Goal: Task Accomplishment & Management: Use online tool/utility

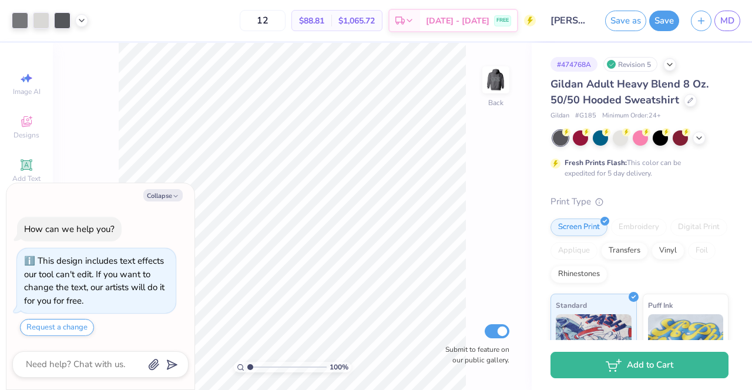
type textarea "x"
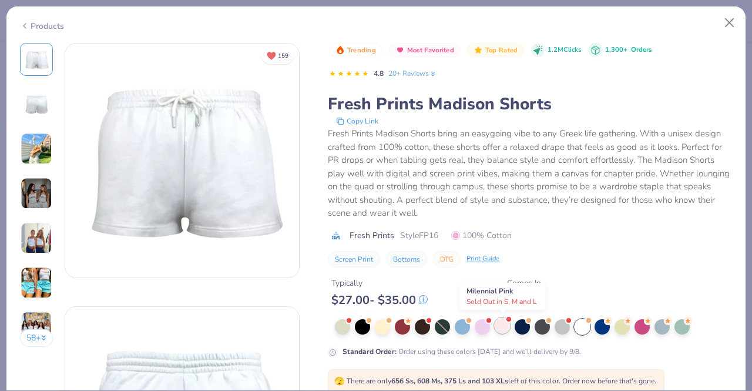
click at [504, 325] on div at bounding box center [502, 325] width 15 height 15
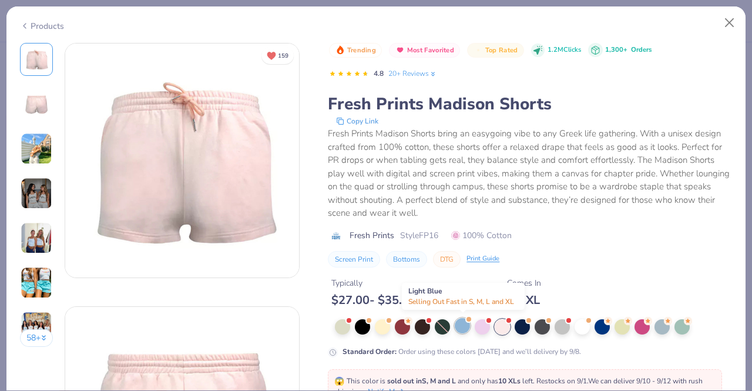
click at [459, 321] on div at bounding box center [462, 325] width 15 height 15
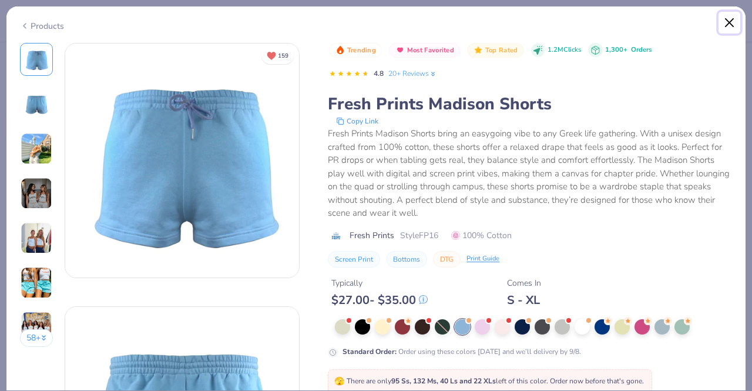
click at [728, 21] on button "Close" at bounding box center [729, 23] width 22 height 22
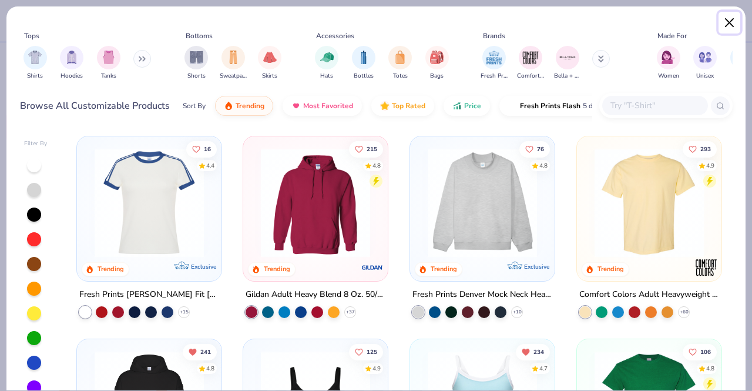
click at [724, 32] on button "Close" at bounding box center [729, 23] width 22 height 22
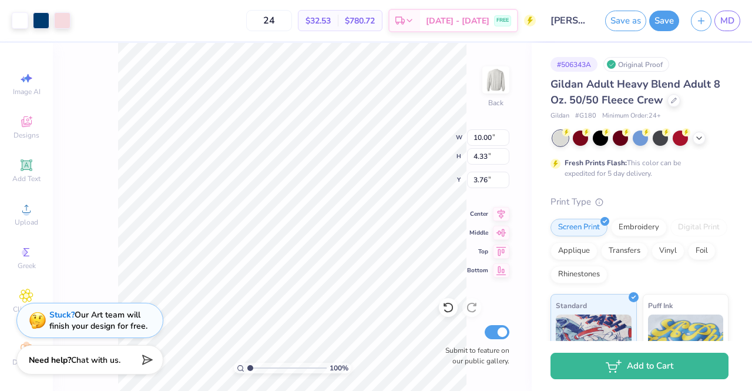
type input "3.76"
type input "11.88"
type input "5.14"
type input "4.33"
click at [62, 26] on div at bounding box center [62, 19] width 16 height 16
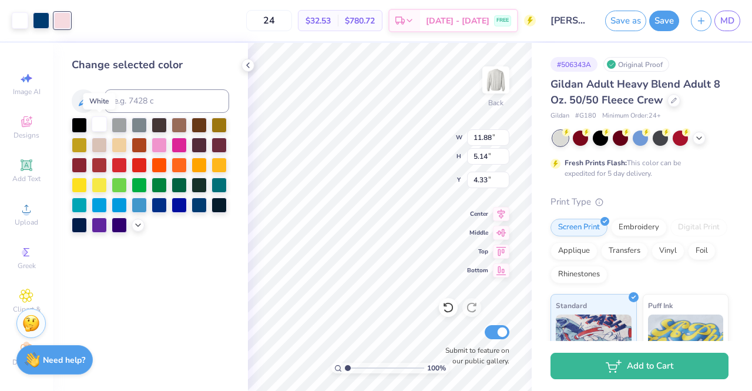
click at [96, 123] on div at bounding box center [99, 123] width 15 height 15
click at [42, 30] on div "Art colors" at bounding box center [24, 20] width 49 height 41
click at [40, 23] on div at bounding box center [41, 19] width 16 height 16
click at [143, 222] on div at bounding box center [138, 223] width 13 height 13
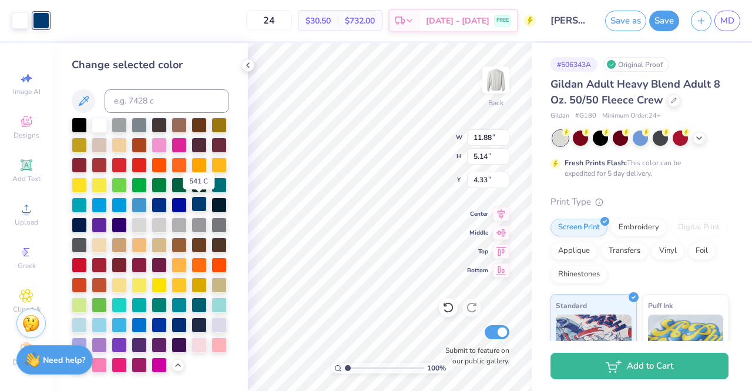
click at [201, 201] on div at bounding box center [198, 203] width 15 height 15
click at [82, 241] on div at bounding box center [79, 243] width 15 height 15
click at [215, 223] on div at bounding box center [218, 223] width 15 height 15
click at [203, 226] on div at bounding box center [198, 223] width 15 height 15
click at [179, 226] on div at bounding box center [179, 223] width 15 height 15
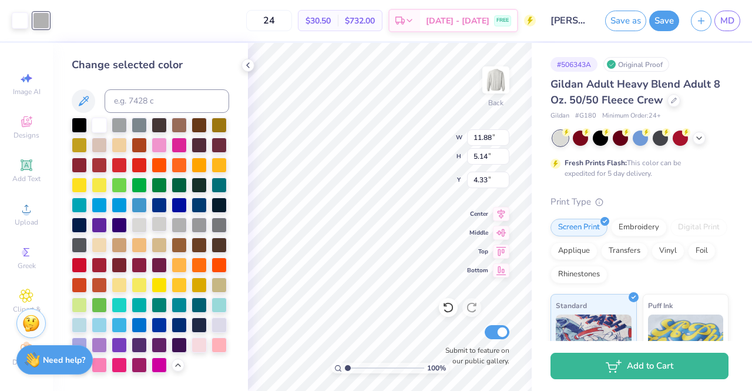
click at [153, 223] on div at bounding box center [159, 223] width 15 height 15
click at [142, 221] on div at bounding box center [139, 223] width 15 height 15
click at [157, 221] on div at bounding box center [159, 223] width 15 height 15
click at [251, 61] on icon at bounding box center [247, 65] width 9 height 9
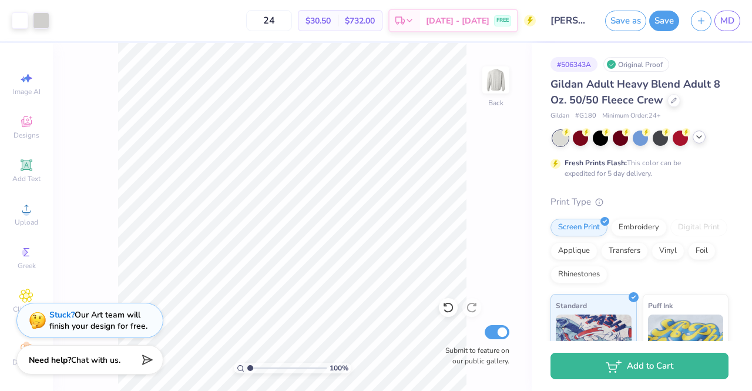
click at [698, 140] on icon at bounding box center [698, 136] width 9 height 9
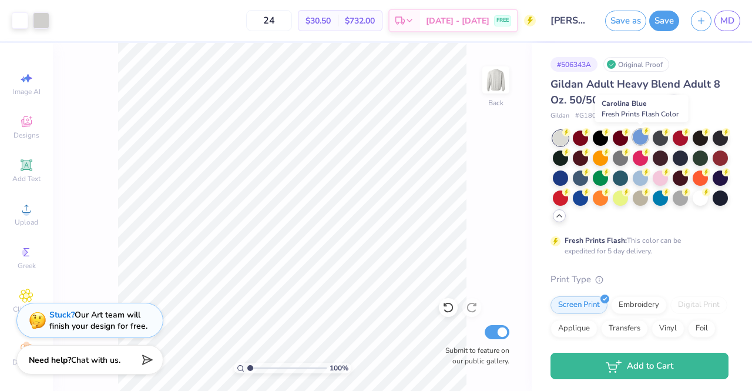
click at [640, 138] on div at bounding box center [640, 136] width 15 height 15
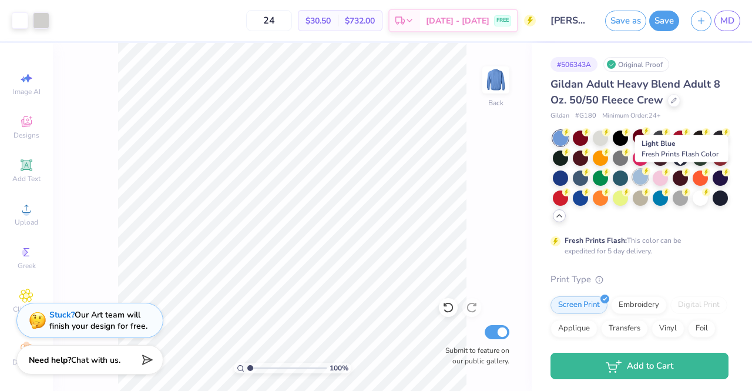
click at [648, 176] on div at bounding box center [640, 176] width 15 height 15
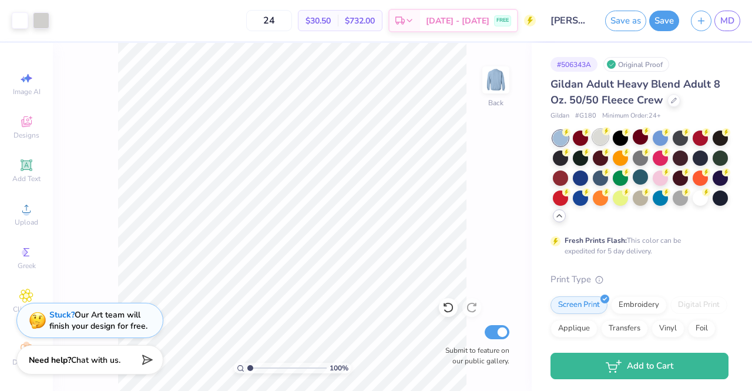
click at [599, 139] on div at bounding box center [600, 136] width 15 height 15
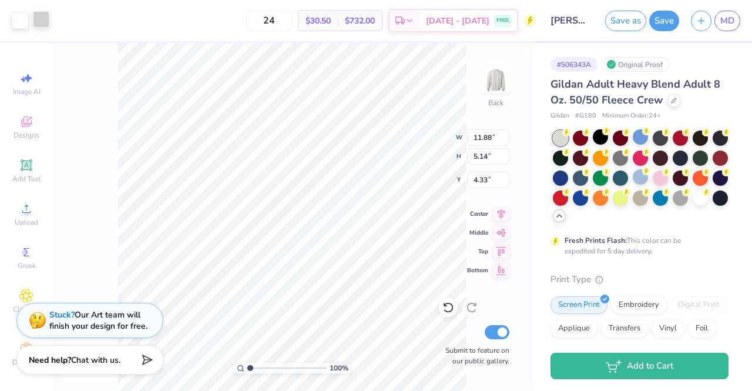
click at [46, 18] on div at bounding box center [41, 19] width 16 height 16
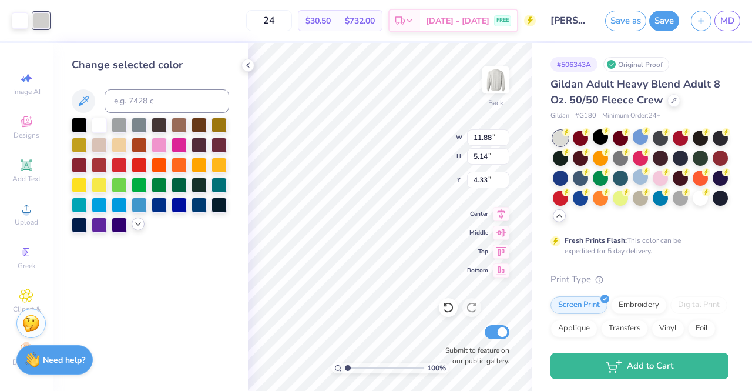
click at [142, 228] on div at bounding box center [138, 223] width 13 height 13
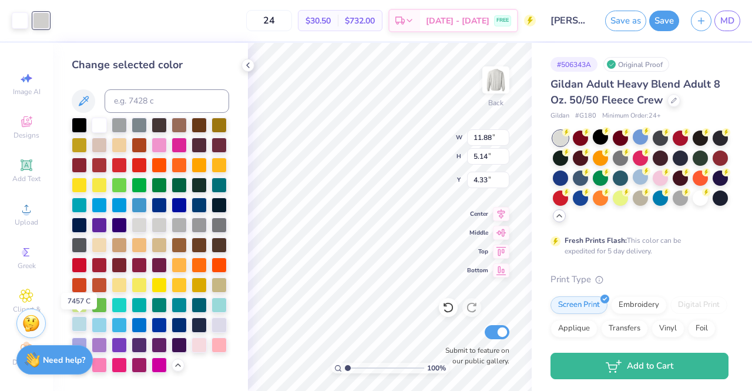
click at [80, 321] on div at bounding box center [79, 323] width 15 height 15
click at [83, 266] on div at bounding box center [79, 263] width 15 height 15
click at [93, 266] on div at bounding box center [99, 263] width 15 height 15
click at [112, 260] on div at bounding box center [119, 263] width 15 height 15
click at [143, 124] on div at bounding box center [139, 123] width 15 height 15
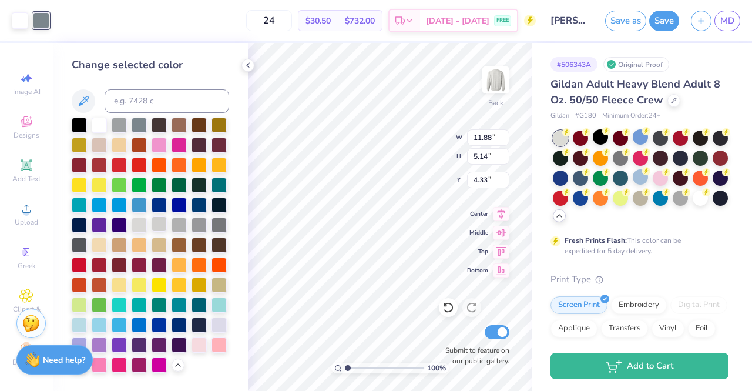
click at [162, 222] on div at bounding box center [159, 223] width 15 height 15
click at [25, 23] on div at bounding box center [20, 19] width 16 height 16
click at [117, 111] on input at bounding box center [167, 100] width 125 height 23
click at [118, 124] on div at bounding box center [119, 123] width 15 height 15
click at [179, 221] on div at bounding box center [179, 223] width 15 height 15
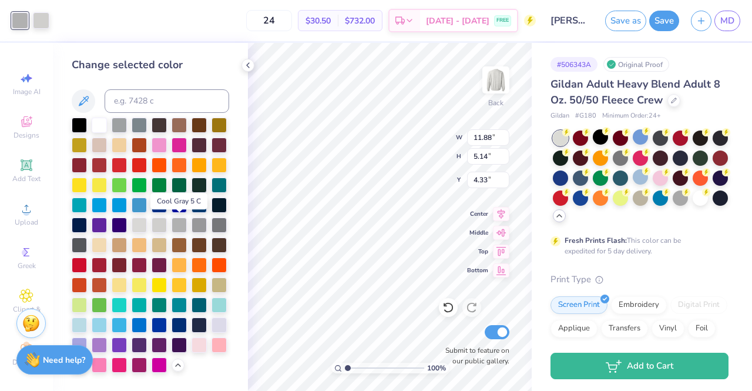
click at [189, 224] on div at bounding box center [150, 244] width 157 height 255
click at [250, 66] on icon at bounding box center [247, 65] width 9 height 9
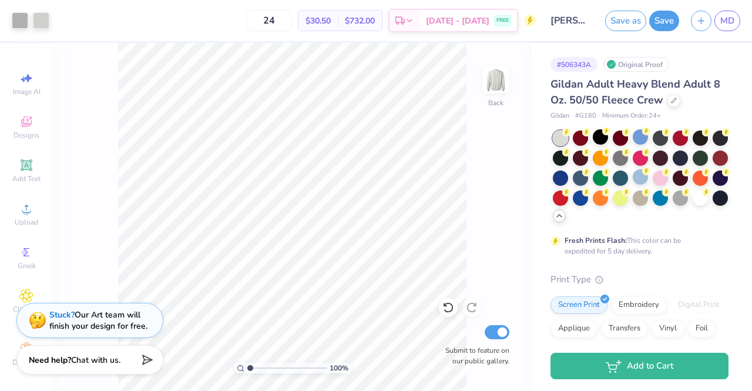
click at [564, 220] on icon at bounding box center [558, 215] width 9 height 9
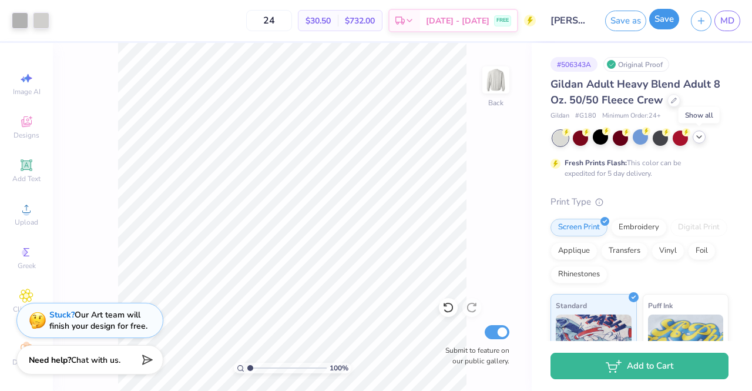
click at [661, 16] on button "Save" at bounding box center [664, 19] width 30 height 21
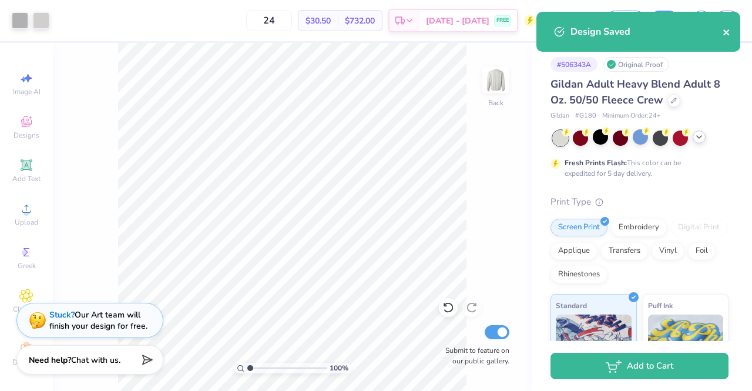
click at [728, 33] on icon "close" at bounding box center [726, 32] width 6 height 6
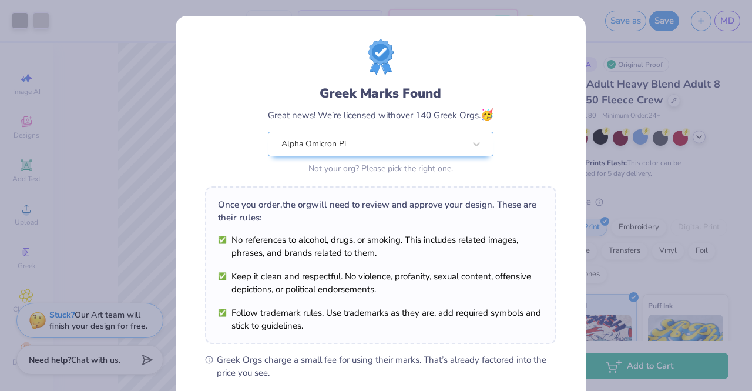
click at [723, 25] on div "Design Saved" at bounding box center [638, 35] width 209 height 53
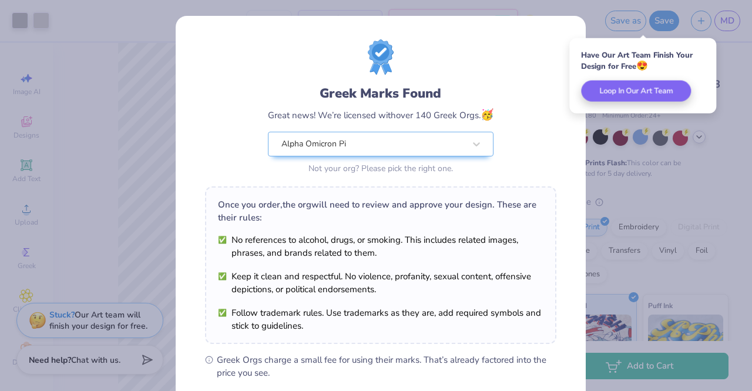
scroll to position [157, 0]
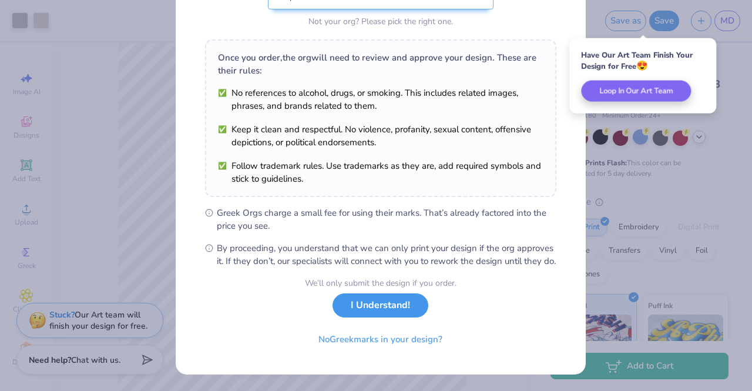
click at [381, 314] on button "I Understand!" at bounding box center [380, 305] width 96 height 24
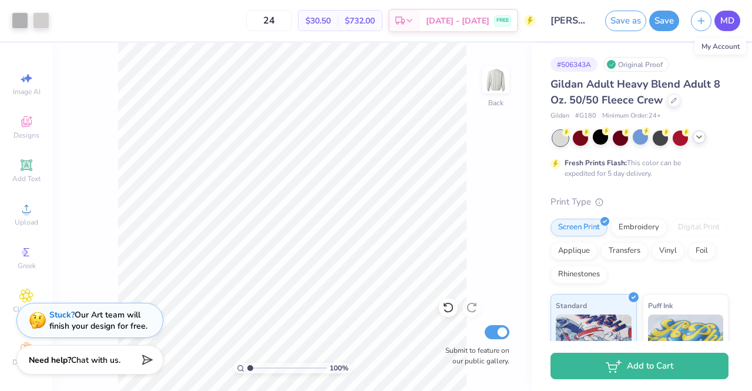
click at [718, 18] on link "MD" at bounding box center [727, 21] width 26 height 21
click at [695, 137] on icon at bounding box center [698, 136] width 9 height 9
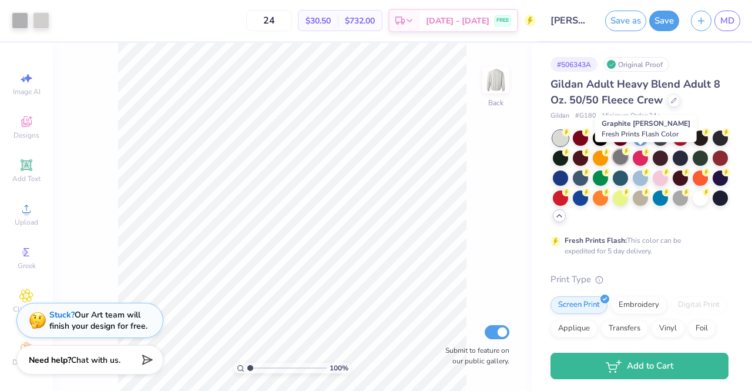
click at [628, 156] on div at bounding box center [620, 156] width 15 height 15
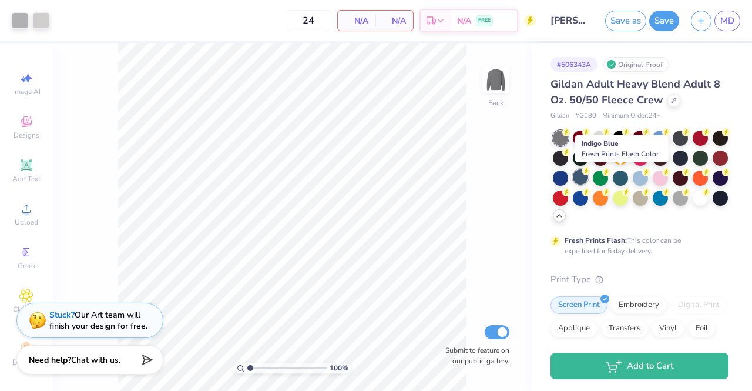
click at [588, 176] on div at bounding box center [580, 176] width 15 height 15
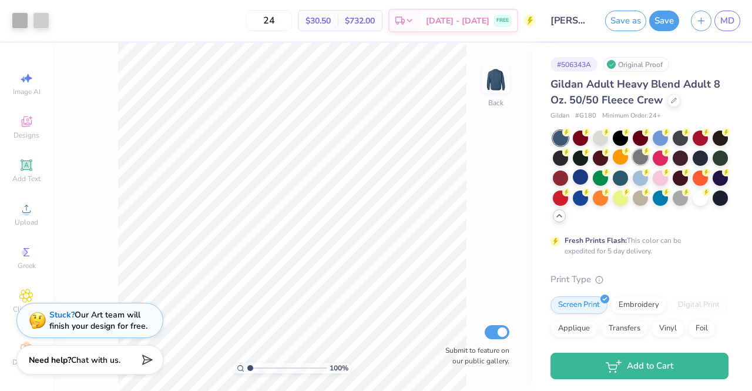
click at [648, 162] on div at bounding box center [640, 156] width 15 height 15
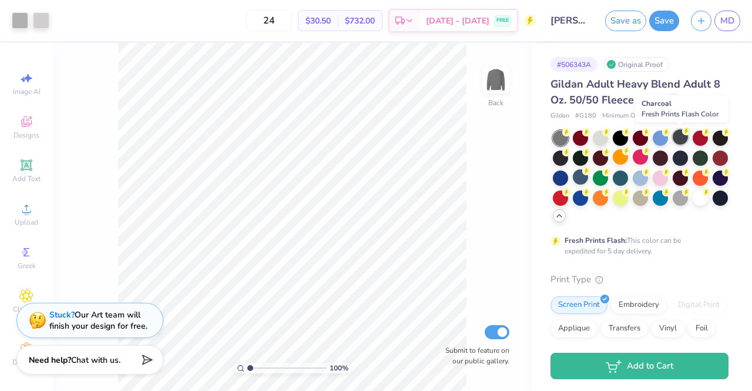
click at [680, 136] on div at bounding box center [680, 136] width 15 height 15
click at [45, 24] on div at bounding box center [41, 19] width 16 height 16
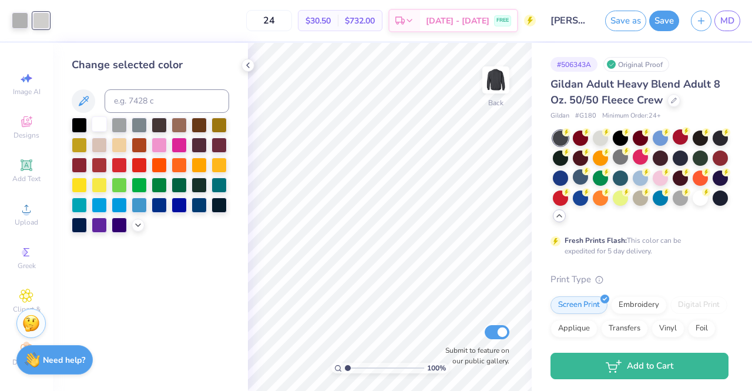
click at [100, 123] on div at bounding box center [99, 123] width 15 height 15
click at [19, 25] on div at bounding box center [20, 19] width 16 height 16
click at [219, 205] on div at bounding box center [218, 203] width 15 height 15
click at [142, 122] on div at bounding box center [139, 123] width 15 height 15
click at [41, 22] on div at bounding box center [41, 19] width 16 height 16
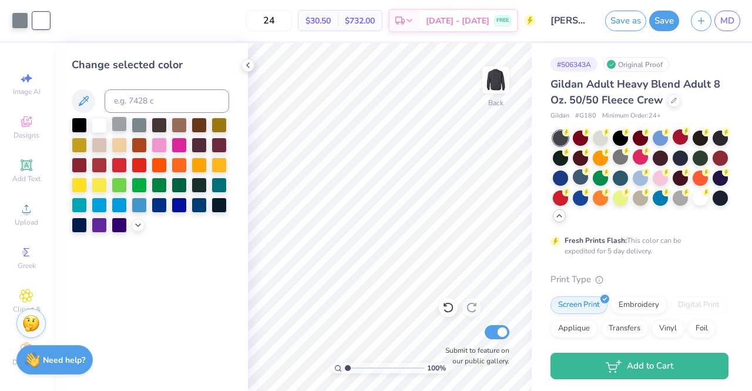
click at [118, 122] on div at bounding box center [119, 123] width 15 height 15
click at [83, 121] on div at bounding box center [79, 123] width 15 height 15
click at [22, 19] on div at bounding box center [20, 19] width 16 height 16
click at [137, 226] on icon at bounding box center [137, 223] width 9 height 9
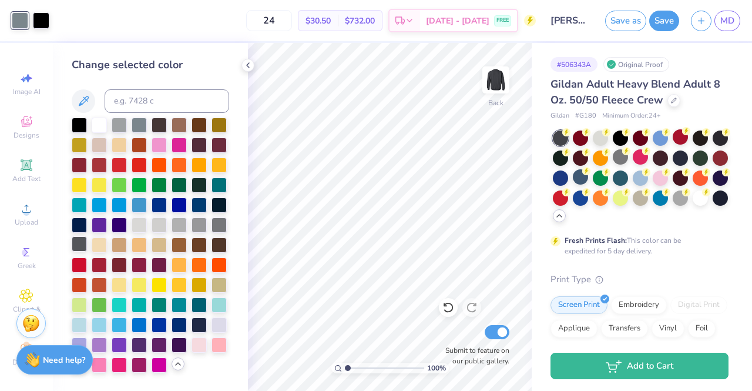
click at [78, 246] on div at bounding box center [79, 243] width 15 height 15
click at [217, 243] on div at bounding box center [218, 243] width 15 height 15
click at [124, 91] on input at bounding box center [167, 100] width 125 height 23
click at [40, 12] on div at bounding box center [41, 19] width 16 height 16
click at [80, 241] on div at bounding box center [79, 243] width 15 height 15
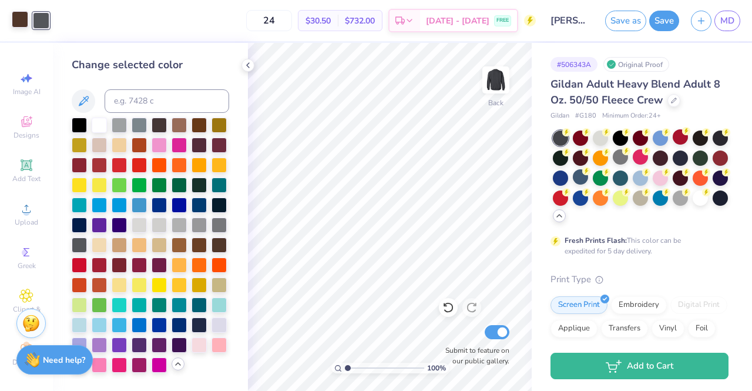
click at [21, 21] on div at bounding box center [20, 19] width 16 height 16
click at [123, 123] on div at bounding box center [119, 123] width 15 height 15
click at [219, 218] on div at bounding box center [218, 223] width 15 height 15
click at [247, 69] on icon at bounding box center [247, 65] width 9 height 9
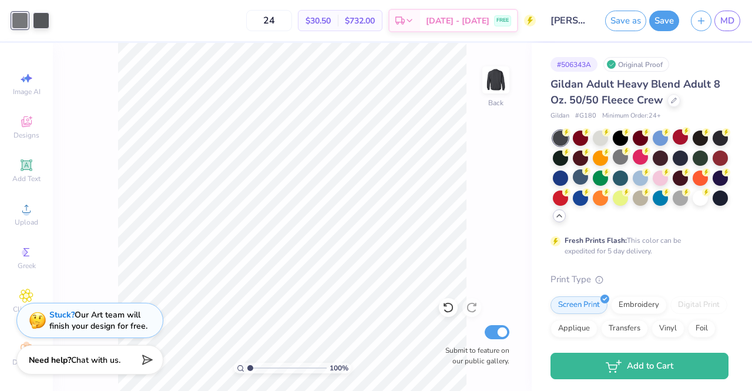
click at [15, 22] on div at bounding box center [20, 20] width 16 height 16
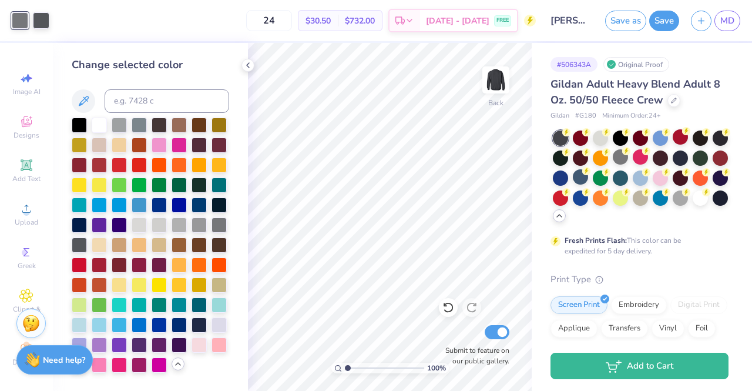
click at [169, 245] on div at bounding box center [150, 244] width 157 height 255
click at [191, 231] on div at bounding box center [198, 223] width 15 height 15
click at [172, 231] on div at bounding box center [179, 223] width 15 height 15
click at [41, 22] on div at bounding box center [41, 19] width 16 height 16
click at [191, 231] on div at bounding box center [198, 223] width 15 height 15
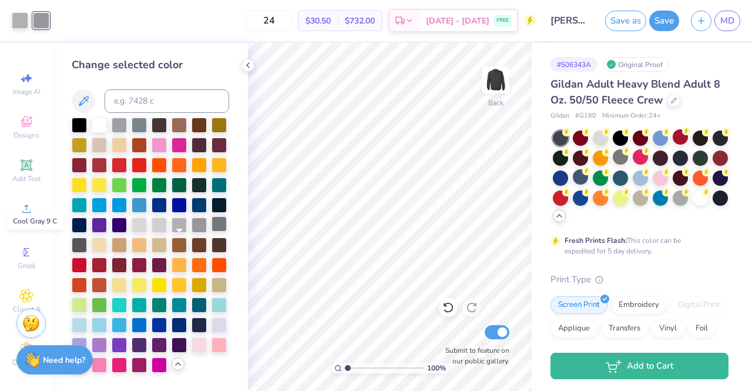
click at [211, 231] on div at bounding box center [218, 223] width 15 height 15
click at [132, 231] on div at bounding box center [139, 223] width 15 height 15
click at [211, 231] on div at bounding box center [218, 223] width 15 height 15
click at [87, 246] on div at bounding box center [79, 243] width 15 height 15
click at [250, 59] on div at bounding box center [247, 65] width 13 height 13
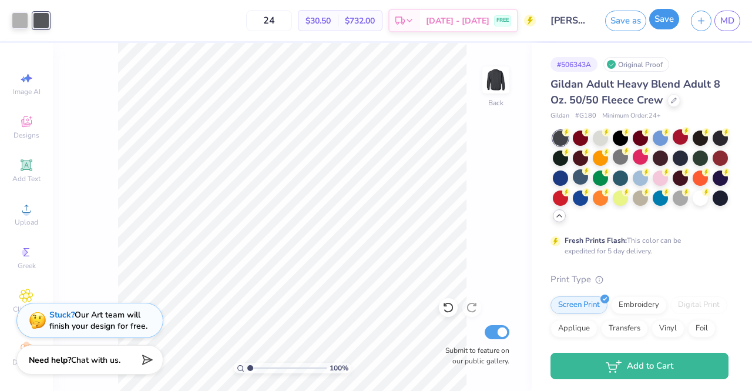
click at [664, 14] on button "Save" at bounding box center [664, 19] width 30 height 21
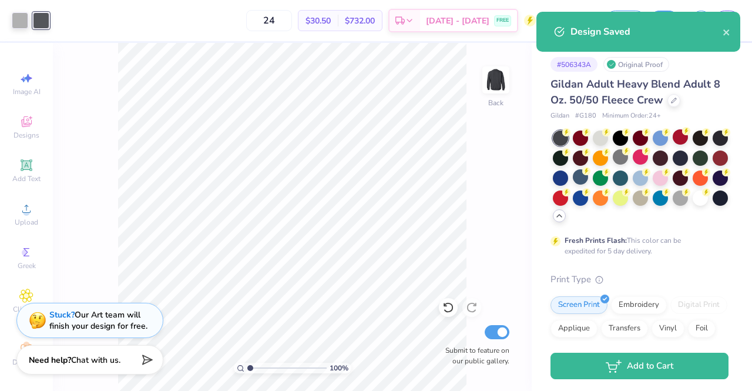
click at [679, 45] on div "Design Saved" at bounding box center [638, 35] width 209 height 53
click at [721, 35] on div "Design Saved" at bounding box center [646, 32] width 152 height 14
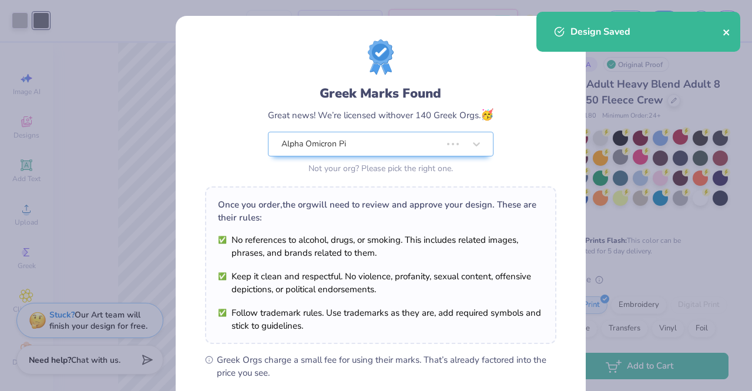
click at [726, 31] on icon "close" at bounding box center [726, 32] width 8 height 9
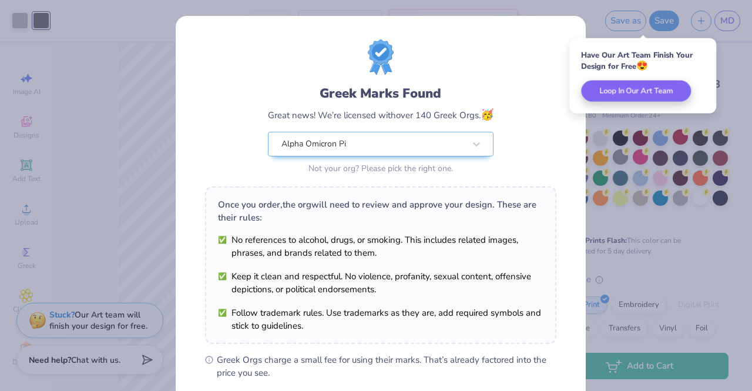
scroll to position [157, 0]
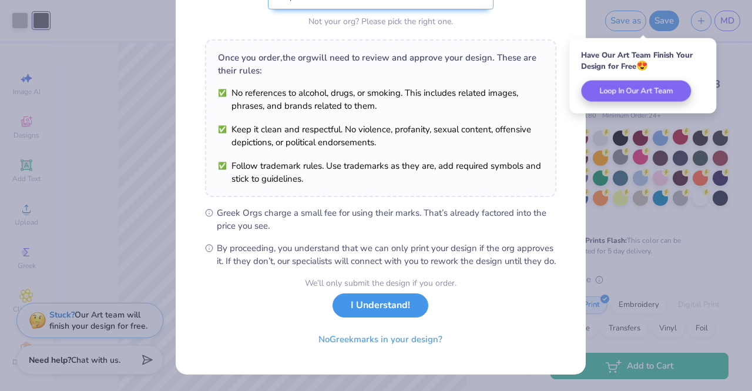
click at [344, 307] on button "I Understand!" at bounding box center [380, 305] width 96 height 24
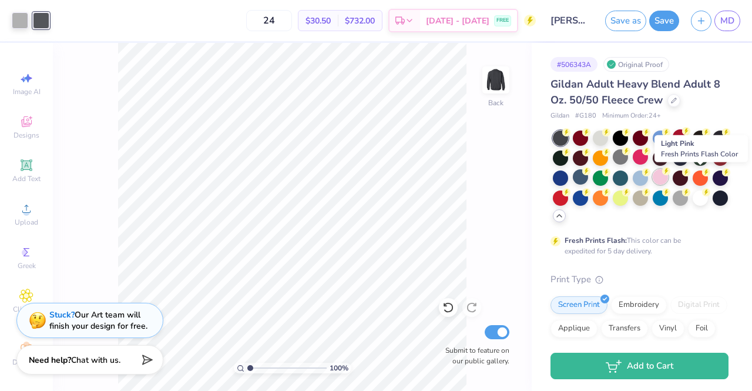
click at [668, 176] on div at bounding box center [660, 176] width 15 height 15
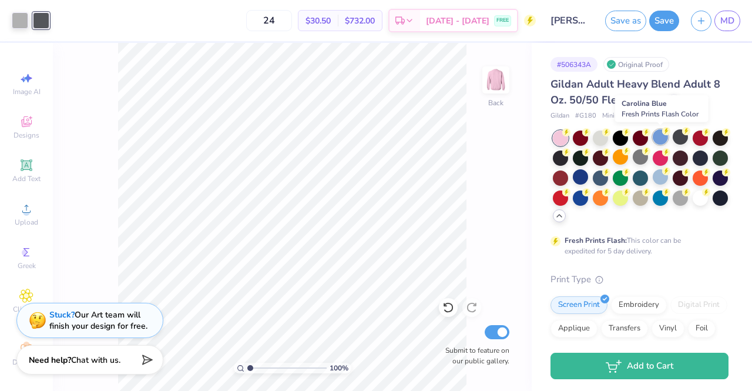
click at [660, 140] on div at bounding box center [660, 136] width 15 height 15
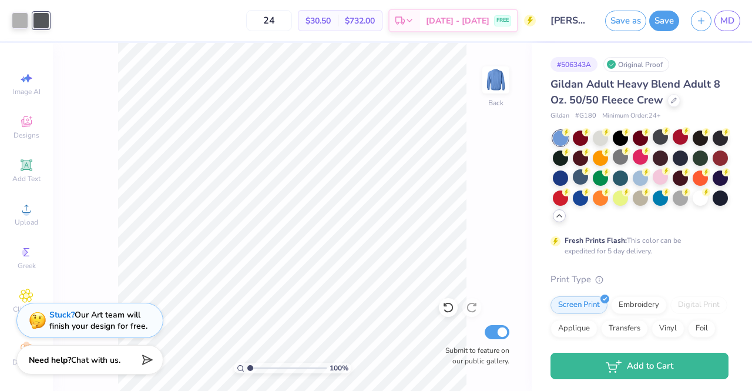
click at [40, 19] on div at bounding box center [41, 20] width 16 height 16
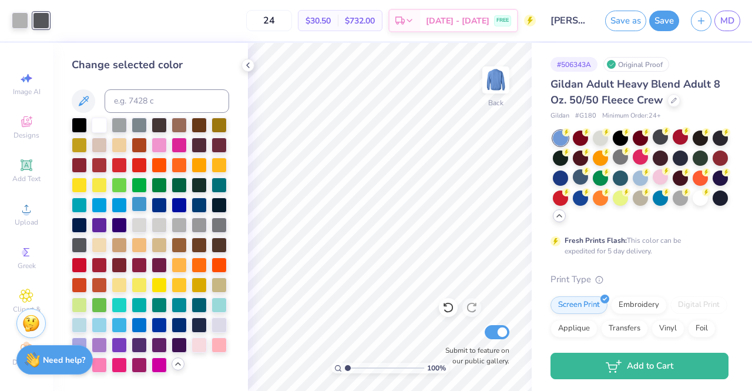
click at [132, 211] on div at bounding box center [139, 203] width 15 height 15
click at [16, 25] on div at bounding box center [20, 19] width 16 height 16
click at [152, 211] on div at bounding box center [159, 203] width 15 height 15
click at [172, 211] on div at bounding box center [179, 203] width 15 height 15
click at [152, 211] on div at bounding box center [159, 203] width 15 height 15
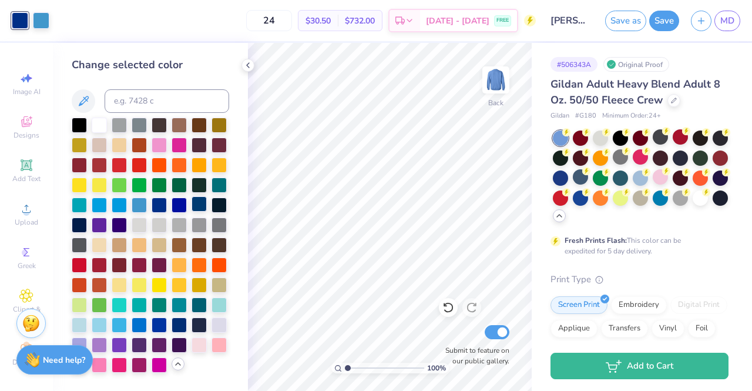
click at [191, 211] on div at bounding box center [198, 203] width 15 height 15
click at [43, 30] on div "Art colors" at bounding box center [24, 20] width 49 height 41
click at [172, 324] on div at bounding box center [179, 323] width 15 height 15
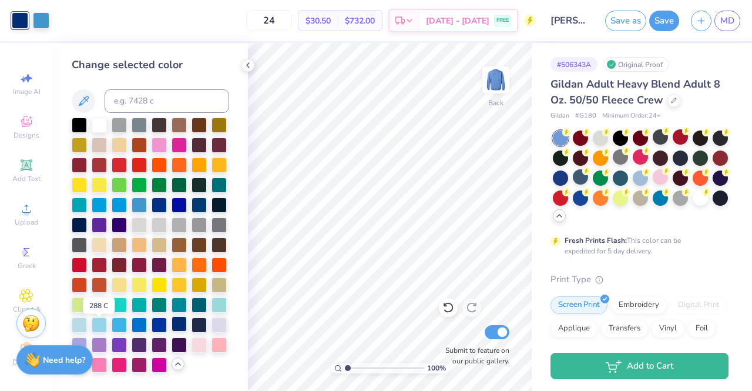
click at [172, 328] on div at bounding box center [179, 323] width 15 height 15
click at [45, 17] on div at bounding box center [41, 19] width 16 height 16
click at [191, 196] on div at bounding box center [198, 203] width 15 height 15
click at [19, 19] on div at bounding box center [20, 19] width 16 height 16
click at [211, 331] on div at bounding box center [218, 323] width 15 height 15
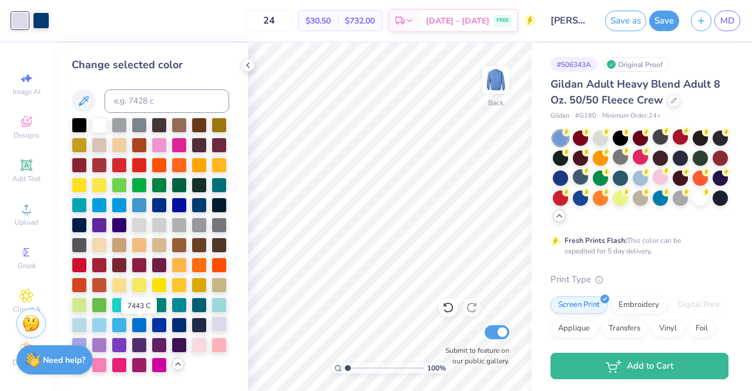
click at [211, 331] on div at bounding box center [218, 323] width 15 height 15
click at [87, 316] on div at bounding box center [79, 323] width 15 height 15
click at [100, 116] on div at bounding box center [99, 123] width 15 height 15
click at [42, 26] on div at bounding box center [41, 19] width 16 height 16
click at [152, 196] on div at bounding box center [159, 203] width 15 height 15
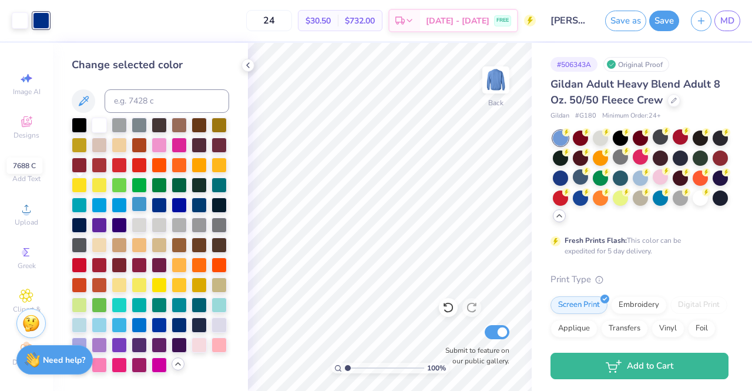
click at [132, 196] on div at bounding box center [139, 203] width 15 height 15
click at [127, 196] on div at bounding box center [119, 203] width 15 height 15
click at [107, 196] on div at bounding box center [99, 203] width 15 height 15
click at [127, 316] on div at bounding box center [119, 323] width 15 height 15
click at [152, 324] on div at bounding box center [159, 323] width 15 height 15
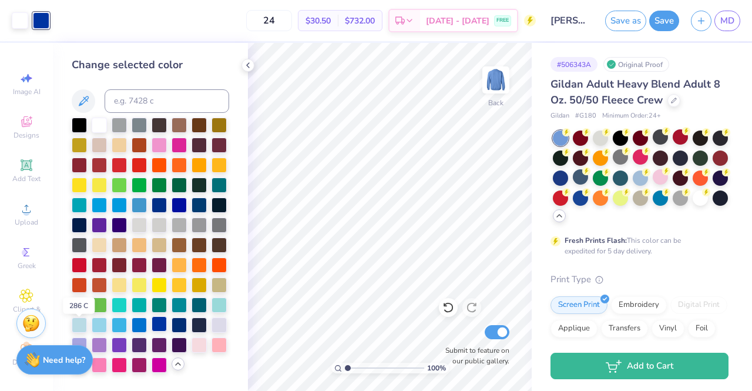
click at [152, 324] on div at bounding box center [159, 323] width 15 height 15
click at [87, 316] on div at bounding box center [79, 323] width 15 height 15
click at [18, 17] on div at bounding box center [20, 19] width 16 height 16
click at [191, 196] on div at bounding box center [198, 203] width 15 height 15
click at [101, 116] on div at bounding box center [99, 123] width 15 height 15
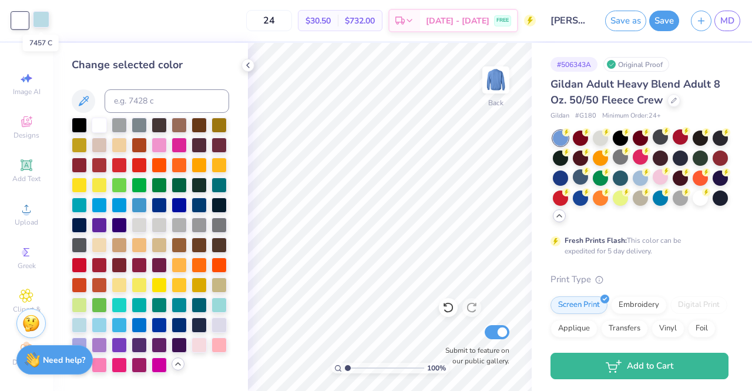
click at [45, 25] on div at bounding box center [41, 19] width 16 height 16
click at [191, 306] on div at bounding box center [198, 303] width 15 height 15
click at [127, 316] on div at bounding box center [119, 323] width 15 height 15
click at [172, 325] on div at bounding box center [179, 323] width 15 height 15
click at [152, 326] on div at bounding box center [159, 323] width 15 height 15
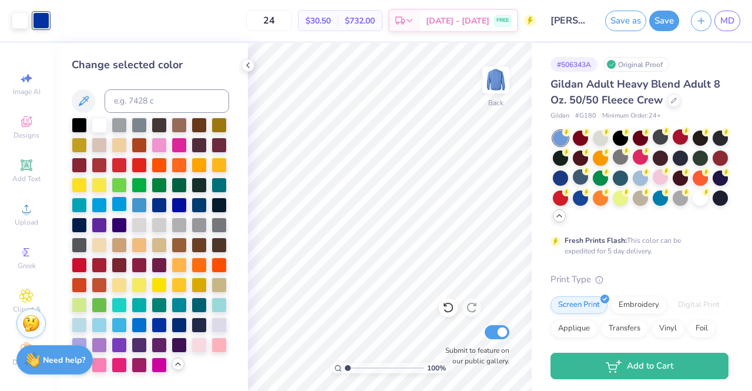
click at [127, 196] on div at bounding box center [119, 203] width 15 height 15
click at [107, 196] on div at bounding box center [99, 203] width 15 height 15
click at [87, 196] on div at bounding box center [79, 203] width 15 height 15
click at [88, 186] on div at bounding box center [150, 244] width 157 height 255
click at [191, 196] on div at bounding box center [198, 203] width 15 height 15
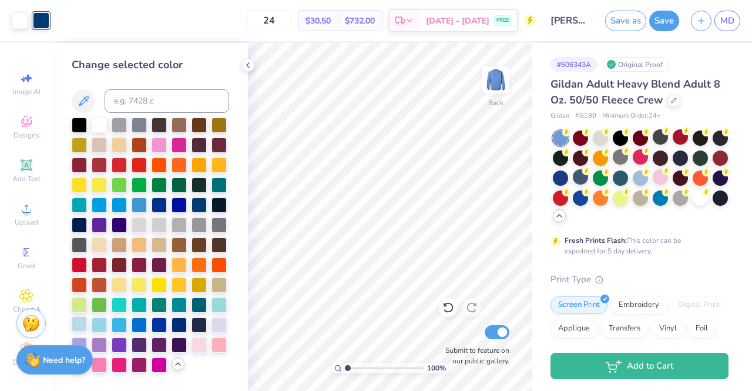
click at [87, 316] on div at bounding box center [79, 323] width 15 height 15
click at [20, 18] on div at bounding box center [20, 19] width 16 height 16
click at [648, 174] on div at bounding box center [640, 176] width 15 height 15
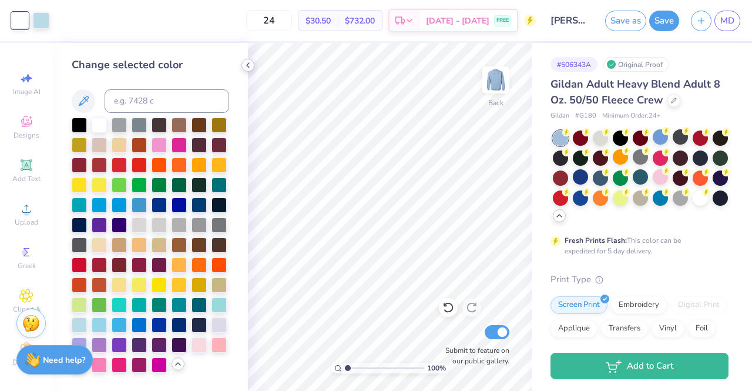
click at [250, 63] on icon at bounding box center [247, 65] width 9 height 9
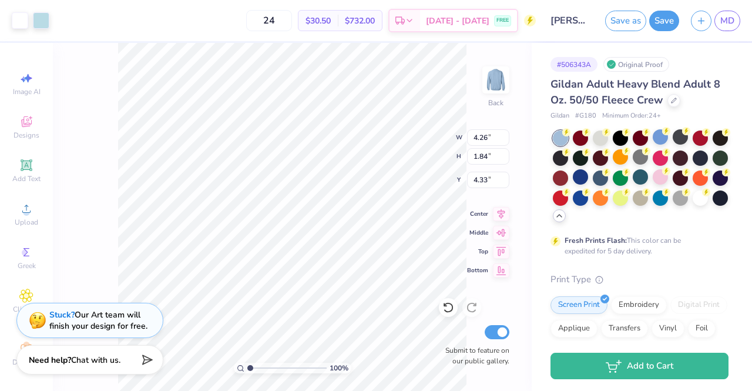
type input "4.26"
type input "1.84"
type input "4.01"
click at [486, 79] on img at bounding box center [495, 79] width 47 height 47
type input "12.75"
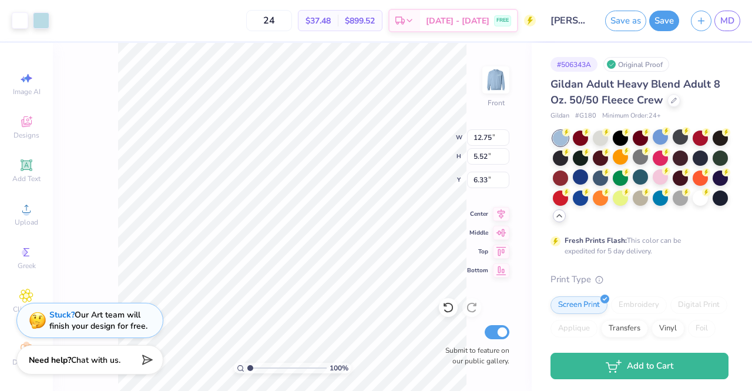
type input "5.52"
type input "10.88"
click at [161, 35] on div "24 $37.48 Per Item $899.52 Total Est. Delivery Sep 5 - 8 FREE" at bounding box center [295, 20] width 480 height 41
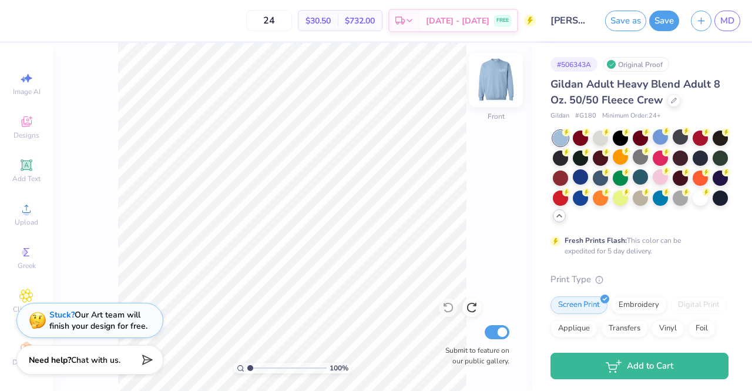
click at [497, 78] on img at bounding box center [495, 79] width 47 height 47
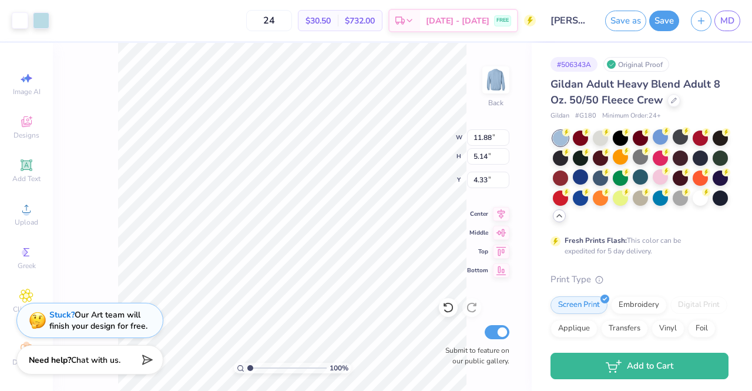
type input "11.06"
type input "4.78"
type input "4.44"
click at [658, 20] on button "Save" at bounding box center [664, 19] width 30 height 21
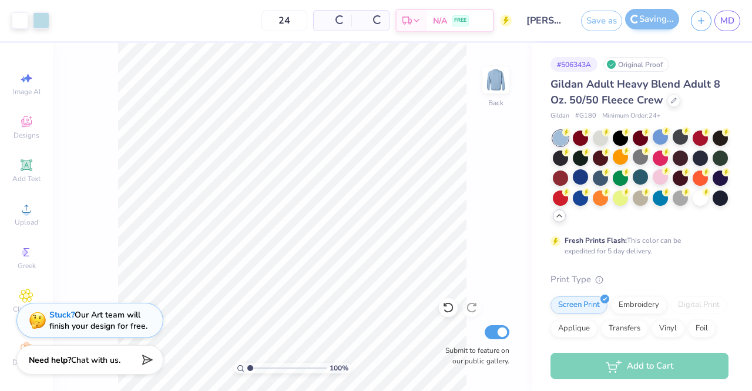
click at [658, 20] on div "Saving..." at bounding box center [652, 21] width 54 height 21
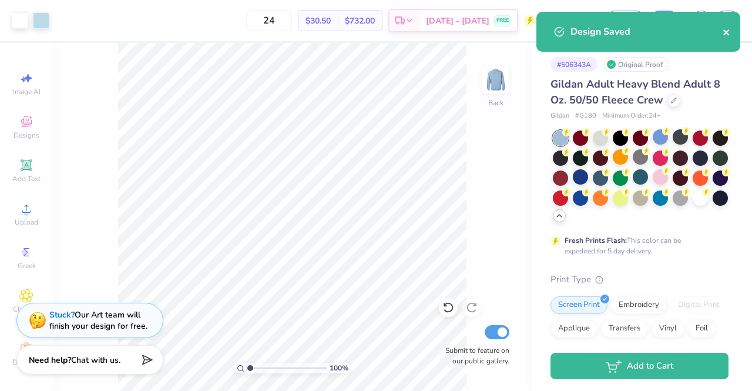
click at [725, 29] on icon "close" at bounding box center [726, 32] width 8 height 9
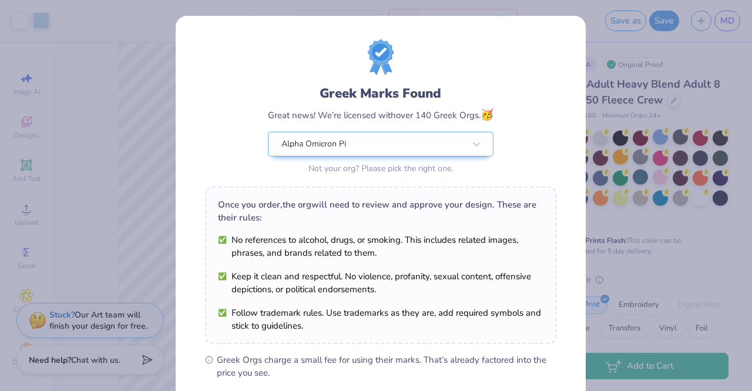
scroll to position [157, 0]
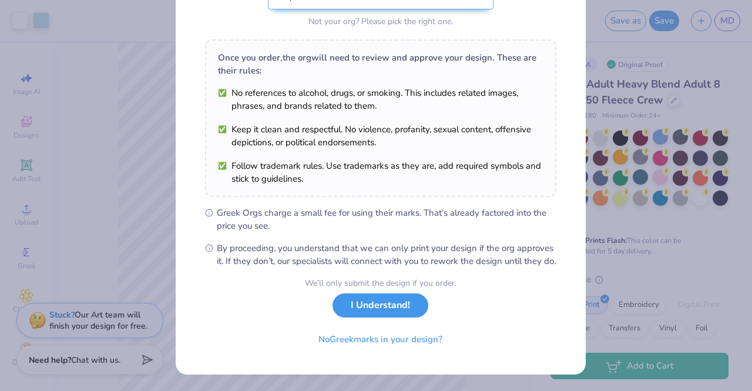
click at [382, 301] on button "I Understand!" at bounding box center [380, 305] width 96 height 24
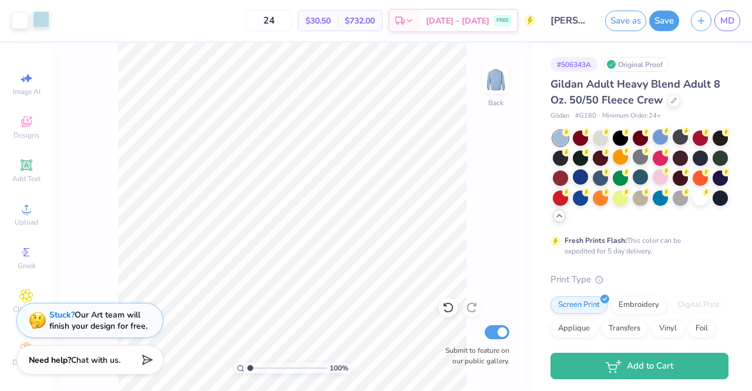
click at [41, 16] on div at bounding box center [41, 19] width 16 height 16
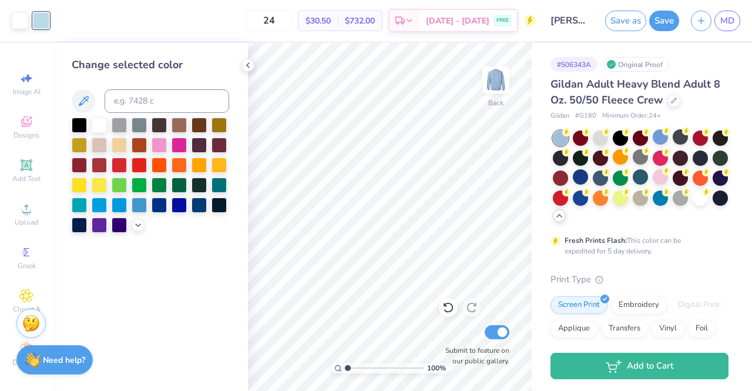
click at [133, 233] on div "Change selected color" at bounding box center [150, 217] width 195 height 348
click at [133, 225] on icon at bounding box center [137, 223] width 9 height 9
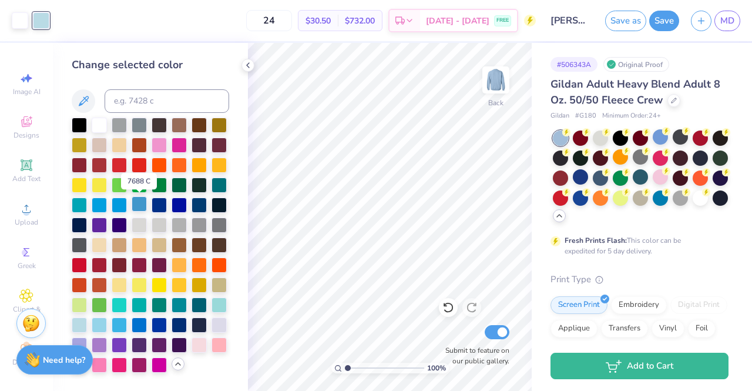
click at [143, 201] on div at bounding box center [139, 203] width 15 height 15
click at [26, 22] on div at bounding box center [20, 19] width 16 height 16
click at [78, 317] on div at bounding box center [79, 323] width 15 height 15
click at [43, 12] on div at bounding box center [41, 19] width 16 height 16
click at [99, 325] on div at bounding box center [99, 323] width 15 height 15
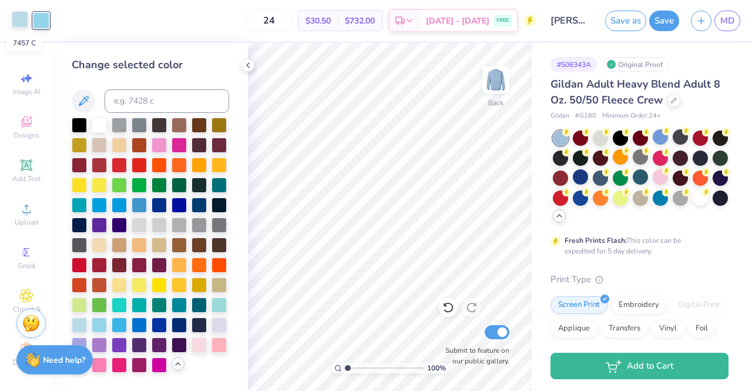
click at [25, 12] on div at bounding box center [20, 19] width 16 height 16
click at [181, 328] on div at bounding box center [179, 323] width 15 height 15
click at [209, 324] on div at bounding box center [150, 244] width 157 height 255
click at [203, 323] on div at bounding box center [198, 323] width 15 height 15
click at [101, 126] on div at bounding box center [99, 123] width 15 height 15
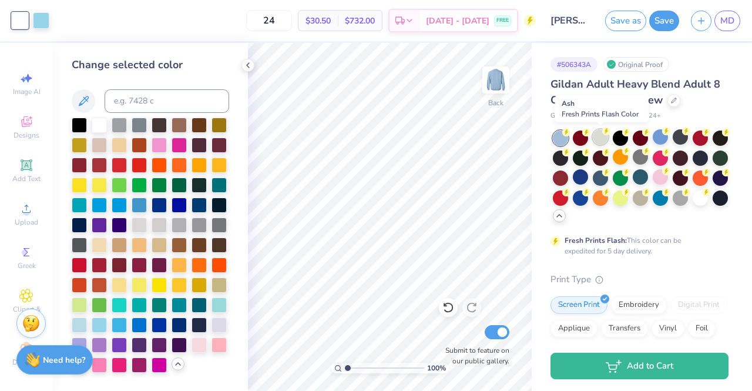
click at [600, 137] on div at bounding box center [600, 136] width 15 height 15
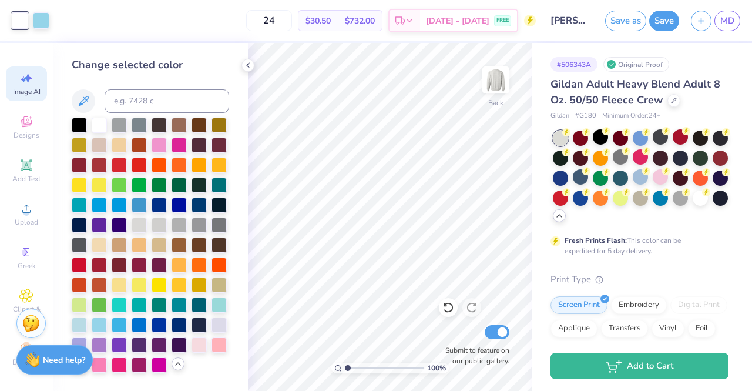
click at [33, 85] on div "Image AI" at bounding box center [26, 83] width 41 height 35
select select "4"
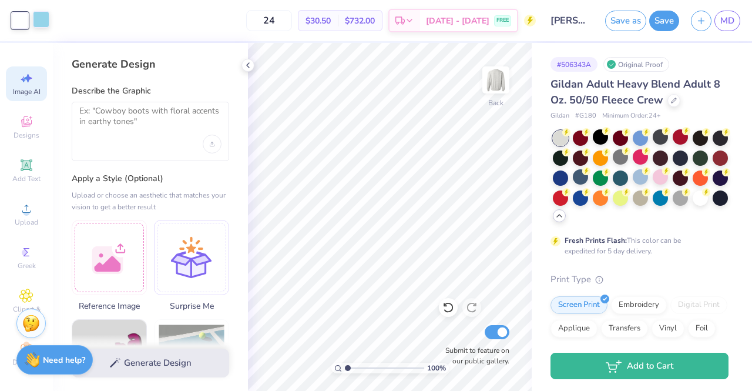
click at [49, 27] on div at bounding box center [41, 19] width 16 height 16
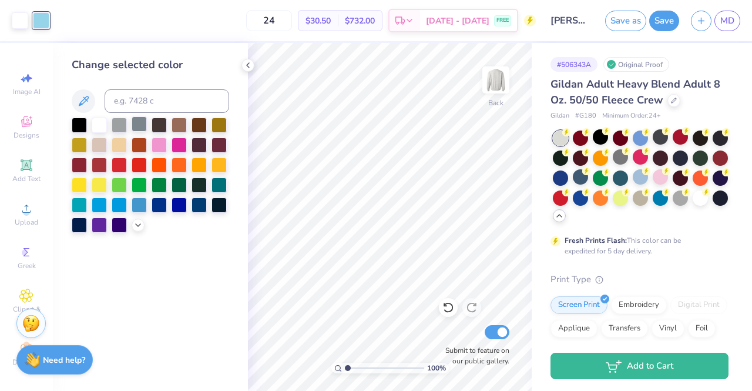
click at [142, 125] on div at bounding box center [139, 123] width 15 height 15
click at [21, 22] on div at bounding box center [20, 19] width 16 height 16
click at [154, 124] on div at bounding box center [159, 123] width 15 height 15
click at [199, 204] on div at bounding box center [198, 203] width 15 height 15
click at [221, 206] on div at bounding box center [218, 203] width 15 height 15
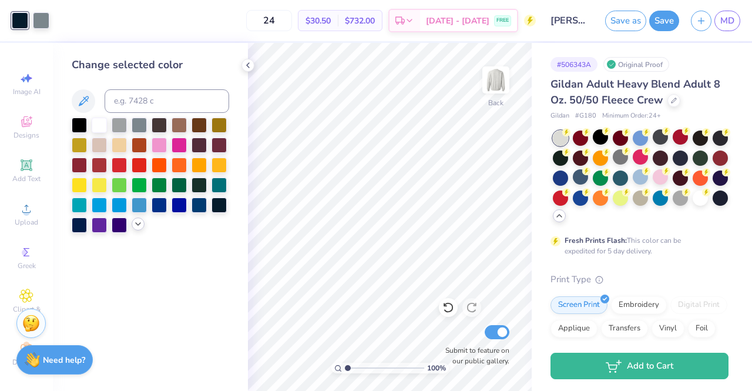
click at [135, 227] on icon at bounding box center [137, 223] width 9 height 9
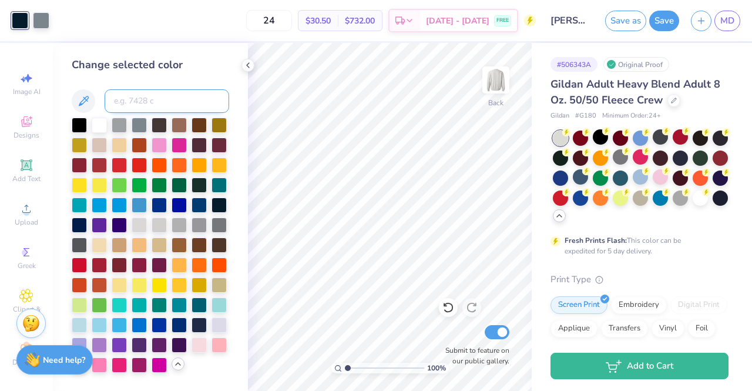
click at [120, 110] on input at bounding box center [167, 100] width 125 height 23
click at [115, 123] on div at bounding box center [119, 123] width 15 height 15
click at [42, 21] on div at bounding box center [41, 19] width 16 height 16
click at [247, 67] on icon at bounding box center [247, 65] width 9 height 9
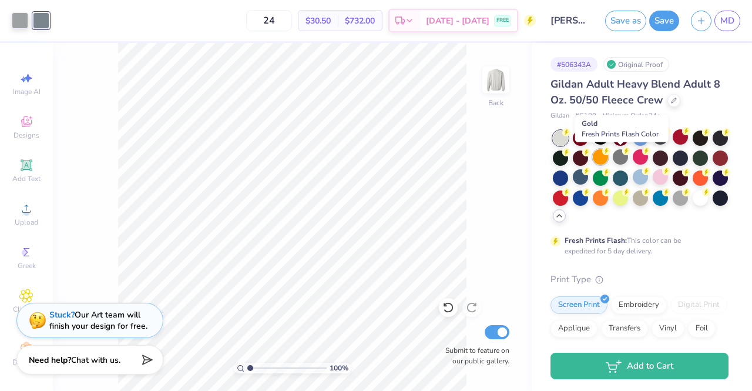
click at [608, 156] on div at bounding box center [600, 156] width 15 height 15
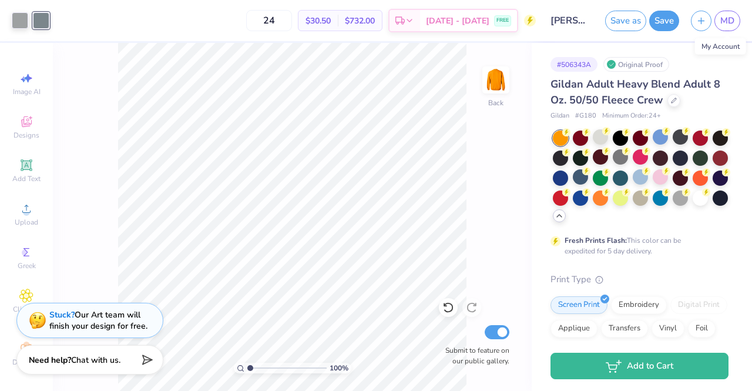
drag, startPoint x: 723, startPoint y: 25, endPoint x: 473, endPoint y: 64, distance: 252.6
click at [723, 25] on span "MD" at bounding box center [727, 21] width 14 height 14
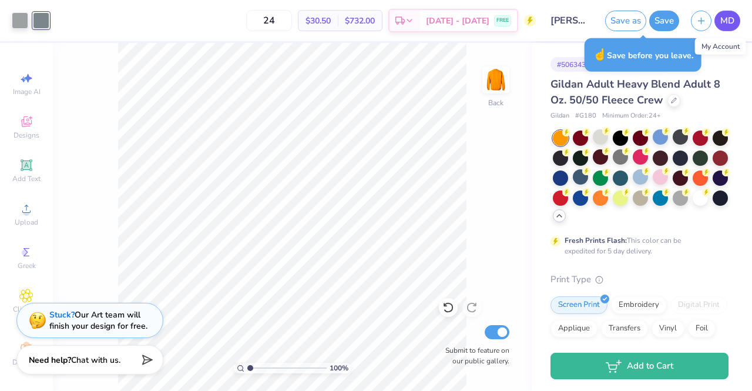
click at [717, 16] on link "MD" at bounding box center [727, 21] width 26 height 21
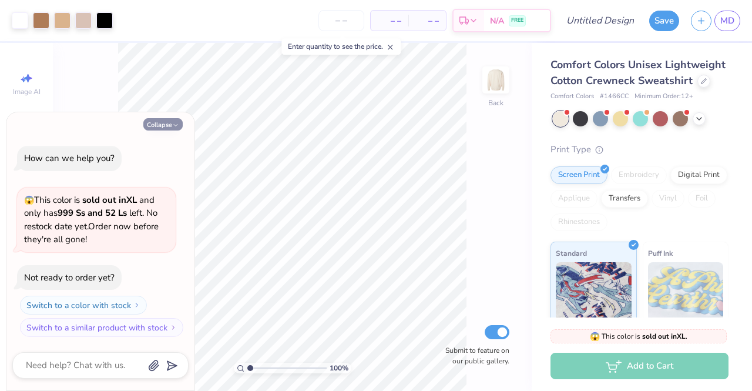
click at [174, 128] on icon "button" at bounding box center [175, 125] width 7 height 7
type textarea "x"
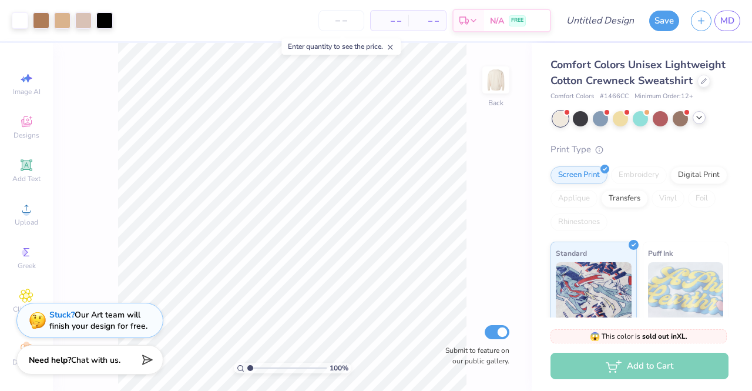
click at [697, 119] on polyline at bounding box center [699, 117] width 5 height 2
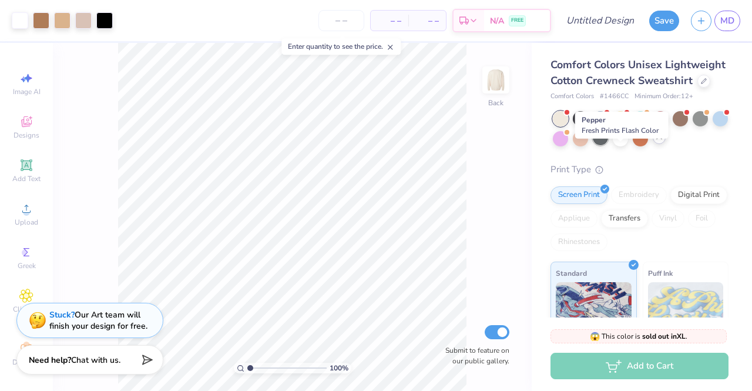
click at [608, 145] on div at bounding box center [600, 137] width 15 height 15
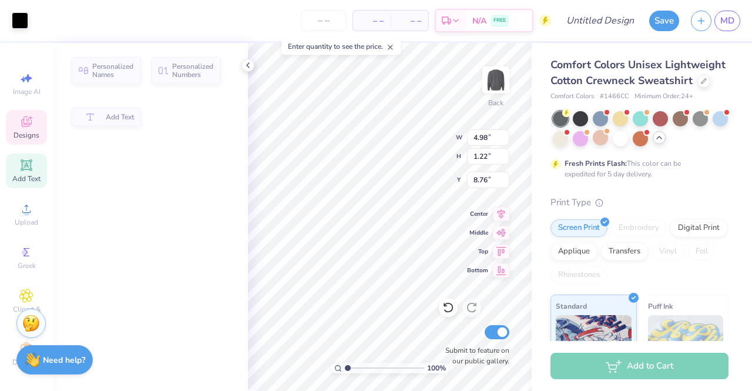
type input "4.98"
type input "1.22"
type input "8.76"
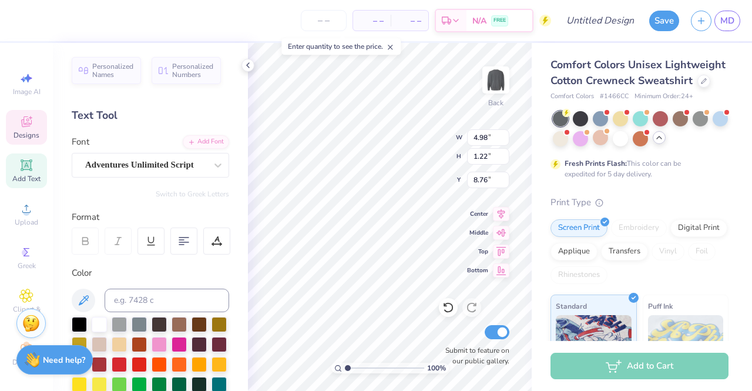
scroll to position [9, 3]
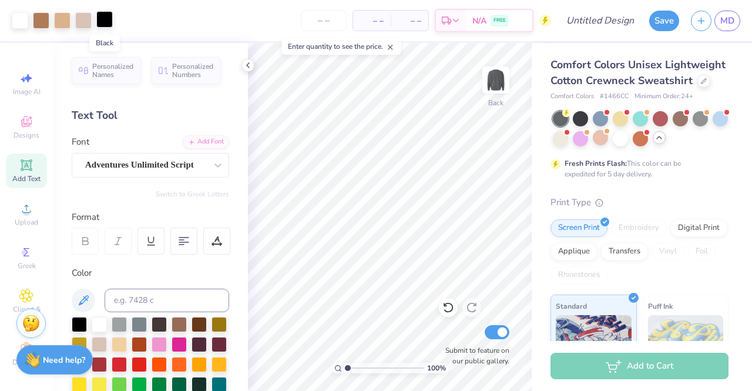
click at [103, 19] on div at bounding box center [104, 19] width 16 height 16
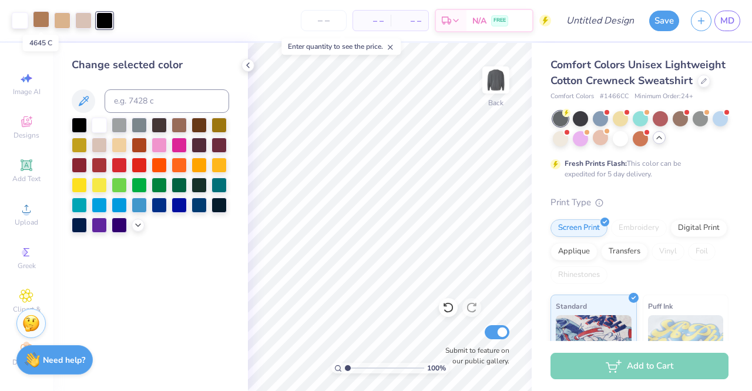
click at [45, 14] on div at bounding box center [41, 19] width 16 height 16
click at [135, 127] on div at bounding box center [139, 123] width 15 height 15
click at [66, 26] on div at bounding box center [62, 19] width 16 height 16
click at [116, 123] on div at bounding box center [119, 123] width 15 height 15
click at [84, 23] on div at bounding box center [83, 19] width 16 height 16
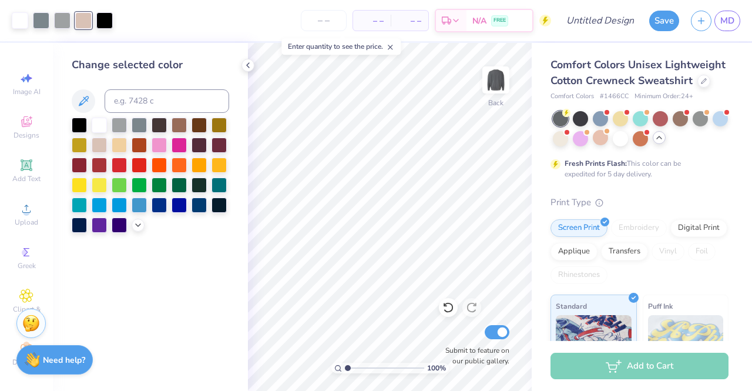
click at [130, 223] on div at bounding box center [150, 174] width 157 height 115
click at [136, 226] on icon at bounding box center [137, 223] width 9 height 9
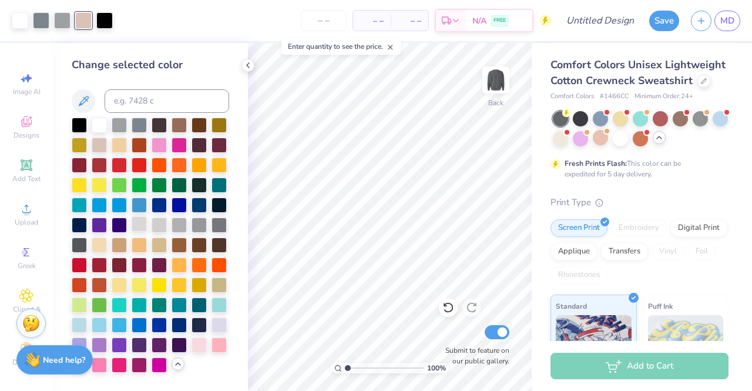
click at [142, 223] on div at bounding box center [139, 223] width 15 height 15
click at [701, 83] on icon at bounding box center [704, 80] width 6 height 6
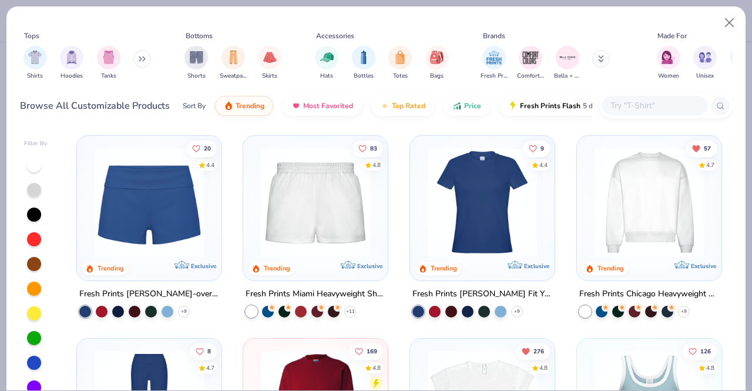
scroll to position [609, 0]
click at [476, 207] on div at bounding box center [361, 201] width 362 height 109
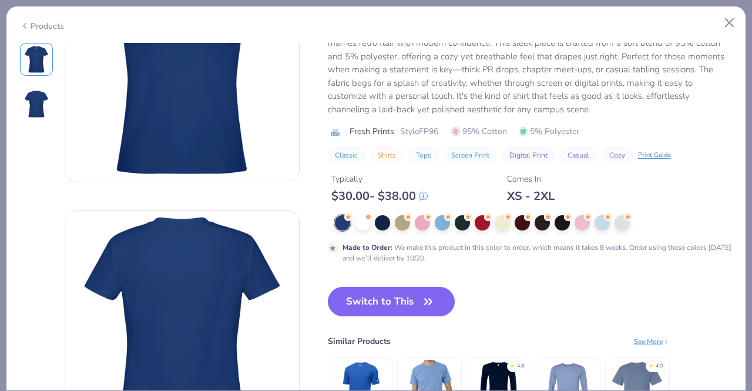
scroll to position [96, 0]
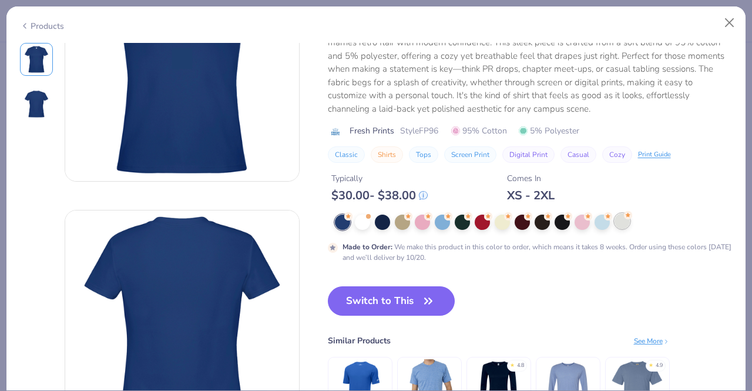
click at [618, 220] on div at bounding box center [621, 220] width 15 height 15
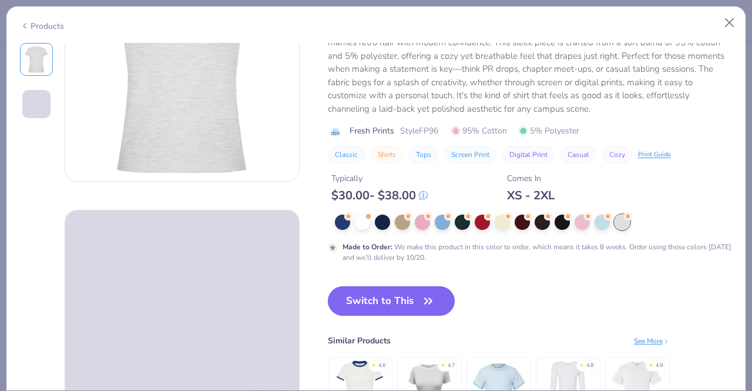
click at [384, 295] on button "Switch to This" at bounding box center [391, 300] width 127 height 29
click at [378, 295] on button "Switch to This" at bounding box center [391, 300] width 127 height 29
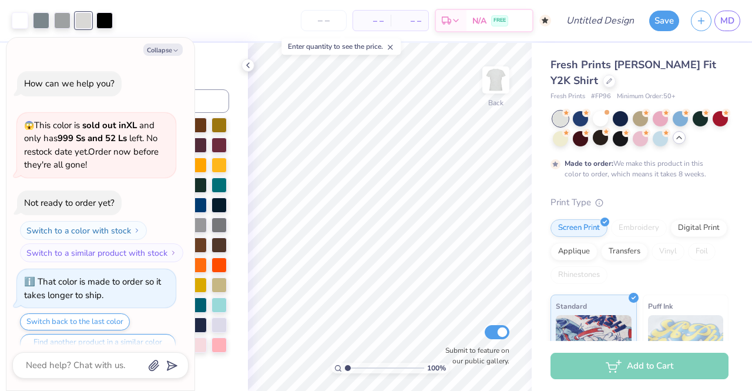
scroll to position [22, 0]
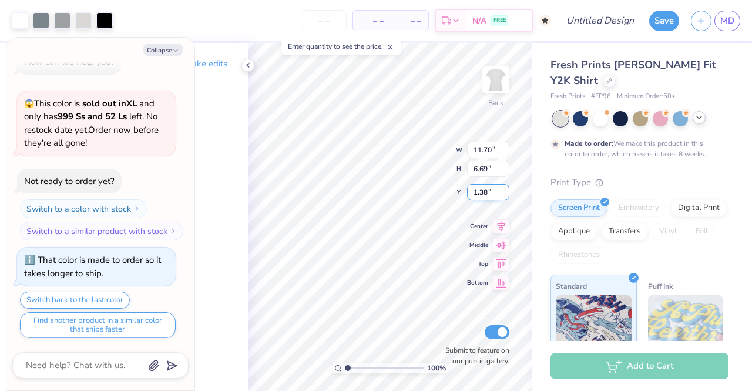
type textarea "x"
type input "7.94"
type input "4.54"
type textarea "x"
type input "3.82"
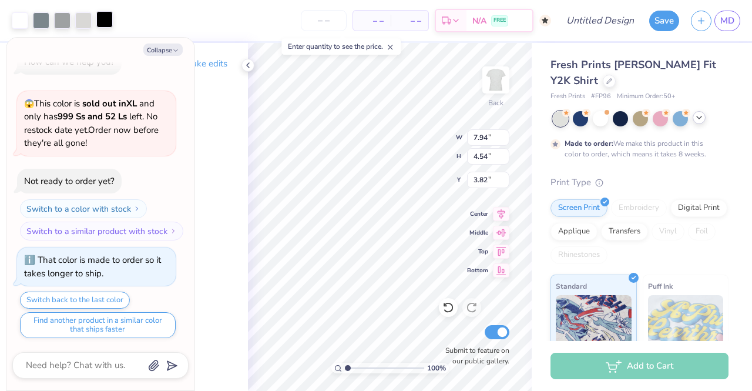
click at [105, 15] on div at bounding box center [104, 19] width 16 height 16
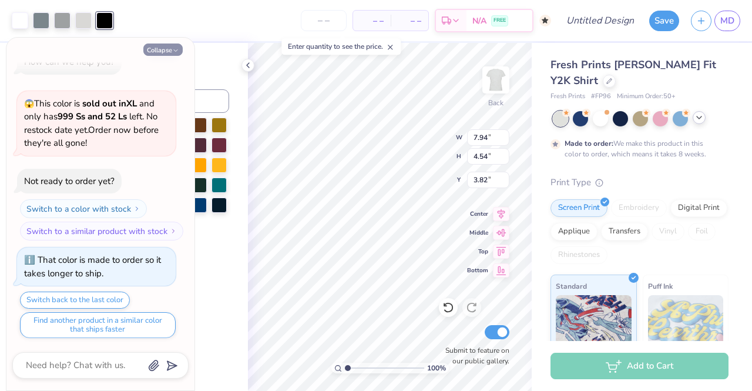
click at [175, 55] on button "Collapse" at bounding box center [162, 49] width 39 height 12
type textarea "x"
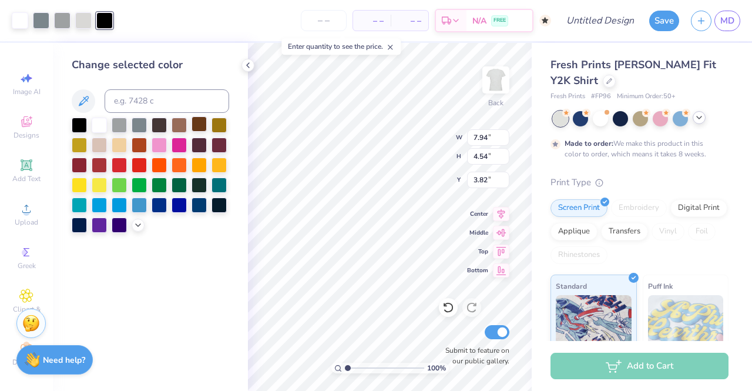
click at [194, 127] on div at bounding box center [198, 123] width 15 height 15
click at [78, 21] on div at bounding box center [83, 19] width 16 height 16
click at [103, 140] on div at bounding box center [99, 143] width 15 height 15
click at [65, 21] on div at bounding box center [62, 19] width 16 height 16
click at [140, 226] on icon at bounding box center [137, 223] width 9 height 9
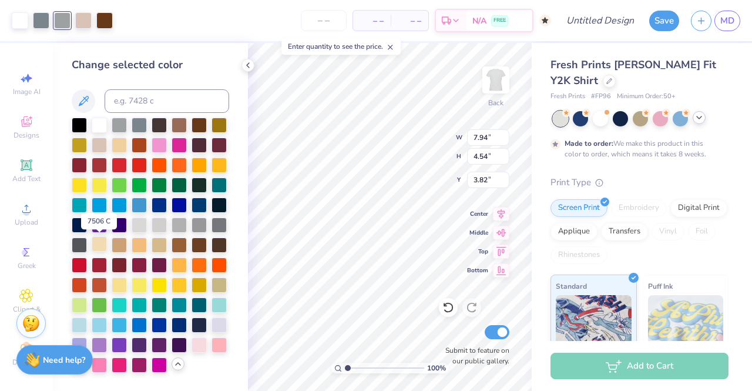
click at [103, 245] on div at bounding box center [99, 243] width 15 height 15
click at [45, 27] on div at bounding box center [41, 19] width 16 height 16
click at [156, 241] on div at bounding box center [159, 243] width 15 height 15
click at [55, 26] on div at bounding box center [62, 19] width 16 height 16
click at [119, 243] on div at bounding box center [119, 243] width 15 height 15
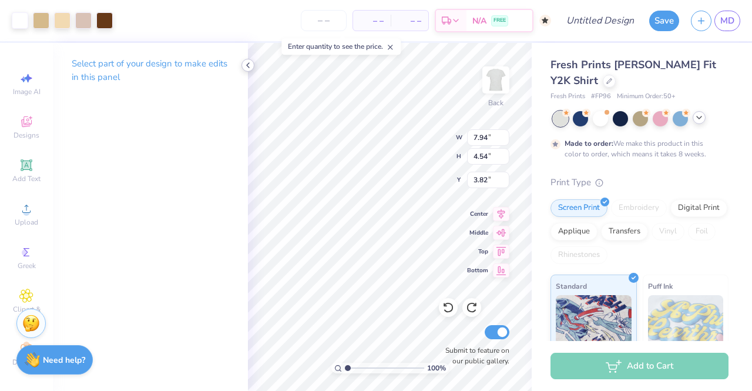
click at [251, 68] on icon at bounding box center [247, 65] width 9 height 9
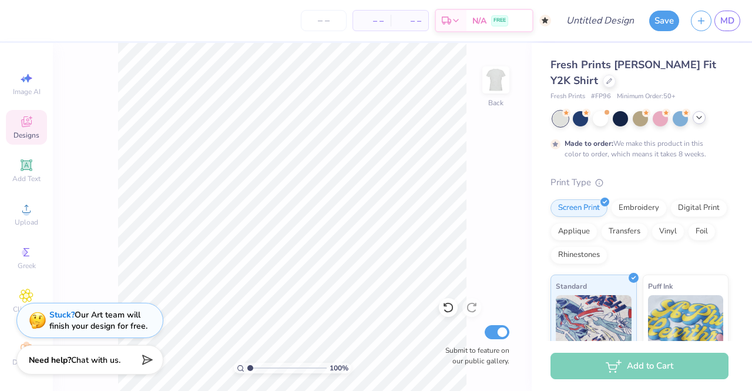
click at [6, 139] on div "Designs" at bounding box center [26, 127] width 41 height 35
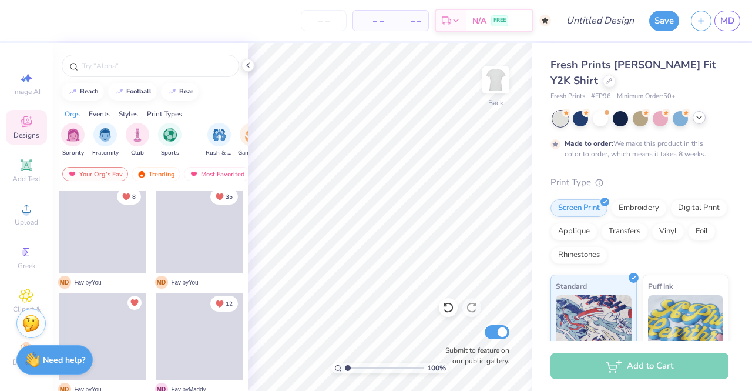
scroll to position [0, 0]
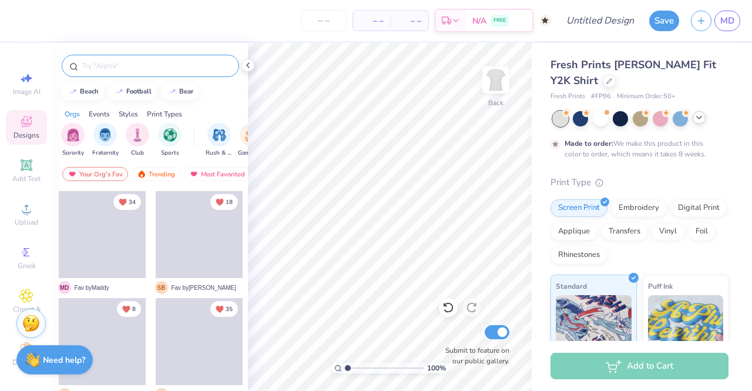
click at [119, 63] on input "text" at bounding box center [156, 66] width 150 height 12
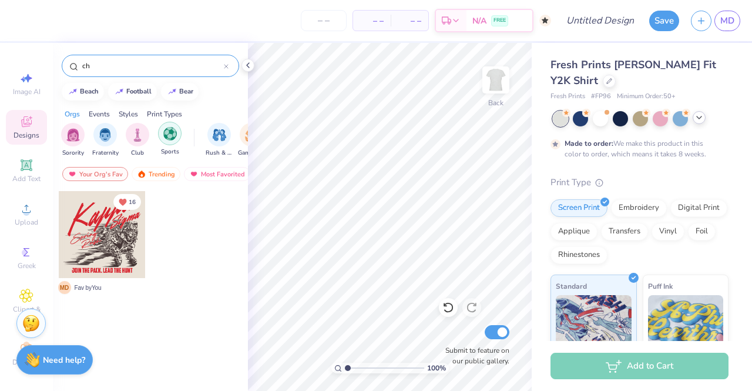
type input "c"
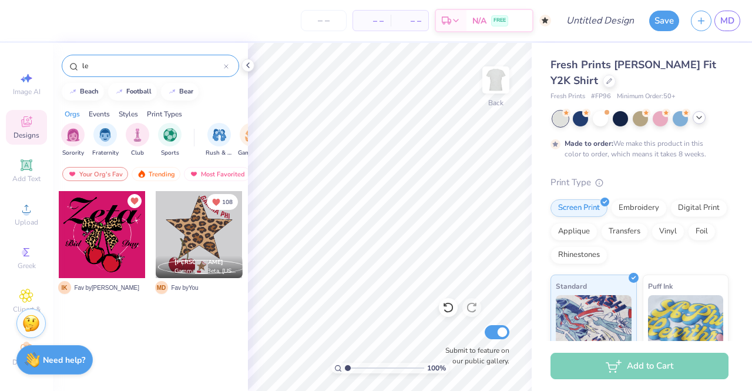
type input "l"
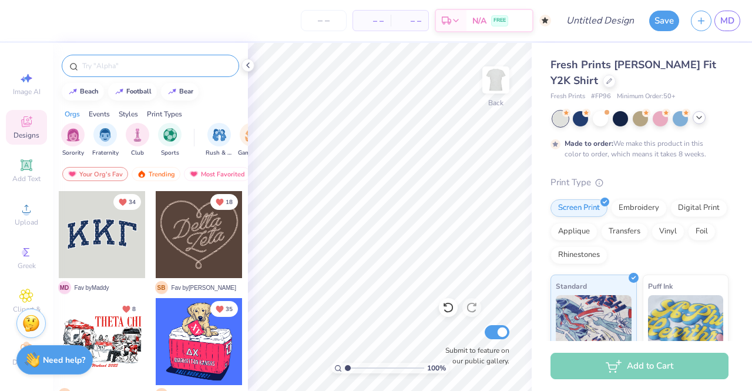
click at [93, 63] on input "text" at bounding box center [156, 66] width 150 height 12
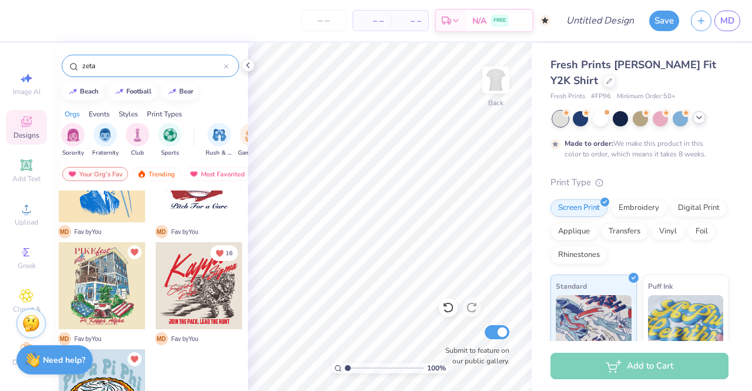
scroll to position [290, 0]
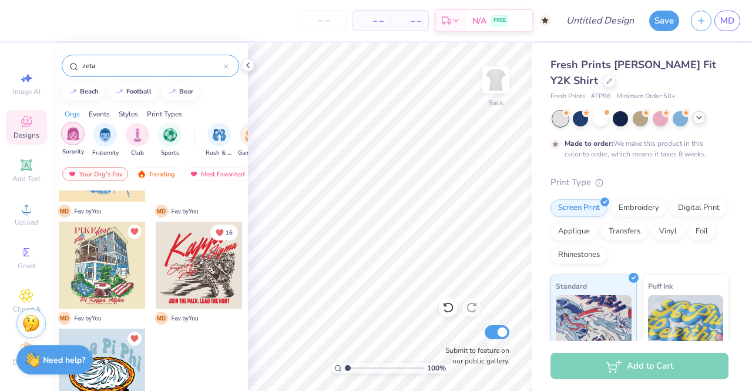
click at [75, 125] on div "filter for Sorority" at bounding box center [72, 133] width 23 height 23
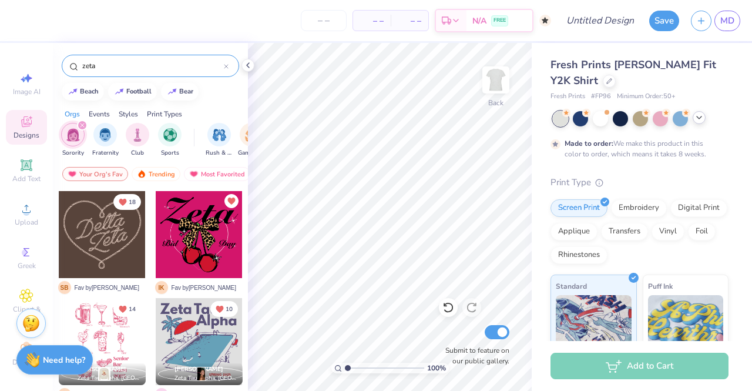
scroll to position [183, 0]
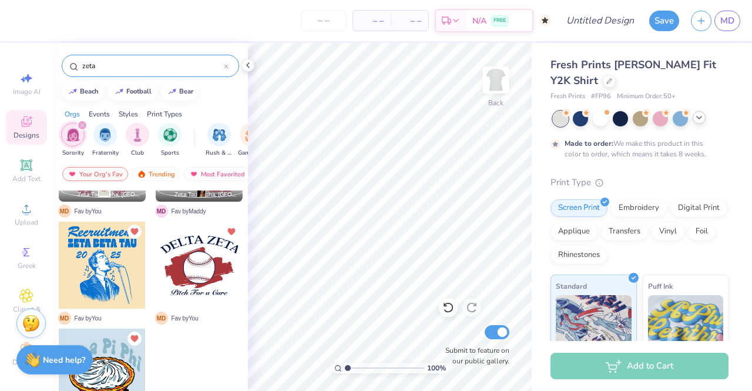
click at [144, 67] on input "zeta" at bounding box center [152, 66] width 143 height 12
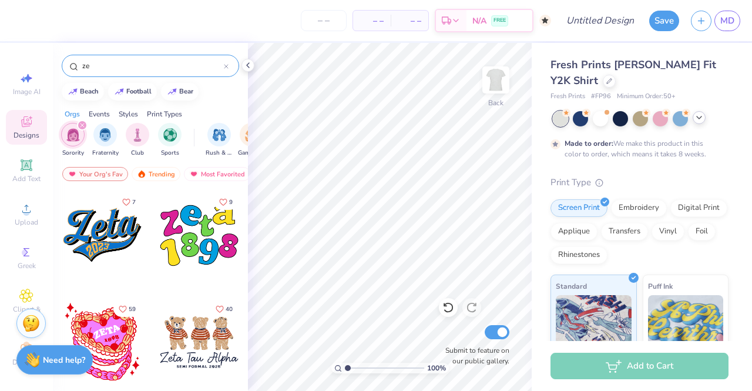
type input "z"
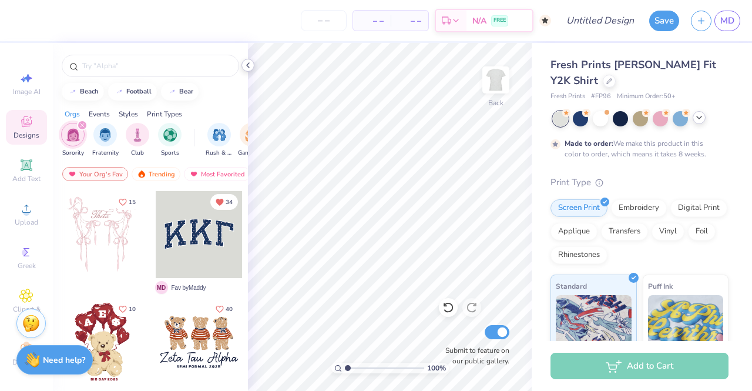
click at [247, 69] on icon at bounding box center [247, 65] width 9 height 9
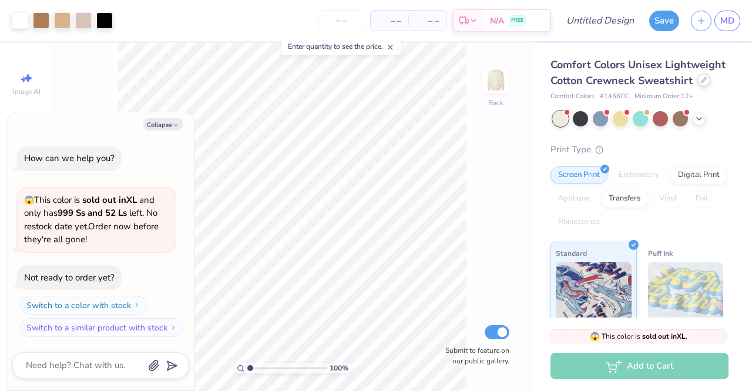
click at [697, 86] on div at bounding box center [703, 79] width 13 height 13
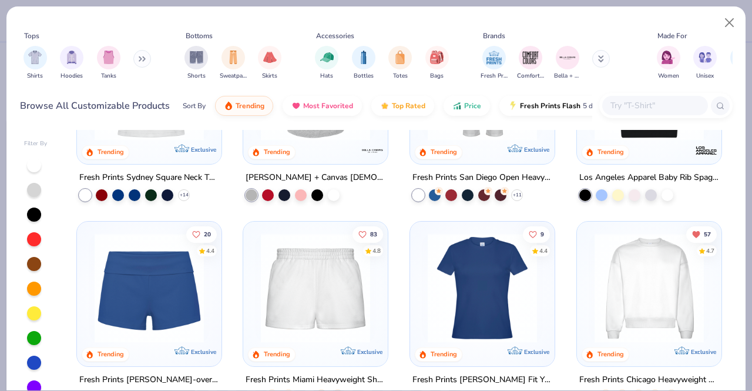
scroll to position [522, 0]
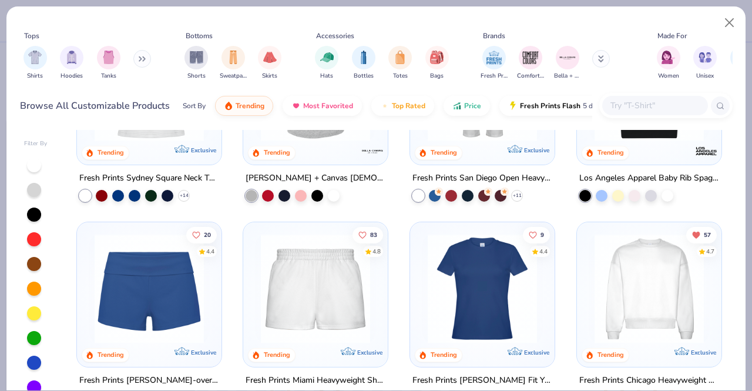
click at [469, 296] on img at bounding box center [482, 288] width 121 height 109
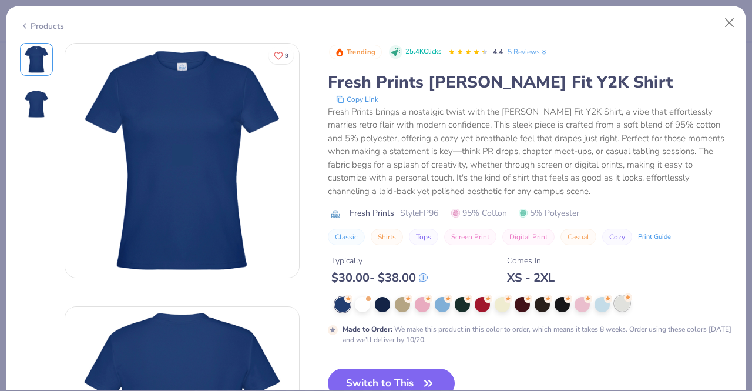
click at [624, 304] on div at bounding box center [621, 302] width 15 height 15
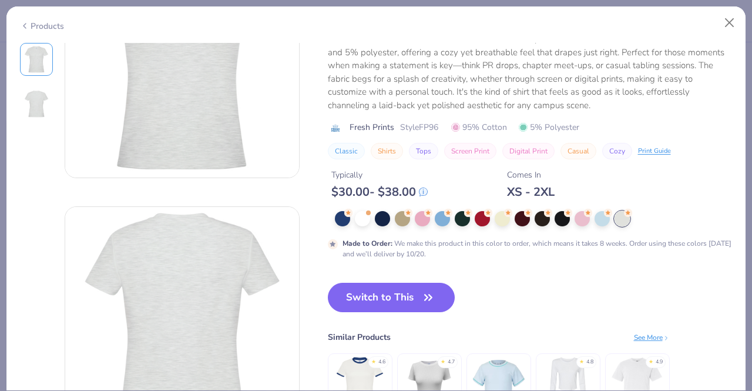
scroll to position [101, 0]
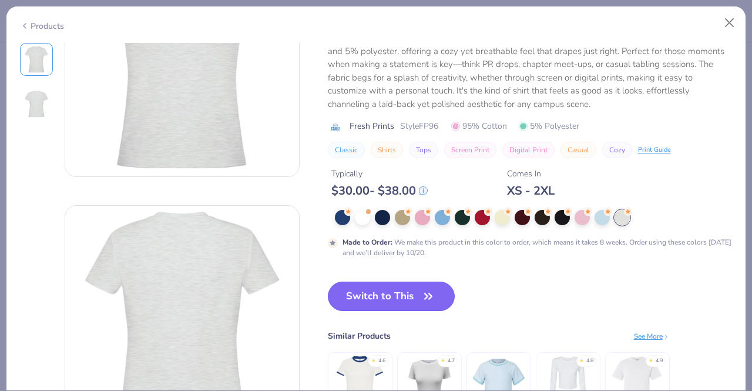
click at [424, 289] on icon "button" at bounding box center [428, 296] width 16 height 16
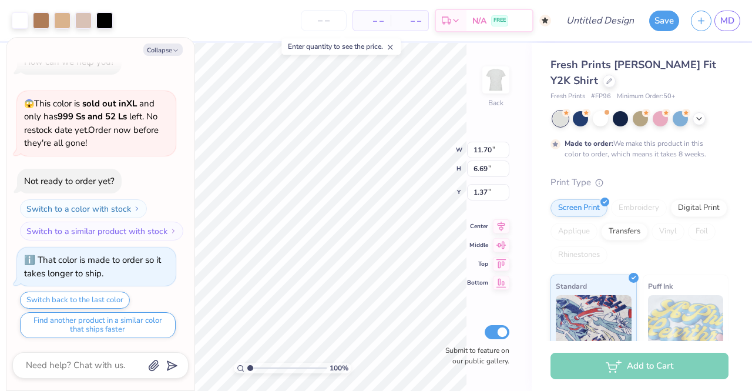
type textarea "x"
type input "7.05"
type input "4.03"
type textarea "x"
type input "3.79"
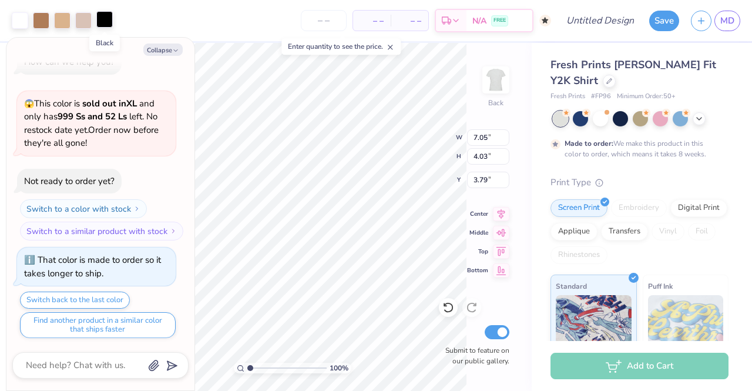
click at [100, 11] on div at bounding box center [104, 19] width 16 height 16
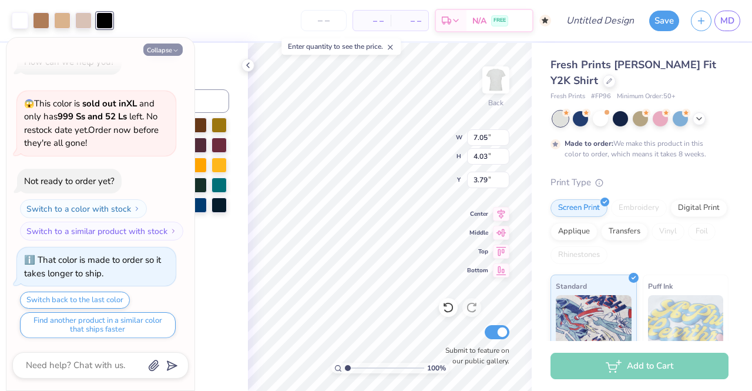
click at [176, 47] on icon "button" at bounding box center [175, 50] width 7 height 7
type textarea "x"
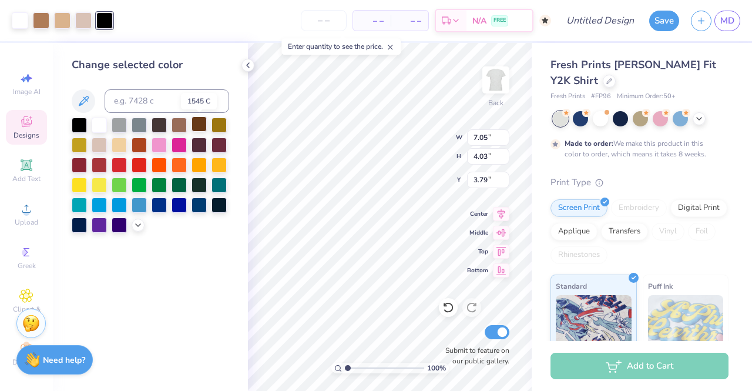
click at [195, 127] on div at bounding box center [198, 123] width 15 height 15
click at [246, 68] on icon at bounding box center [247, 65] width 9 height 9
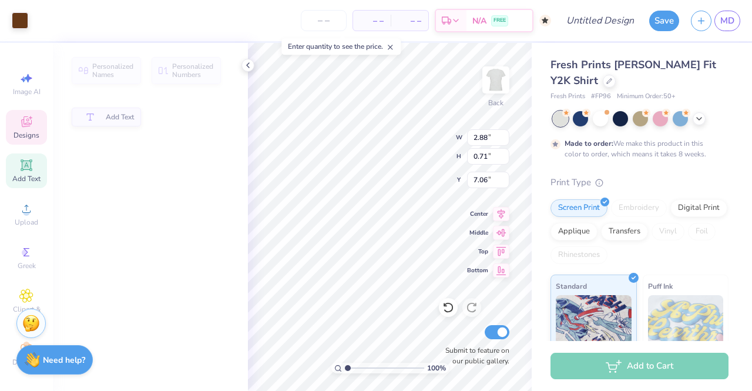
type input "2.88"
type input "0.71"
type input "7.06"
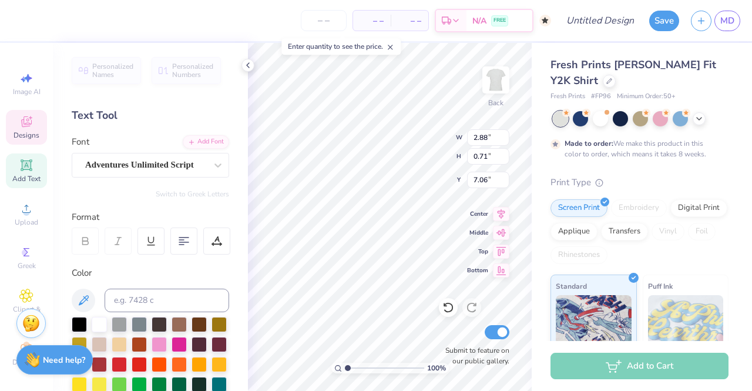
scroll to position [9, 1]
type textarea "25"
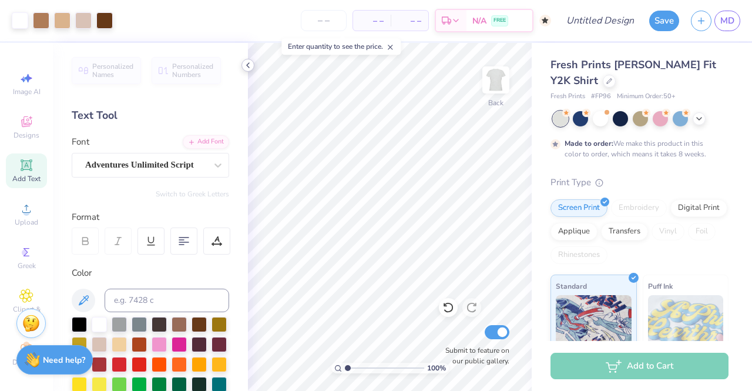
click at [250, 66] on icon at bounding box center [247, 65] width 9 height 9
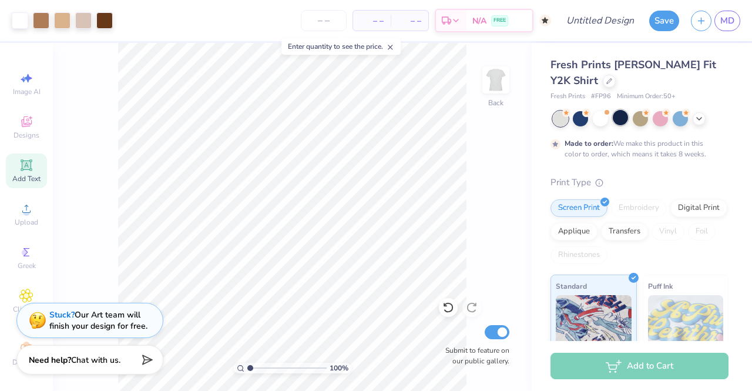
click at [625, 112] on div at bounding box center [620, 117] width 15 height 15
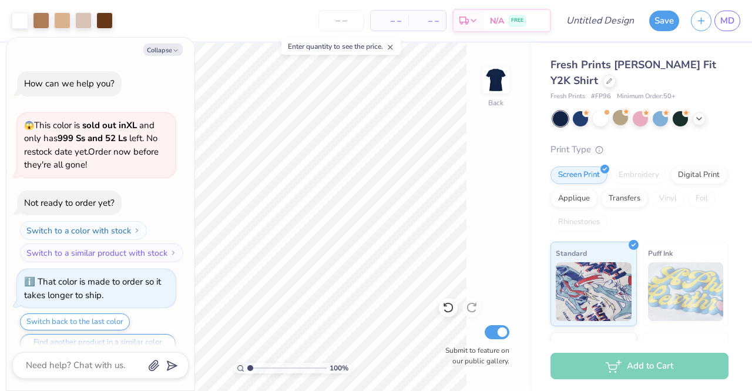
scroll to position [80, 0]
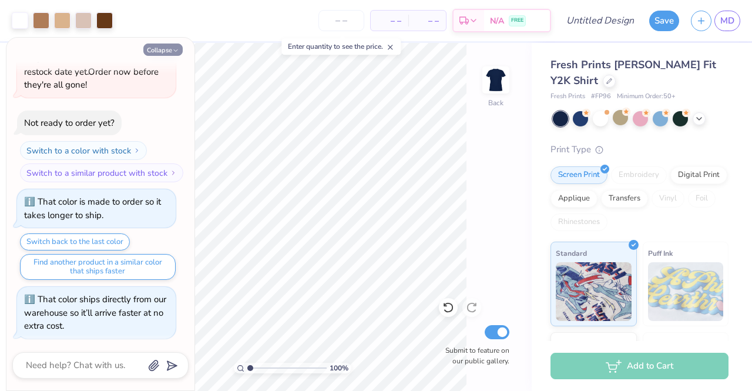
click at [173, 49] on icon "button" at bounding box center [175, 50] width 7 height 7
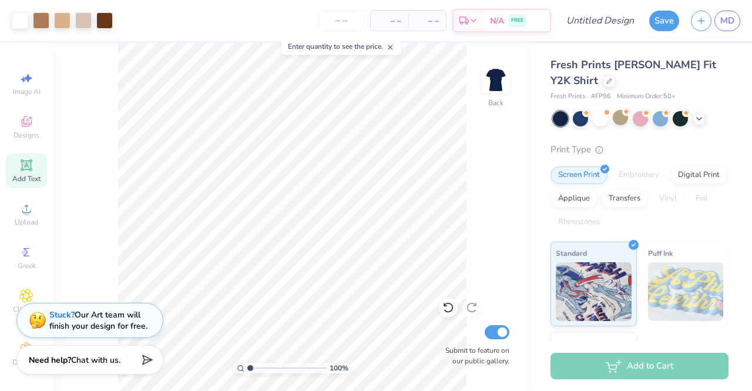
click at [703, 124] on div at bounding box center [641, 118] width 176 height 15
click at [703, 119] on icon at bounding box center [698, 117] width 9 height 9
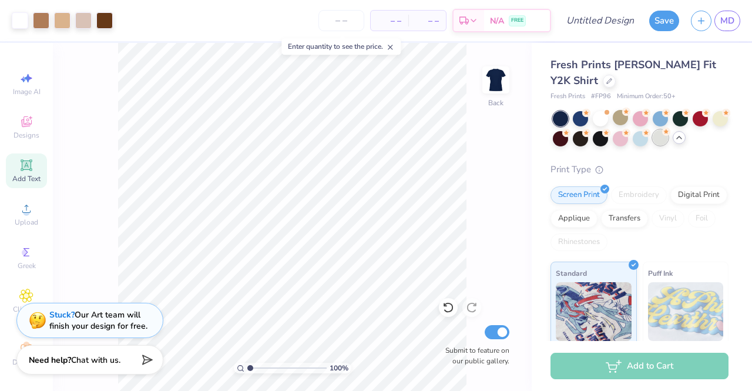
click at [668, 135] on div at bounding box center [660, 137] width 15 height 15
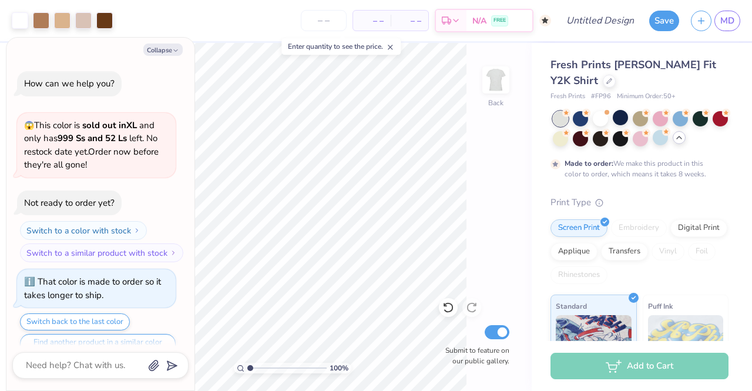
scroll to position [177, 0]
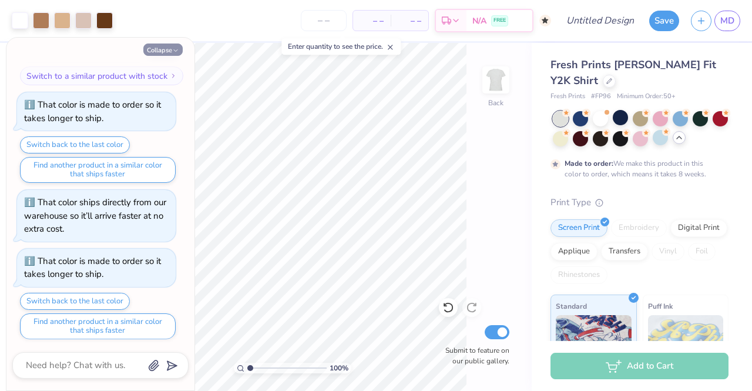
click at [174, 53] on icon "button" at bounding box center [175, 50] width 7 height 7
type textarea "x"
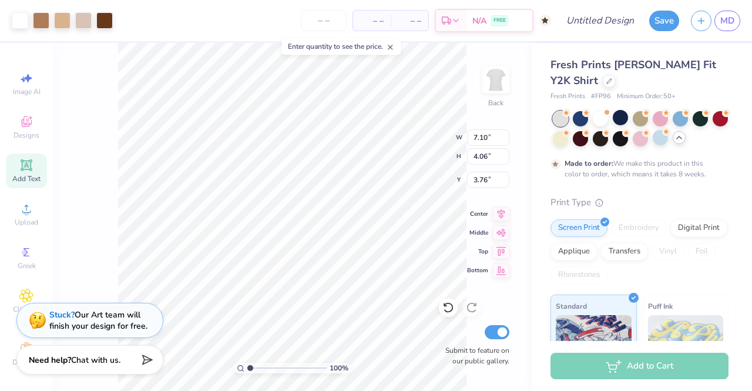
type input "7.10"
type input "4.06"
type input "3.23"
click at [100, 367] on div "Need help? Chat with us." at bounding box center [89, 357] width 147 height 29
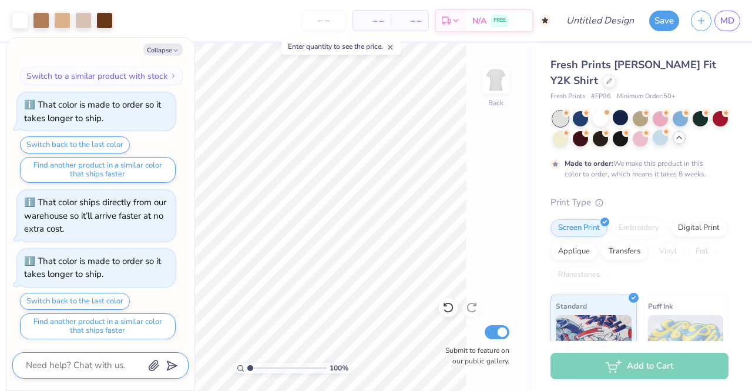
click at [100, 367] on textarea at bounding box center [84, 365] width 119 height 16
type textarea "x"
type textarea "c"
type textarea "x"
type textarea "ca"
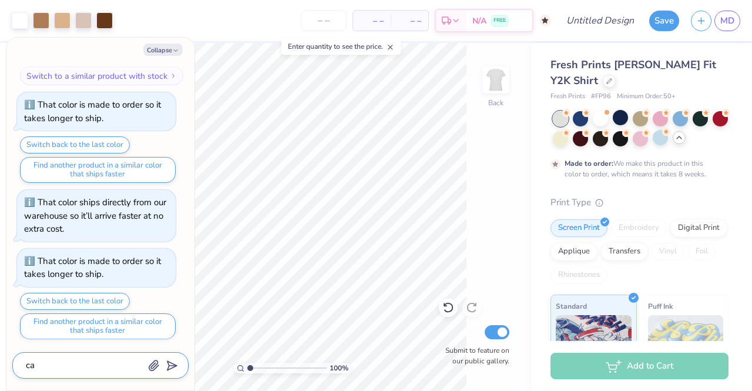
type textarea "x"
type textarea "can"
type textarea "x"
type textarea "can y"
type textarea "x"
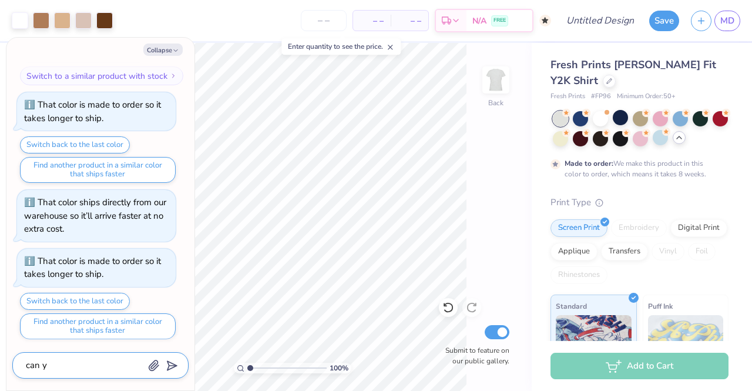
type textarea "can yu"
type textarea "x"
type textarea "can yur"
type textarea "x"
type textarea "can yur"
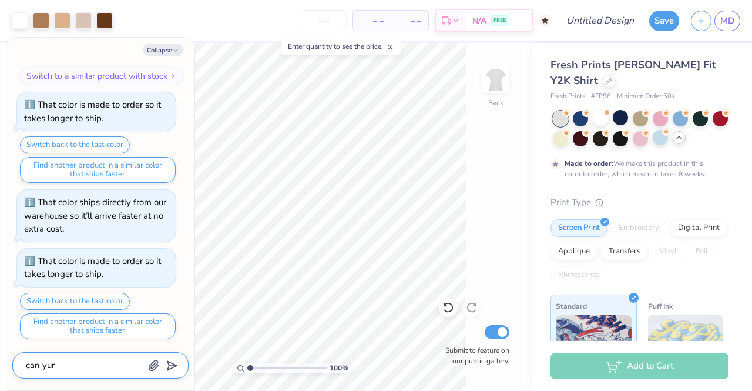
type textarea "x"
type textarea "can yur"
type textarea "x"
type textarea "can yu"
type textarea "x"
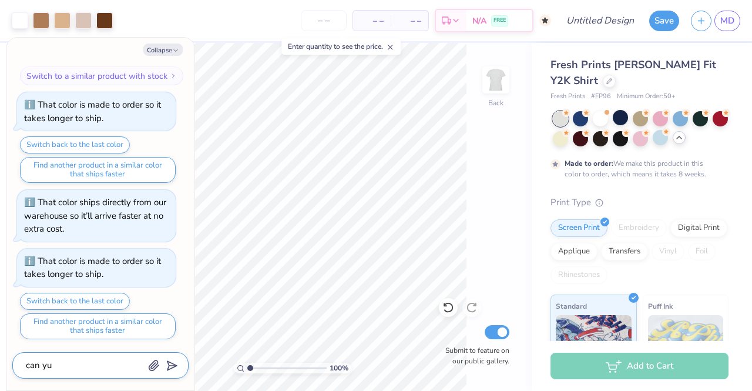
type textarea "can y"
type textarea "x"
type textarea "can yo"
type textarea "x"
type textarea "can you"
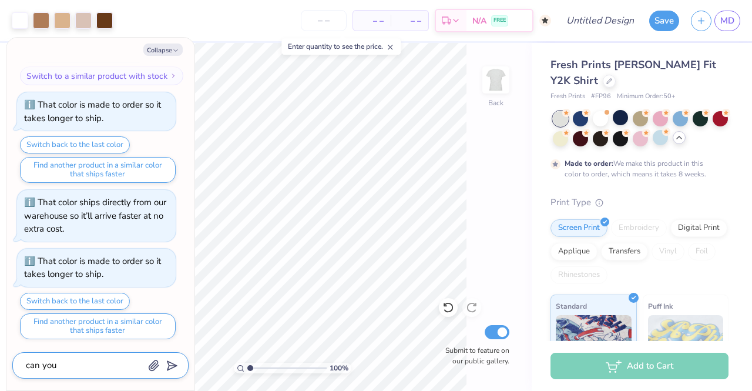
type textarea "x"
type textarea "can you"
type textarea "x"
type textarea "can you t"
type textarea "x"
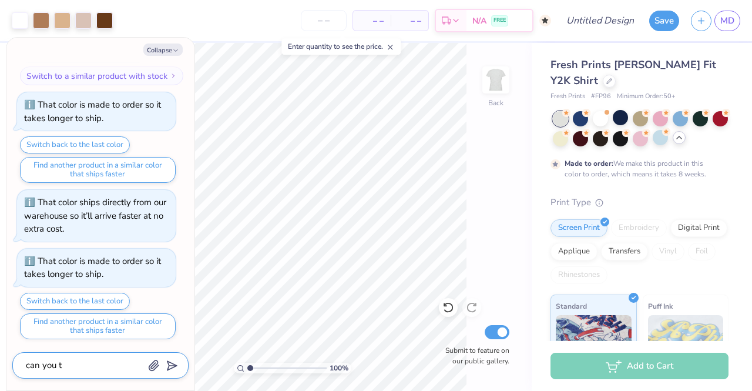
type textarea "can you tu"
type textarea "x"
type textarea "can you turn"
type textarea "x"
type textarea "can you turn"
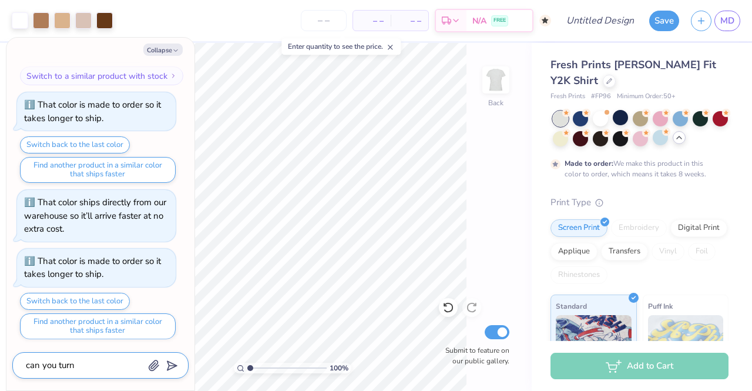
type textarea "x"
type textarea "can you turn th"
type textarea "x"
type textarea "can you turn thi"
type textarea "x"
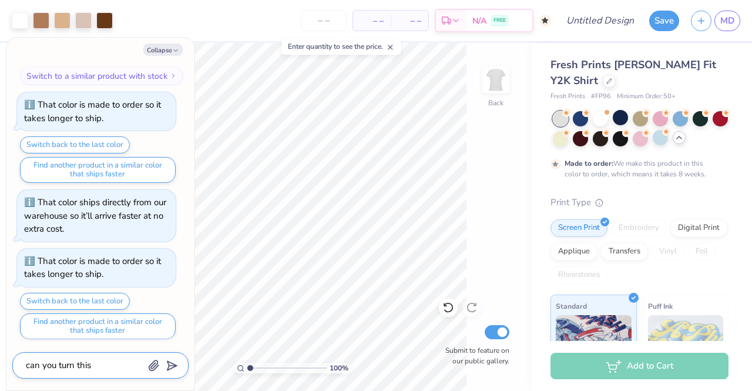
type textarea "can you turn this"
type textarea "x"
type textarea "can you turn this i"
type textarea "x"
type textarea "can you turn this in"
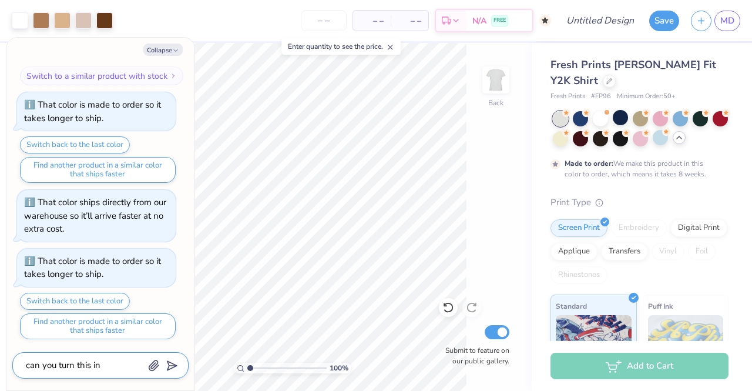
type textarea "x"
type textarea "can you turn this into"
type textarea "x"
type textarea "can you turn this into"
type textarea "x"
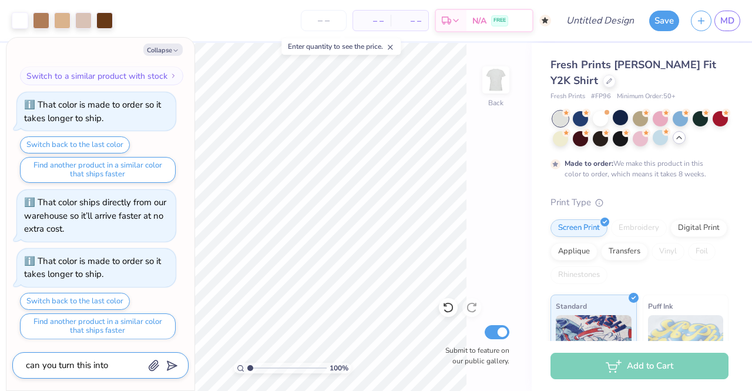
type textarea "can you turn this into a"
type textarea "x"
type textarea "can you turn this into ao"
type textarea "x"
type textarea "can you turn this into aoi"
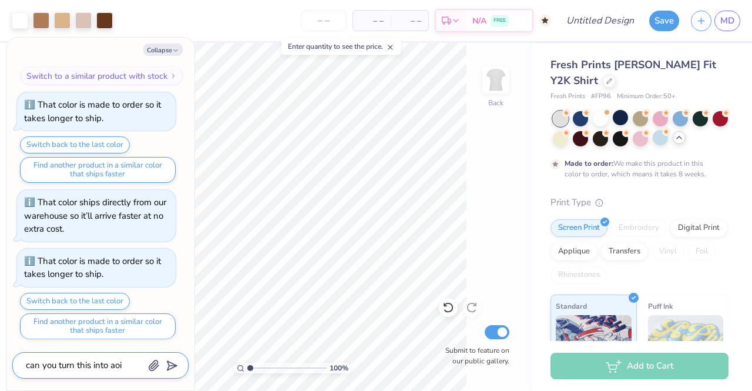
type textarea "x"
type textarea "can you turn this into aoii"
type textarea "x"
type textarea "can you turn this into aoii"
type textarea "x"
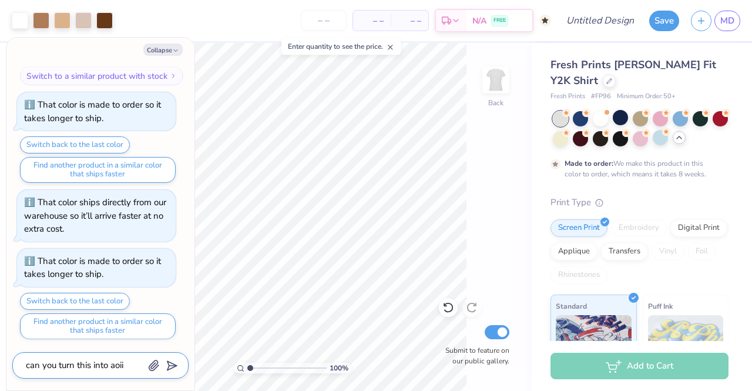
type textarea "can you turn this into aoii g"
type textarea "x"
type textarea "can you turn this into aoii gr"
type textarea "x"
type textarea "can you turn this into aoii gre"
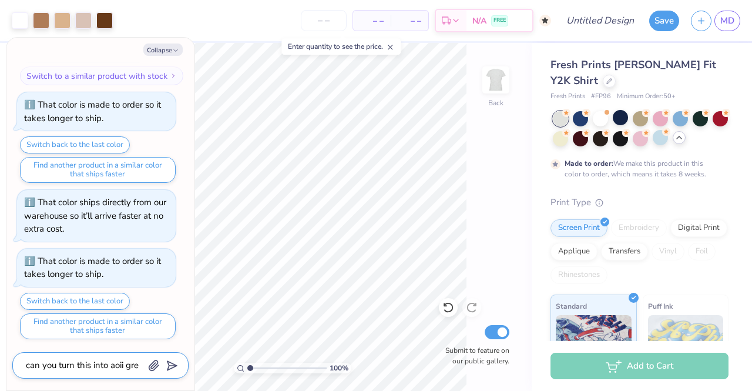
type textarea "x"
type textarea "can you turn this into aoii gree"
type textarea "x"
type textarea "can you turn this into aoii greek"
type textarea "x"
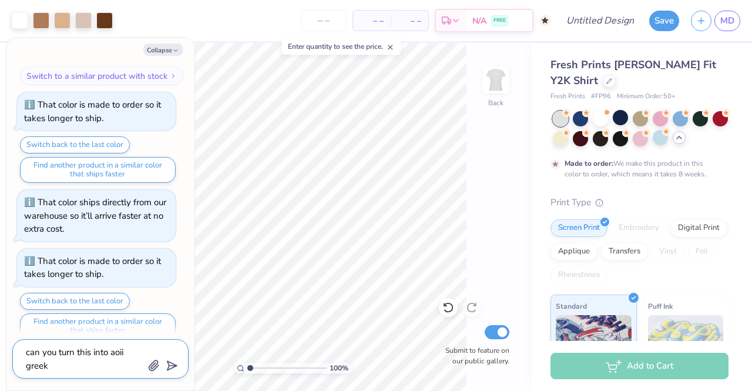
type textarea "can you turn this into aoii greek l"
type textarea "x"
type textarea "can you turn this into aoii greek le"
type textarea "x"
type textarea "can you turn this into aoii greek let"
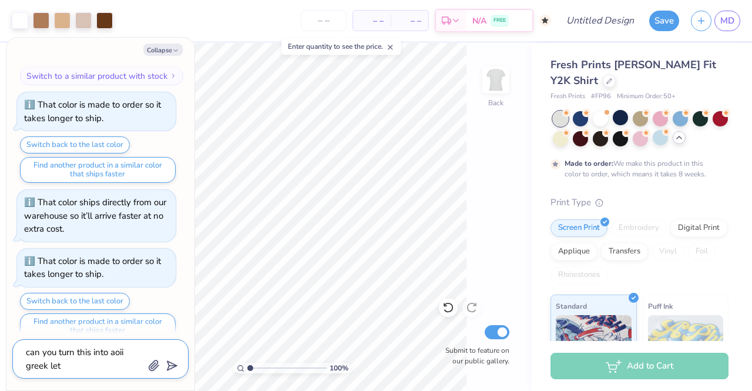
type textarea "x"
type textarea "can you turn this into aoii greek lett"
type textarea "x"
type textarea "can you turn this into aoii greek lette"
type textarea "x"
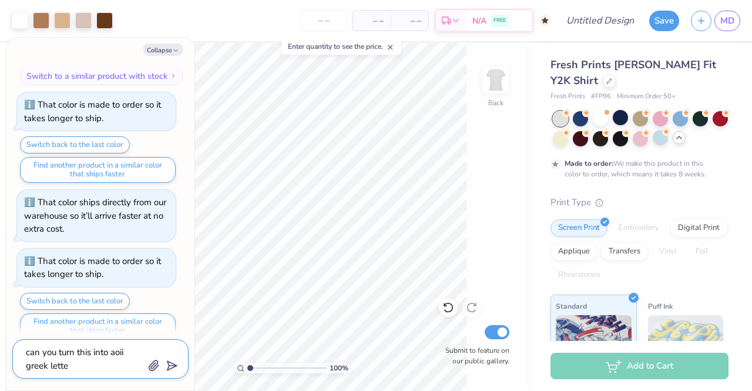
type textarea "can you turn this into aoii greek letter"
type textarea "x"
type textarea "can you turn this into aoii greek letters"
type textarea "x"
type textarea "can you turn this into aoii greek letters?"
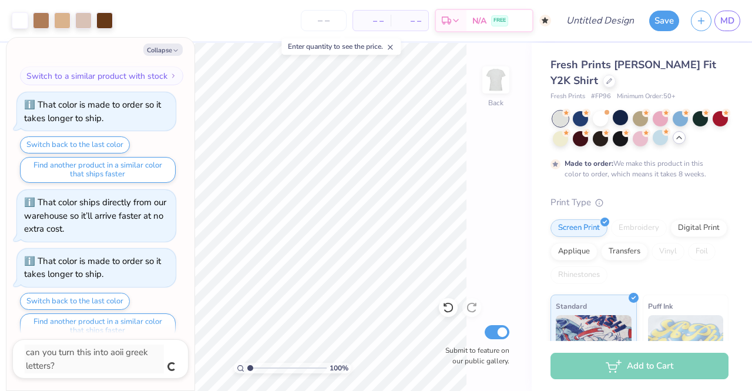
scroll to position [235, 0]
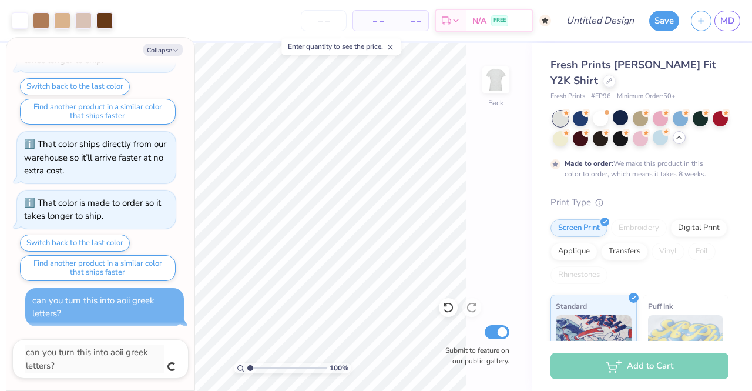
type textarea "x"
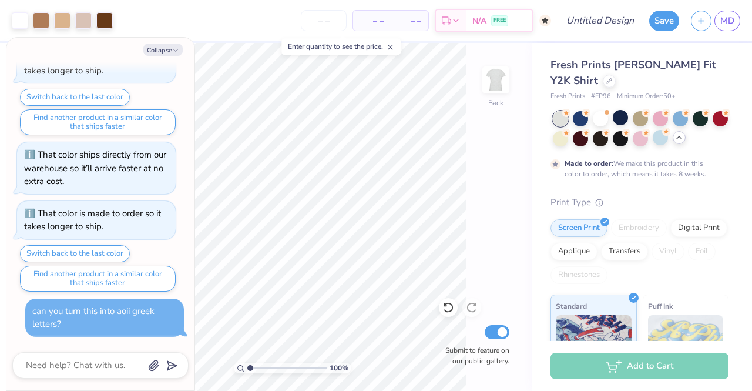
scroll to position [222, 0]
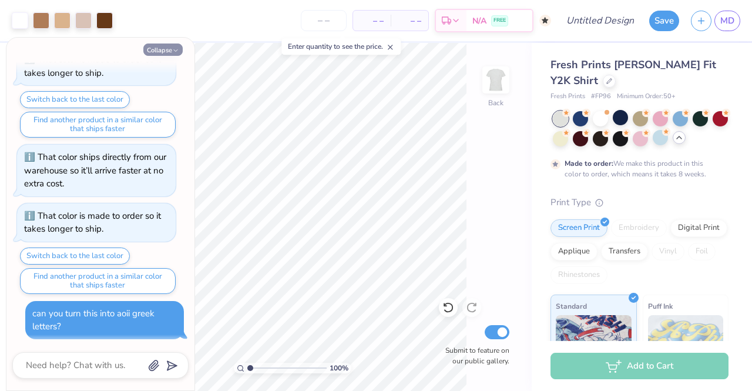
click at [177, 52] on icon "button" at bounding box center [175, 50] width 7 height 7
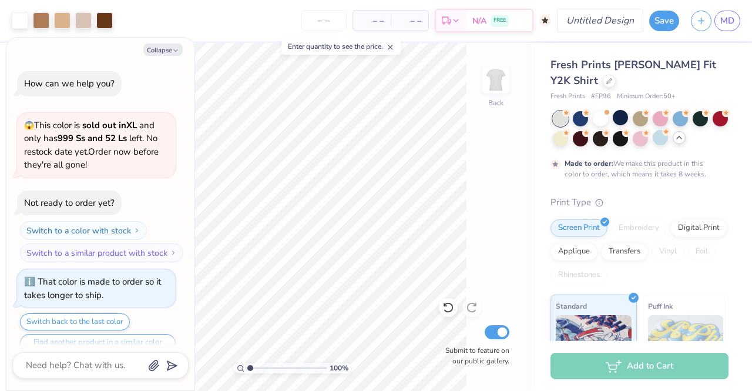
scroll to position [291, 0]
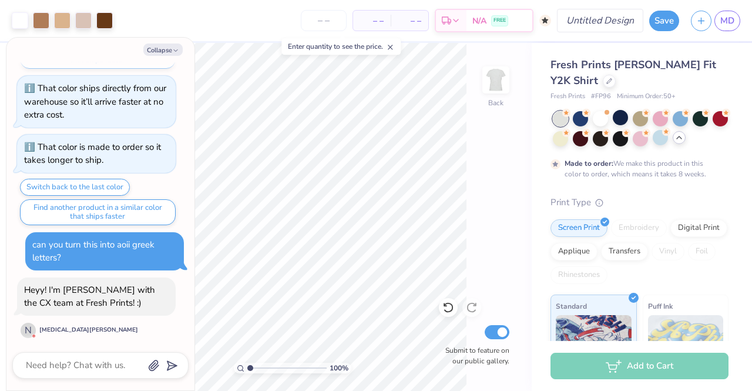
type textarea "x"
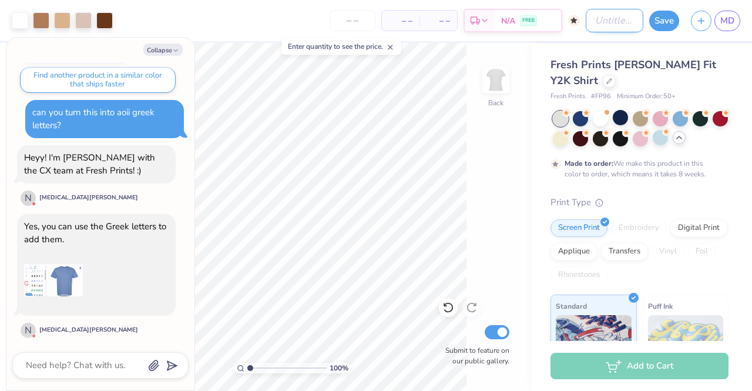
click at [613, 27] on input "Design Title" at bounding box center [615, 20] width 58 height 23
type input "c"
type textarea "x"
type input "l"
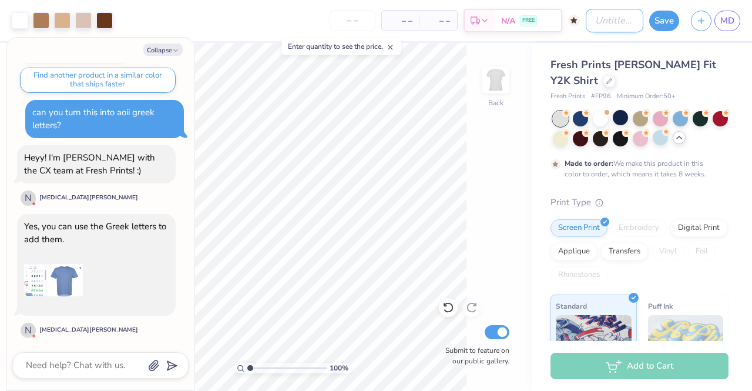
type textarea "x"
type input "le"
type textarea "x"
type input "lea"
type textarea "x"
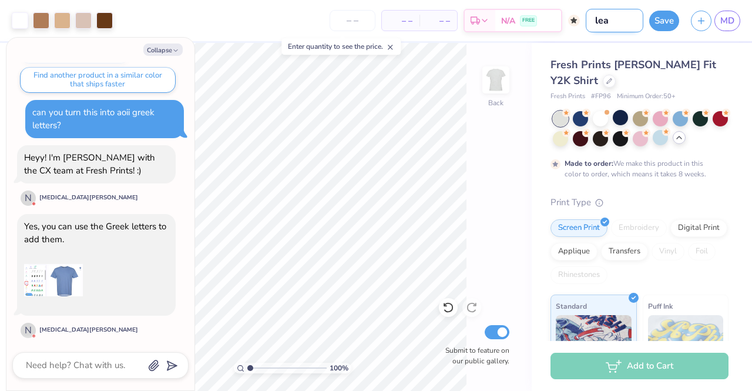
type input "leap"
type textarea "x"
type input "leapo"
type textarea "x"
type input "leapor"
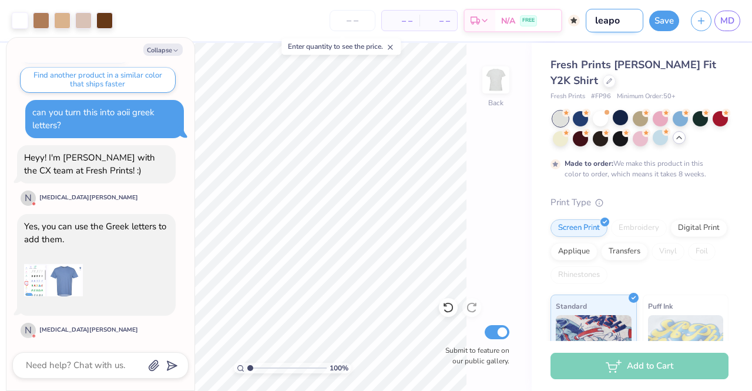
type textarea "x"
type input "leapord"
type textarea "x"
type input "leapord"
type textarea "x"
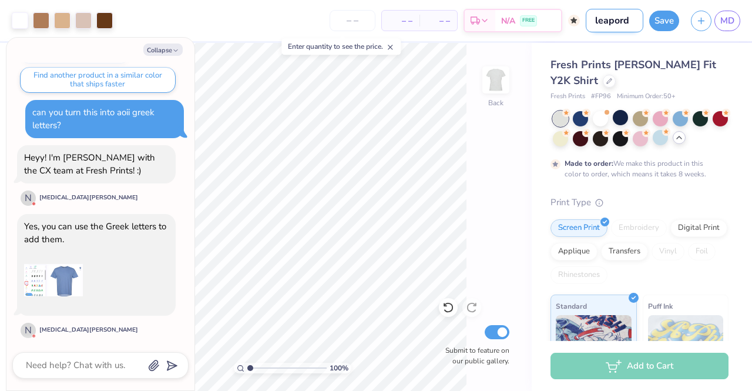
type input "leapord p"
type textarea "x"
type input "leapord pr"
type textarea "x"
type input "leapord pri"
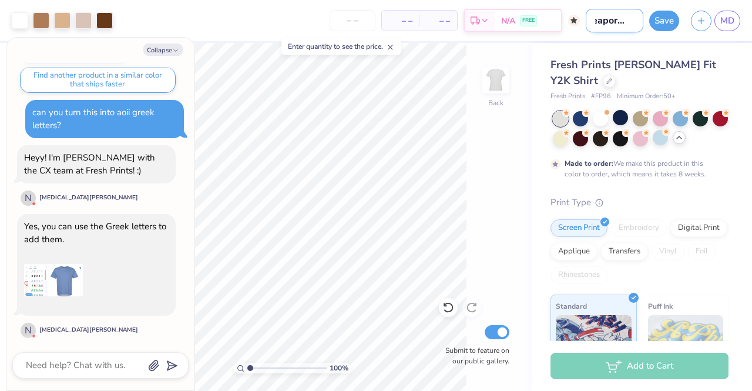
type textarea "x"
type input "leapord prin"
type textarea "x"
type input "leapord print"
type textarea "x"
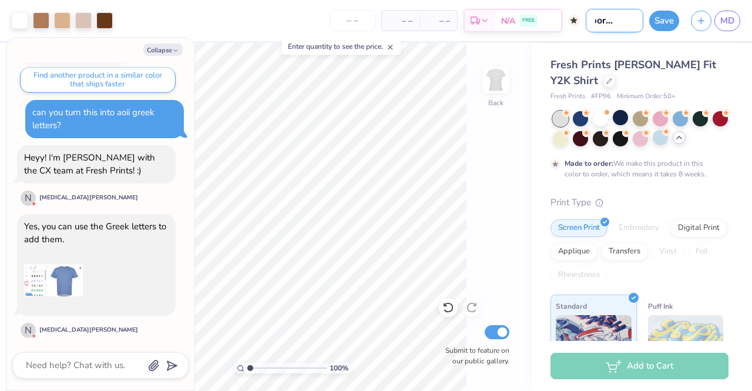
type input "leapord print"
type textarea "x"
type input "leapord print b"
type textarea "x"
type input "leapord print bb"
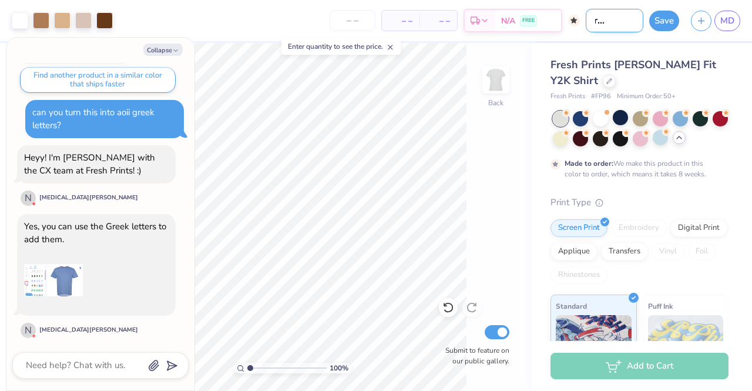
type textarea "x"
type input "leapord print bb"
type textarea "x"
type input "leapord print bb t"
type textarea "x"
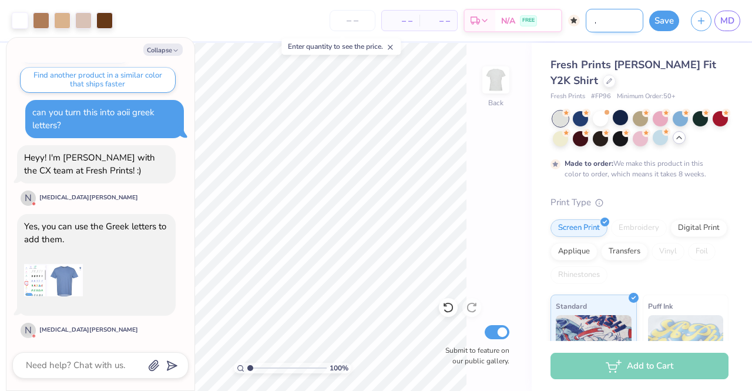
type input "leapord print bb te"
type textarea "x"
type input "leapord print bb tee"
type textarea "x"
type input "leapord print bb tee"
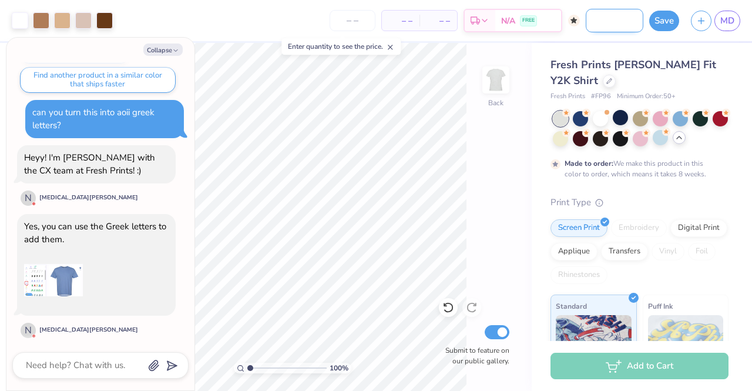
type textarea "x"
type input "leapord print bb tee a"
type textarea "x"
type input "leapord print bb tee as"
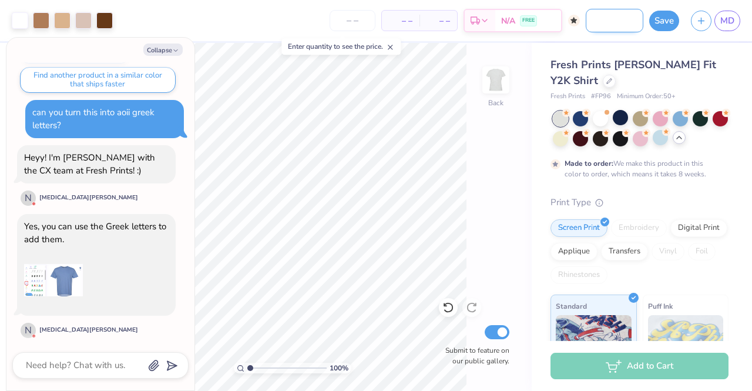
type textarea "x"
type input "leapord print bb tee ash"
type textarea "x"
type input "leapord print bb tee ash"
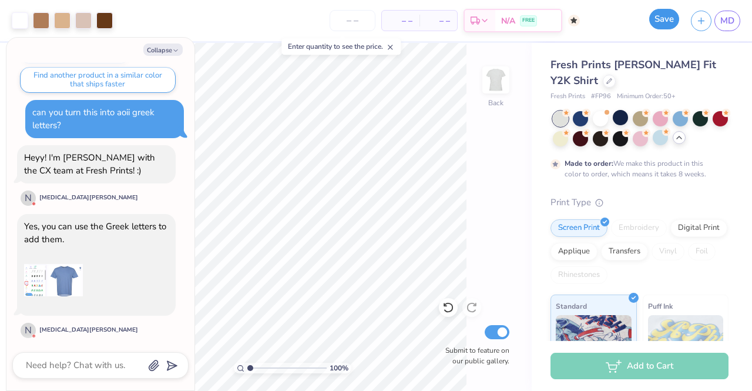
click at [661, 14] on button "Save" at bounding box center [664, 19] width 30 height 21
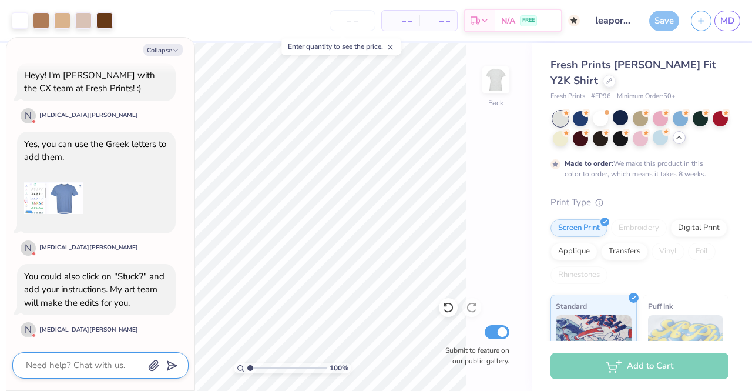
click at [64, 364] on textarea at bounding box center [84, 365] width 119 height 16
type textarea "x"
type textarea "i"
type textarea "x"
type textarea "il"
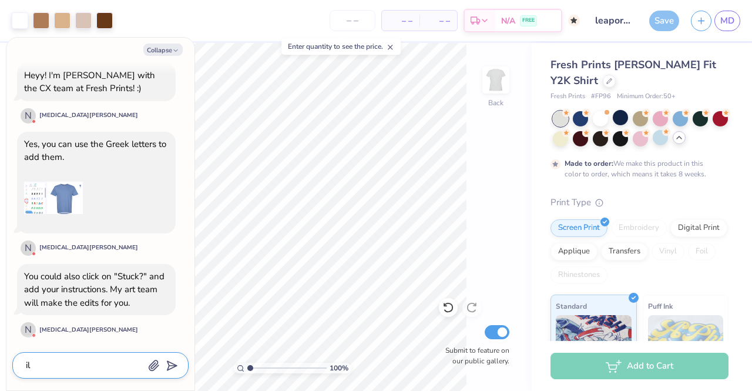
type textarea "x"
type textarea "ill"
type textarea "x"
type textarea "ill"
type textarea "x"
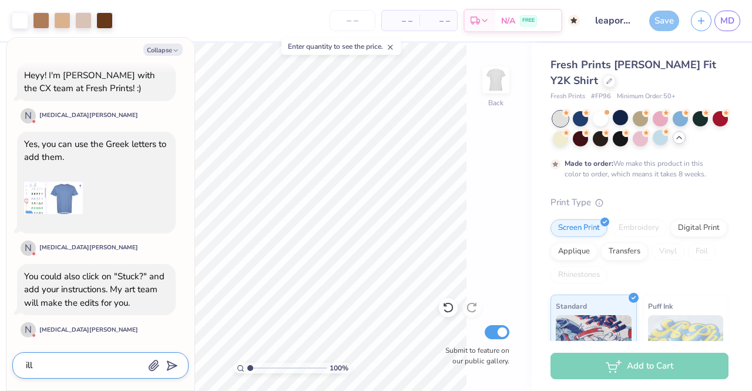
type textarea "ill d"
type textarea "x"
type textarea "ill do"
type textarea "x"
type textarea "ill do"
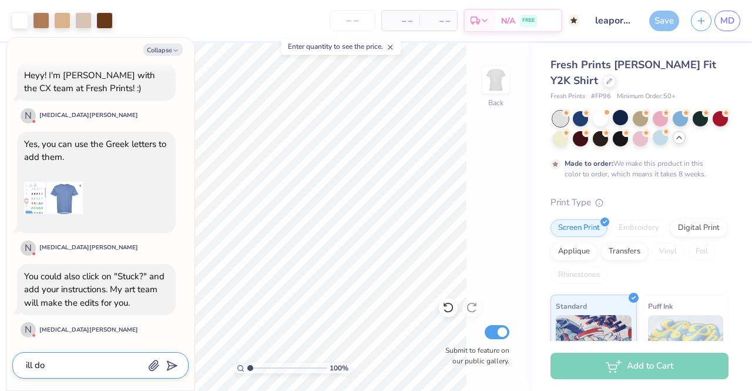
type textarea "x"
type textarea "ill do r"
type textarea "x"
type textarea "ill do"
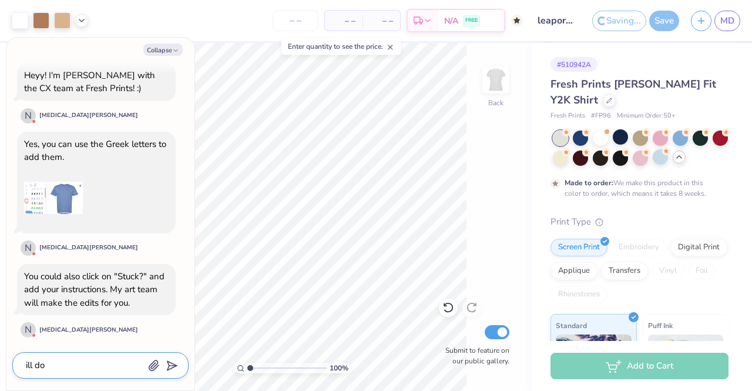
type textarea "x"
type textarea "ill do t"
type textarea "x"
type textarea "ill do th"
type textarea "x"
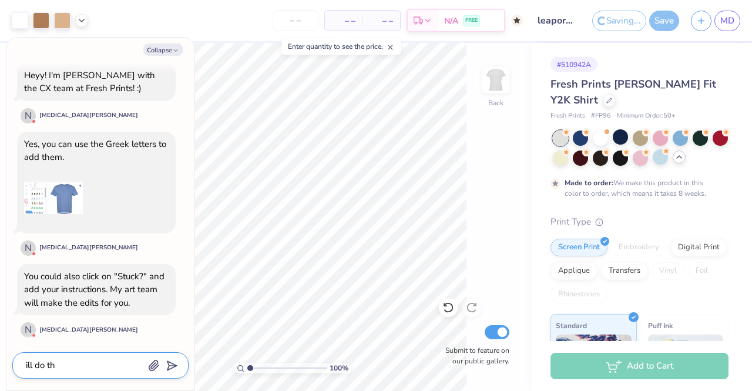
type textarea "ill do tha"
type textarea "x"
type textarea "ill do that"
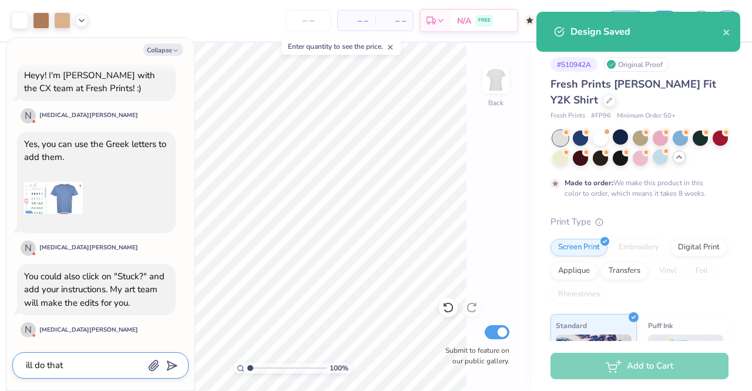
type textarea "x"
type textarea "ill do that,"
type textarea "x"
type textarea "ill do that,"
type textarea "x"
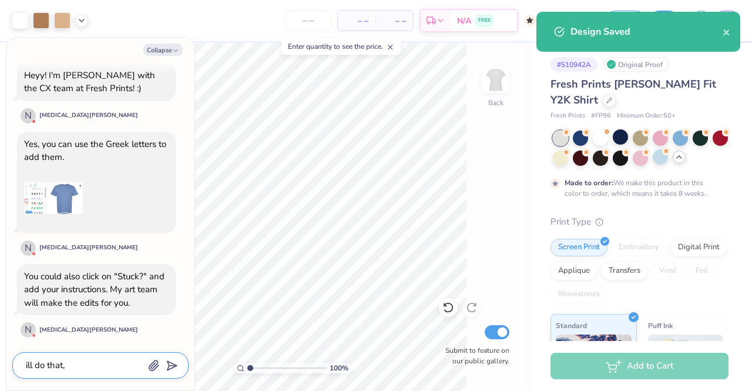
type textarea "ill do that, t"
type textarea "x"
type textarea "ill do that, th"
type textarea "x"
type textarea "ill do that, tha"
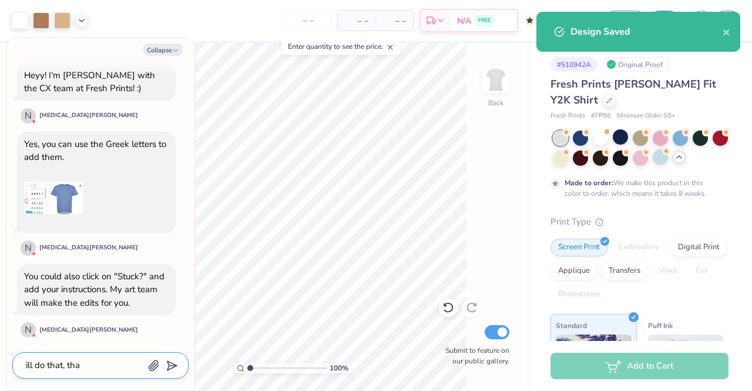
type textarea "x"
type textarea "ill do that, than"
type textarea "x"
type textarea "ill do that, thanks"
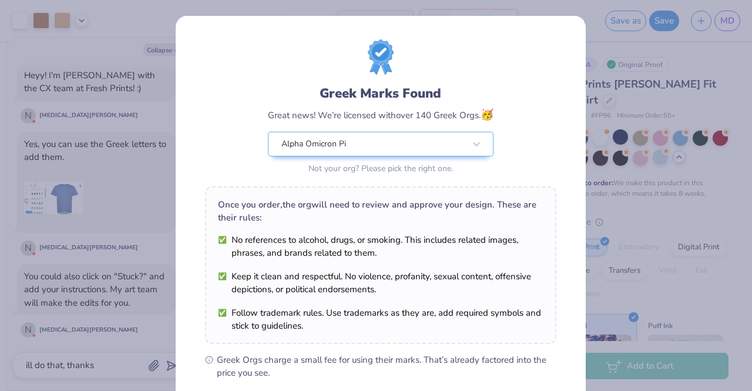
scroll to position [157, 0]
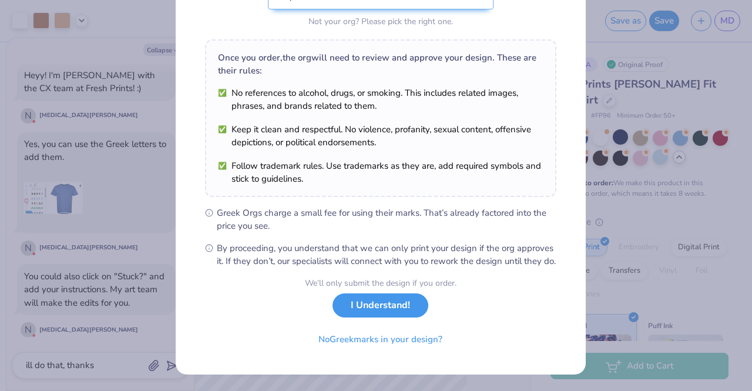
click at [359, 308] on button "I Understand!" at bounding box center [380, 305] width 96 height 24
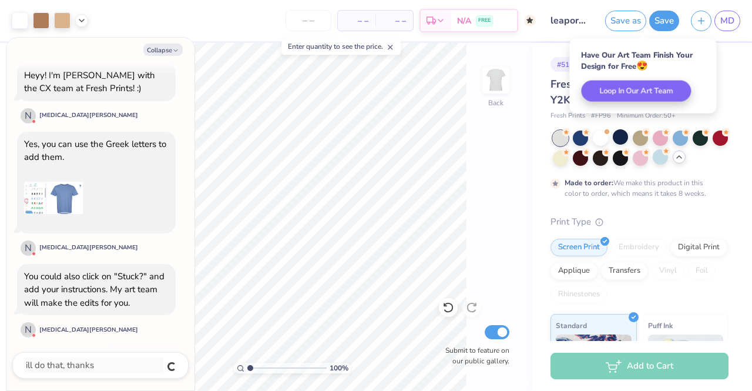
scroll to position [537, 0]
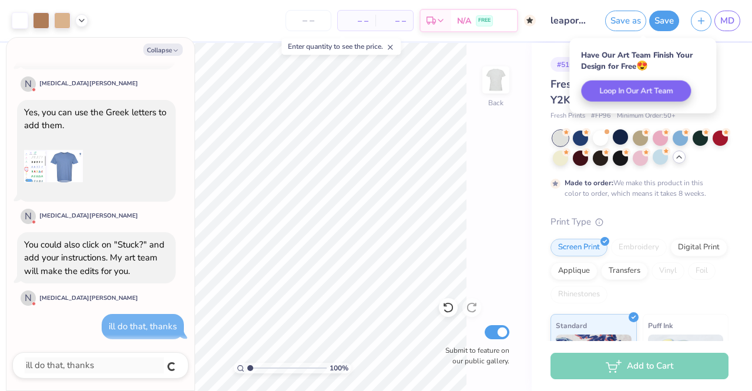
type textarea "x"
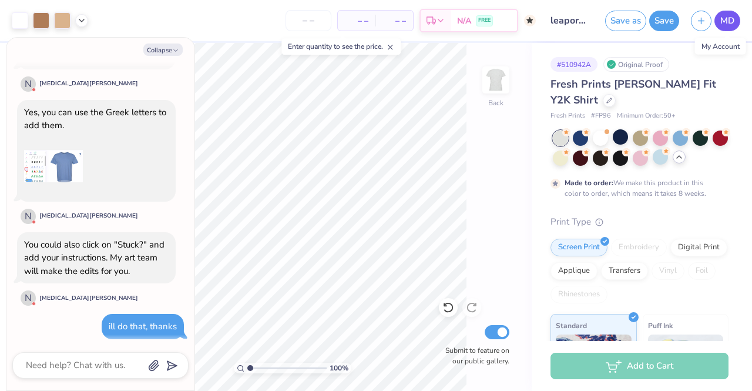
click at [725, 23] on span "MD" at bounding box center [727, 21] width 14 height 14
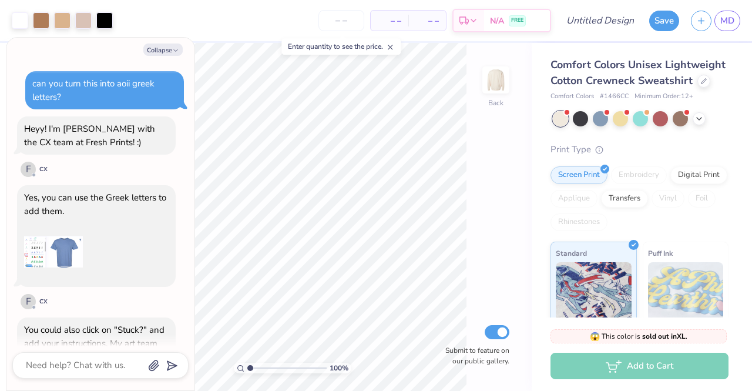
scroll to position [396, 0]
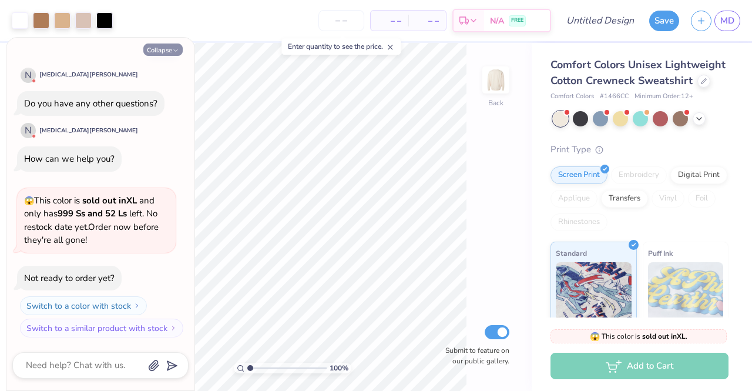
click at [164, 46] on button "Collapse" at bounding box center [162, 49] width 39 height 12
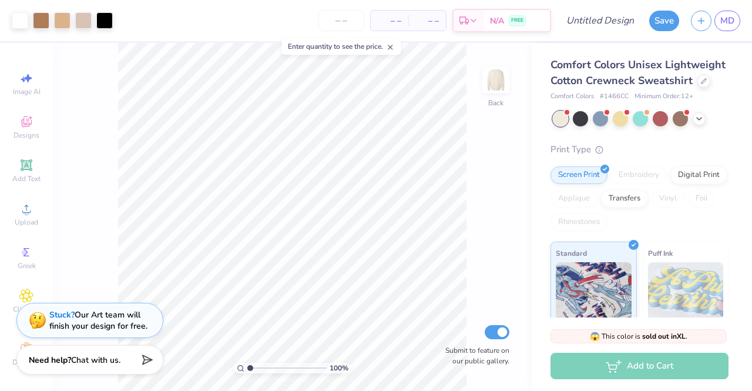
click at [610, 89] on div "Comfort Colors Unisex Lightweight Cotton Crewneck Sweatshirt" at bounding box center [639, 73] width 178 height 32
click at [697, 86] on div at bounding box center [703, 79] width 13 height 13
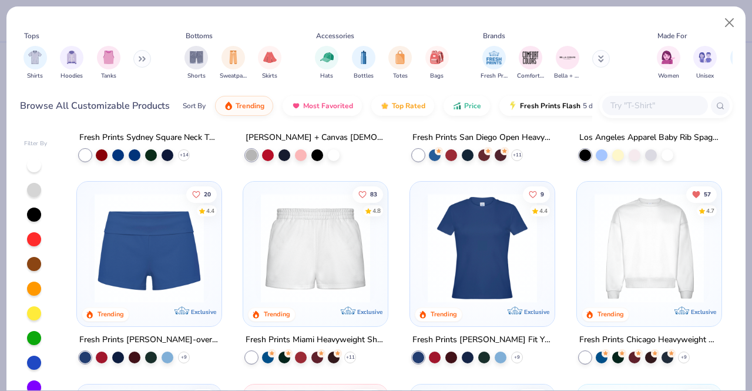
scroll to position [562, 0]
click at [94, 252] on img at bounding box center [149, 247] width 121 height 109
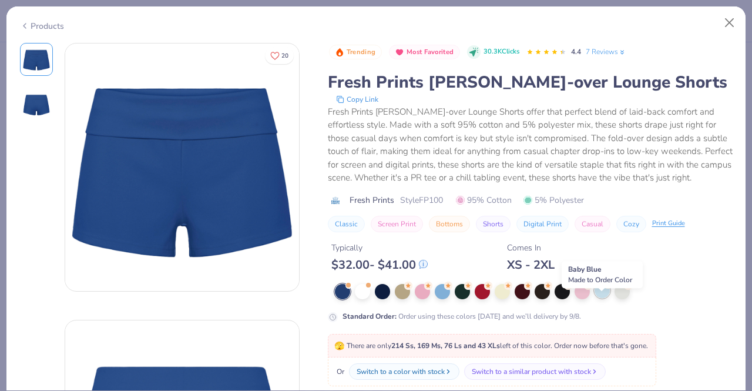
click at [603, 298] on div at bounding box center [601, 290] width 15 height 15
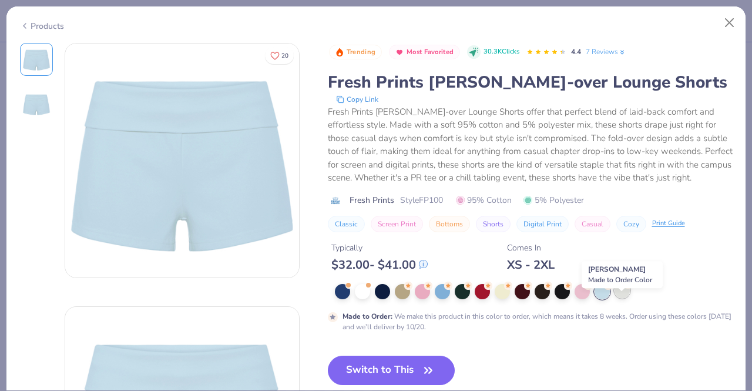
click at [625, 298] on div at bounding box center [621, 290] width 15 height 15
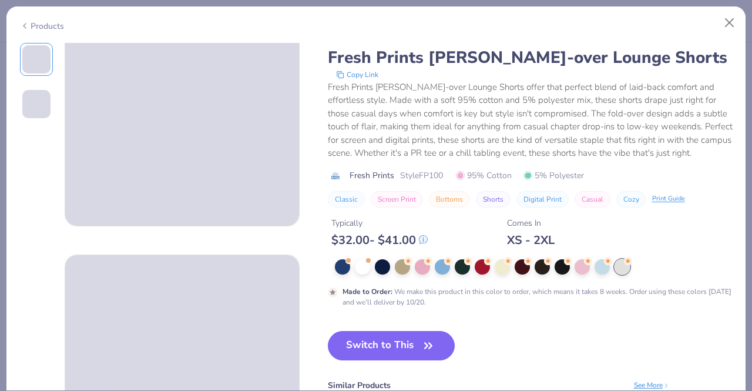
scroll to position [52, 0]
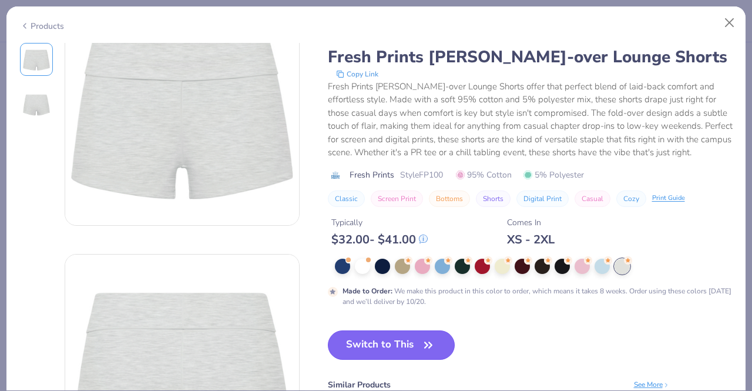
click at [370, 337] on button "Switch to This" at bounding box center [391, 344] width 127 height 29
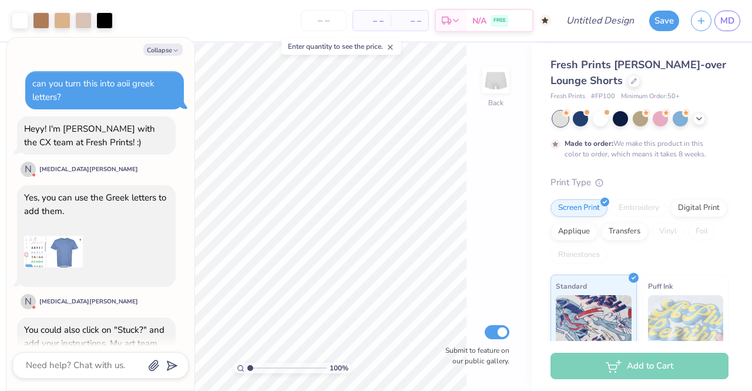
scroll to position [493, 0]
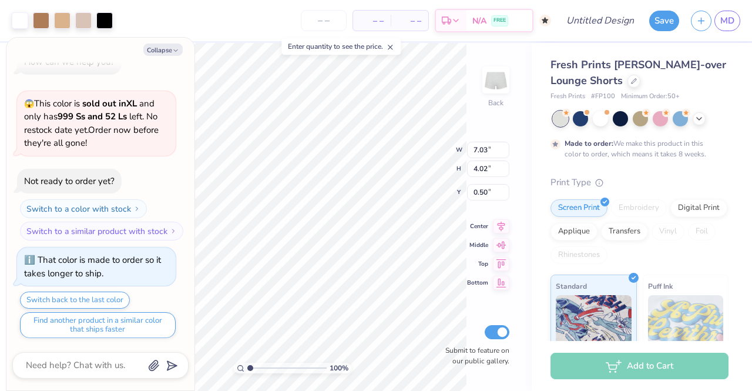
type textarea "x"
type input "3.50"
type input "2.00"
type input "2.54"
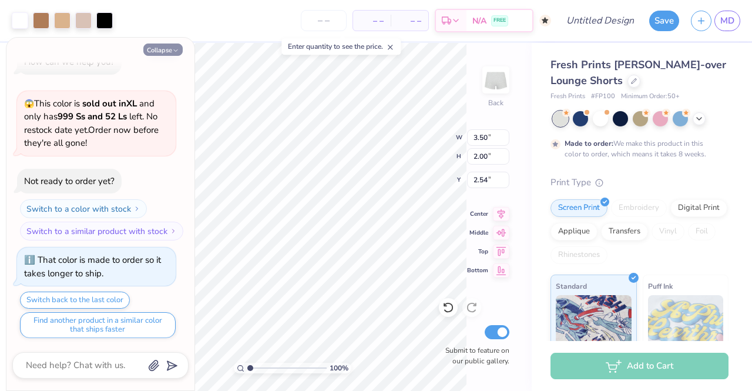
click at [179, 50] on icon "button" at bounding box center [175, 50] width 7 height 7
type textarea "x"
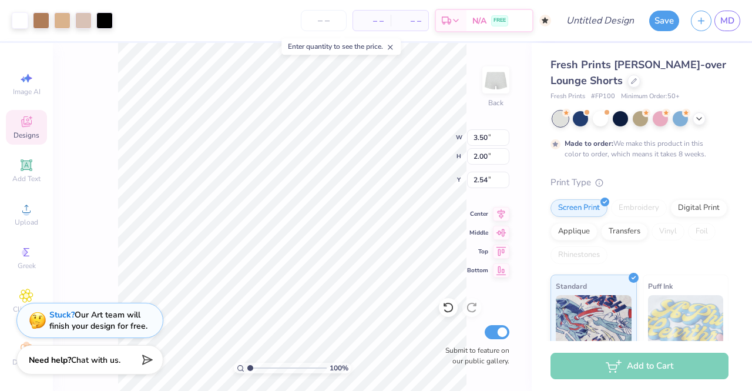
type input "4.42"
click at [102, 17] on div at bounding box center [104, 19] width 16 height 16
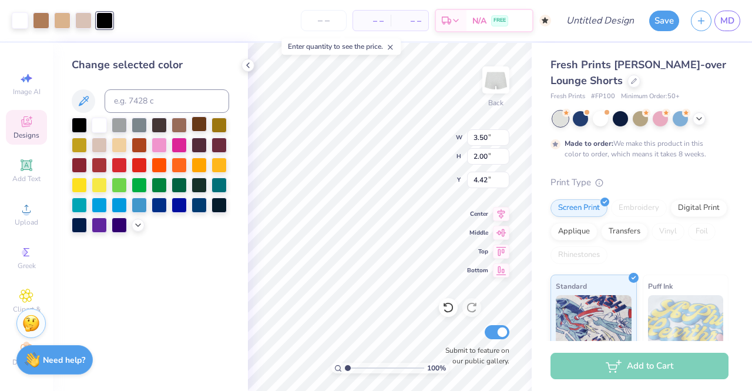
click at [197, 122] on div at bounding box center [198, 123] width 15 height 15
click at [248, 63] on polyline at bounding box center [248, 65] width 2 height 5
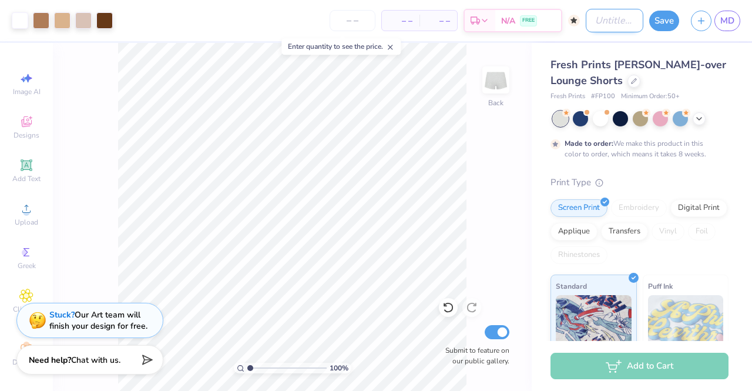
click at [589, 21] on input "Design Title" at bounding box center [615, 20] width 58 height 23
type input "leapord shorts ash"
click at [674, 19] on button "Save" at bounding box center [664, 19] width 30 height 21
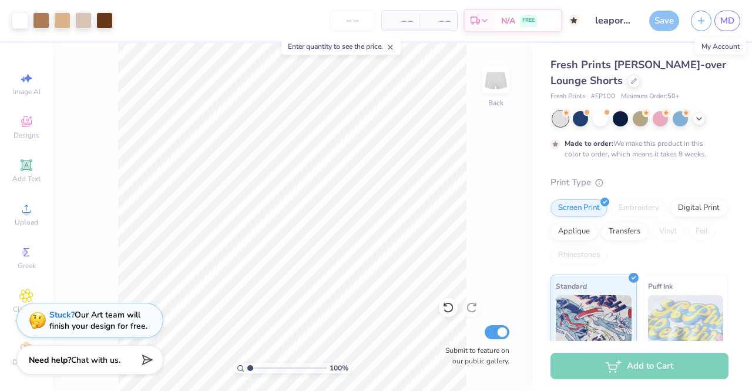
click at [675, 19] on div "Save" at bounding box center [664, 21] width 30 height 21
click at [695, 115] on icon at bounding box center [698, 117] width 9 height 9
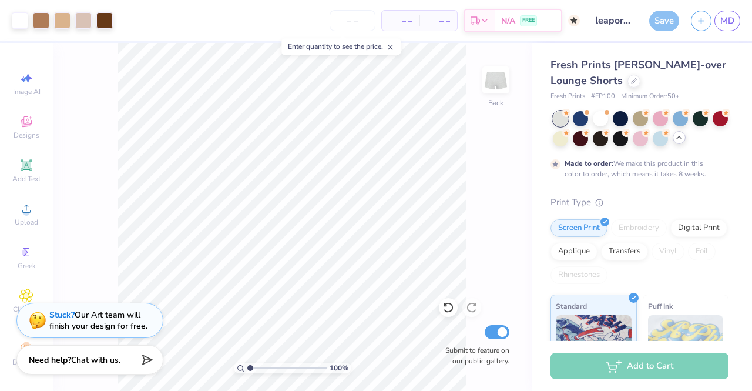
click at [684, 138] on icon at bounding box center [678, 137] width 9 height 9
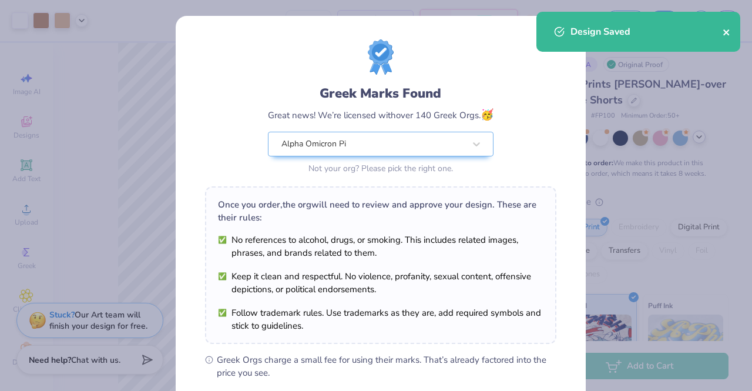
click at [727, 28] on icon "close" at bounding box center [726, 32] width 8 height 9
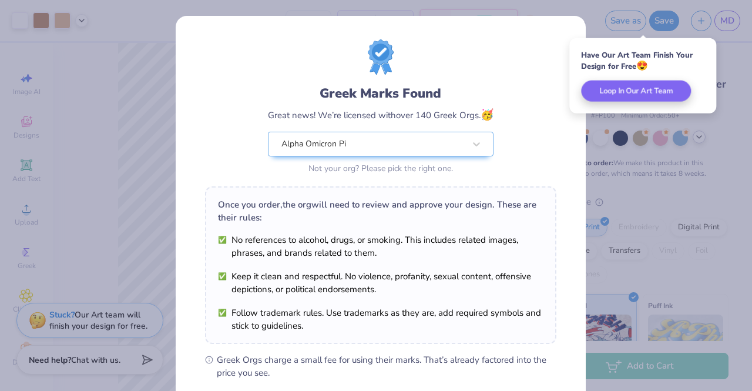
scroll to position [157, 0]
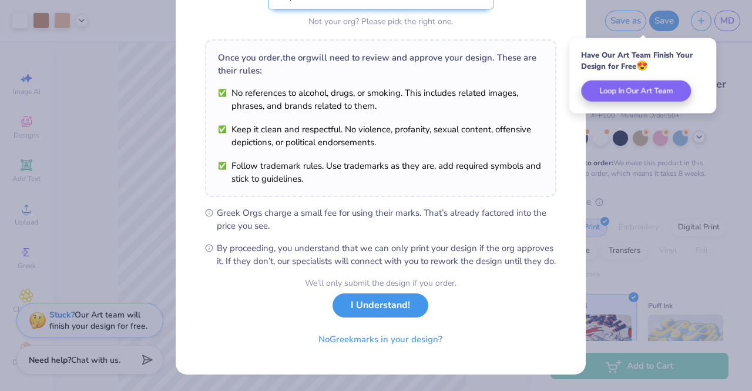
click at [390, 305] on button "I Understand!" at bounding box center [380, 305] width 96 height 24
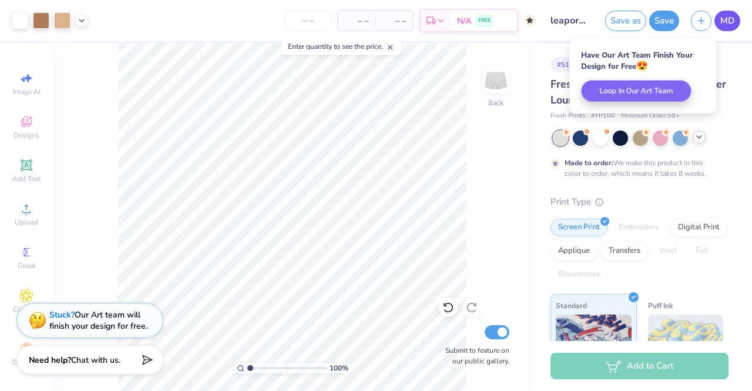
click at [728, 16] on span "MD" at bounding box center [727, 21] width 14 height 14
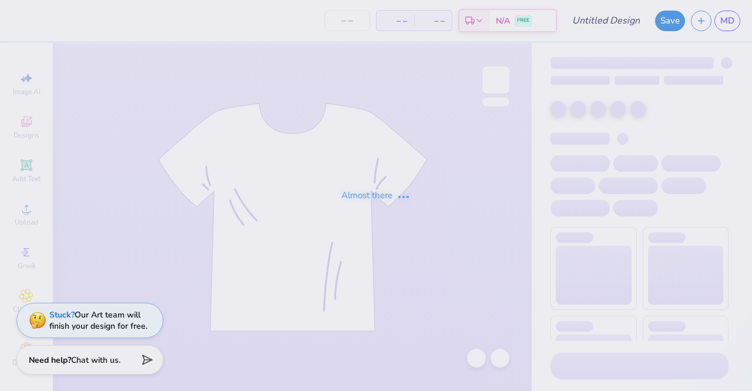
click at [417, 223] on div "Almost there" at bounding box center [376, 195] width 752 height 391
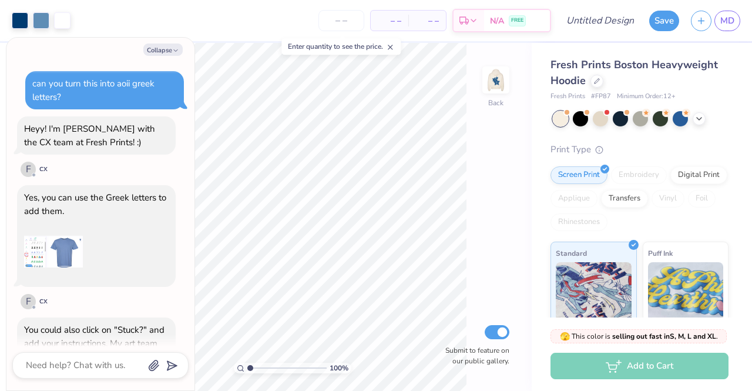
scroll to position [383, 0]
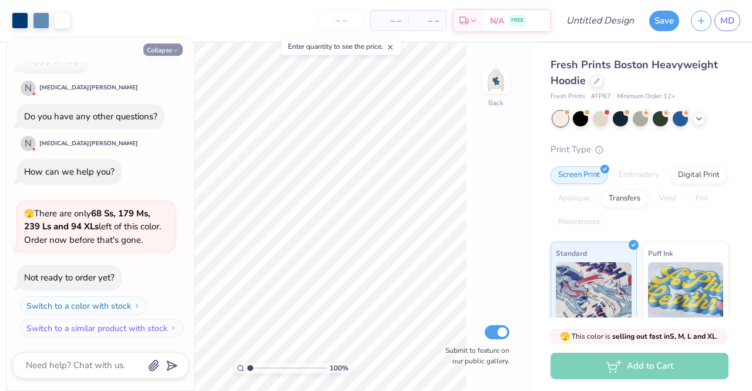
click at [160, 48] on button "Collapse" at bounding box center [162, 49] width 39 height 12
type textarea "x"
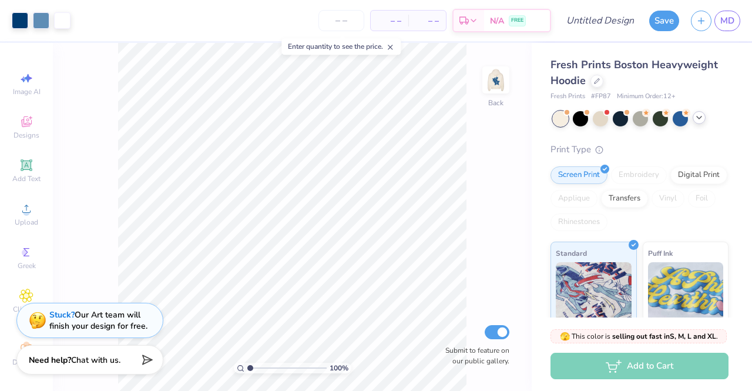
click at [697, 115] on icon at bounding box center [698, 117] width 9 height 9
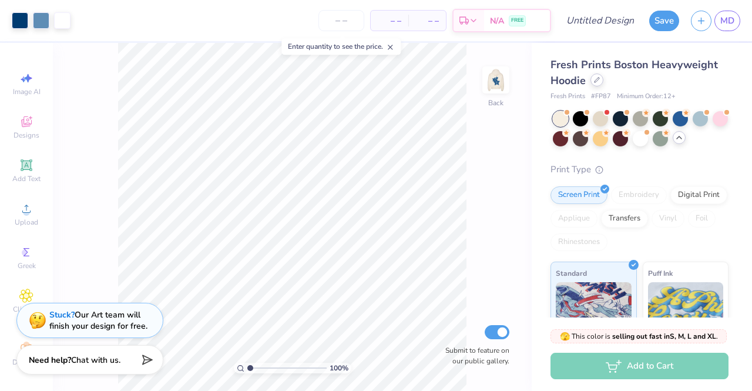
click at [597, 82] on icon at bounding box center [597, 80] width 6 height 6
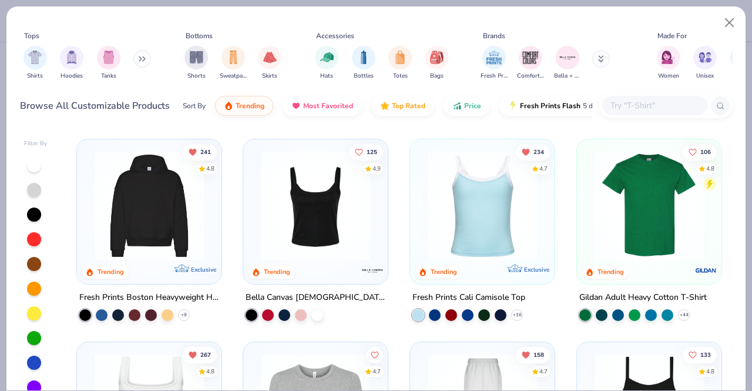
scroll to position [205, 0]
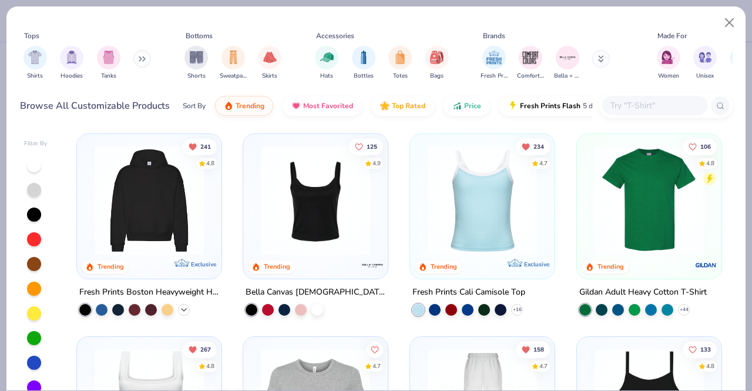
click at [179, 310] on icon at bounding box center [183, 308] width 9 height 9
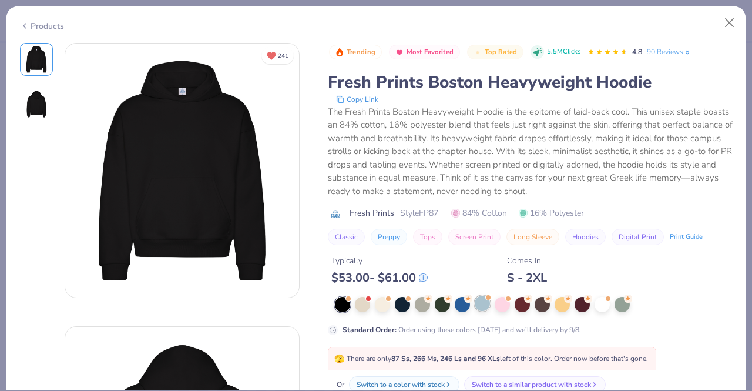
click at [481, 307] on div at bounding box center [482, 302] width 15 height 15
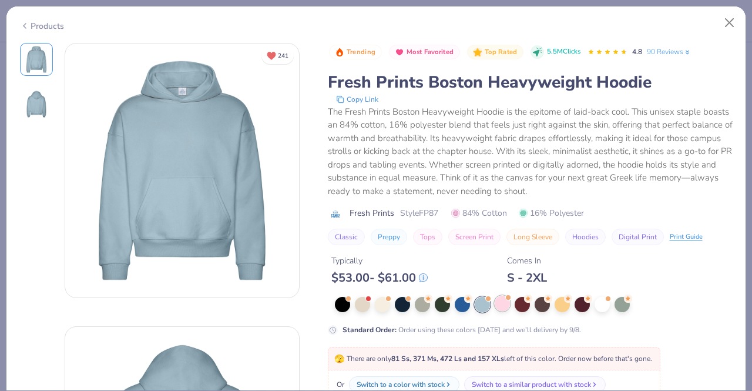
click at [498, 304] on div at bounding box center [502, 302] width 15 height 15
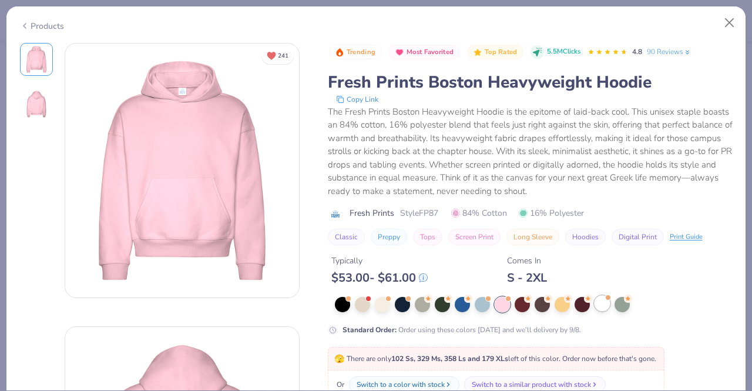
click at [597, 305] on div at bounding box center [601, 302] width 15 height 15
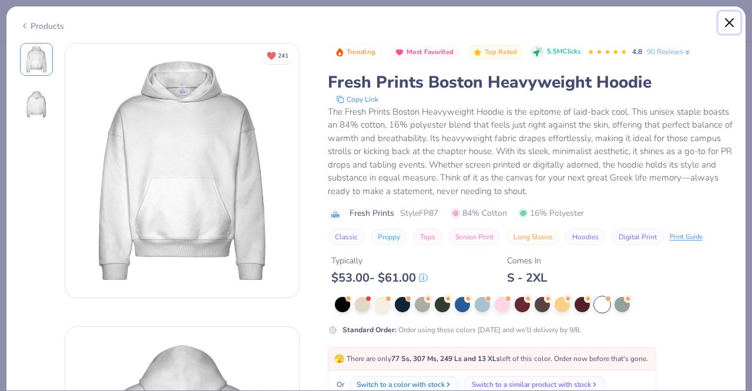
click at [726, 22] on button "Close" at bounding box center [729, 23] width 22 height 22
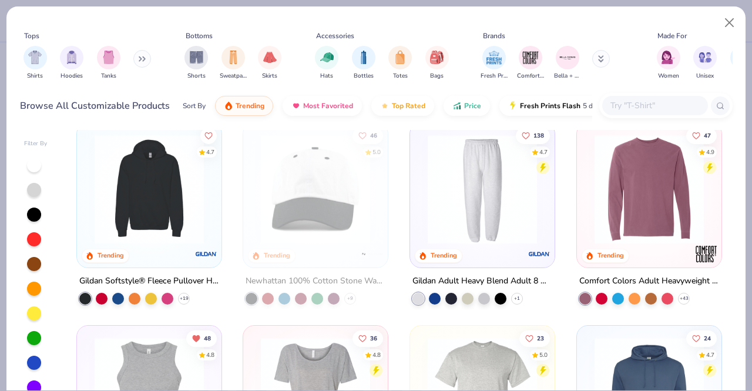
scroll to position [2444, 0]
click at [182, 297] on polyline at bounding box center [184, 298] width 5 height 2
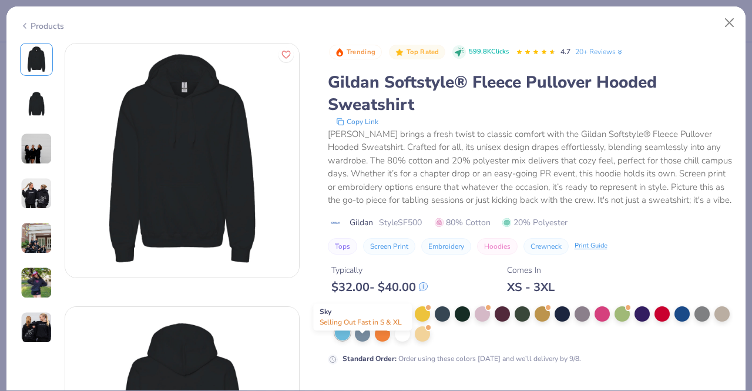
click at [350, 340] on div at bounding box center [342, 332] width 15 height 15
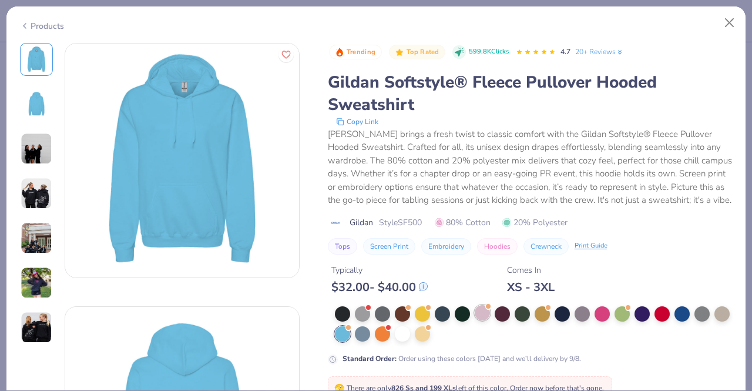
click at [483, 320] on div at bounding box center [482, 312] width 15 height 15
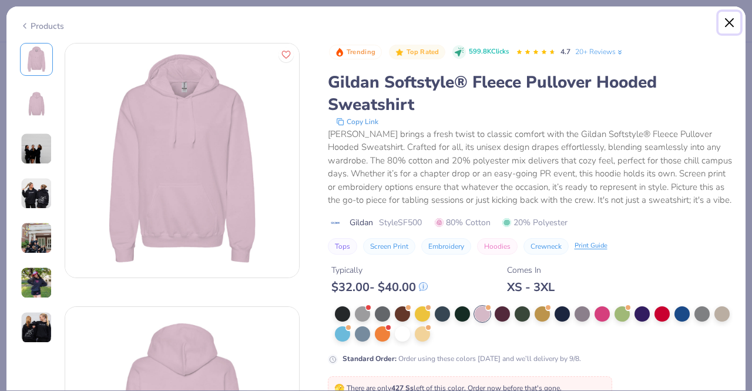
click at [730, 21] on button "Close" at bounding box center [729, 23] width 22 height 22
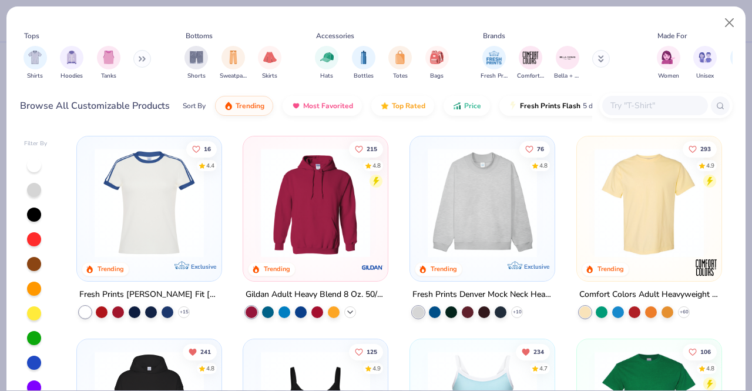
click at [348, 311] on icon at bounding box center [349, 311] width 9 height 9
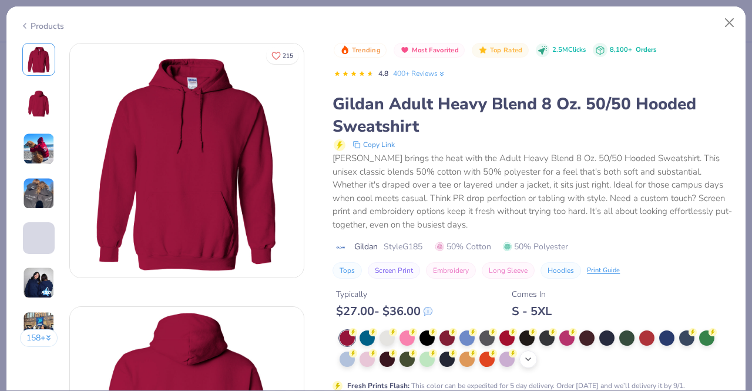
click at [529, 332] on div "+ 15" at bounding box center [536, 349] width 392 height 38
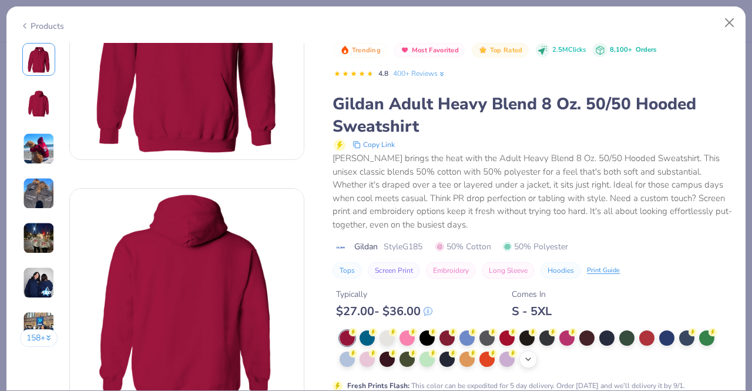
click at [528, 355] on icon at bounding box center [527, 358] width 9 height 9
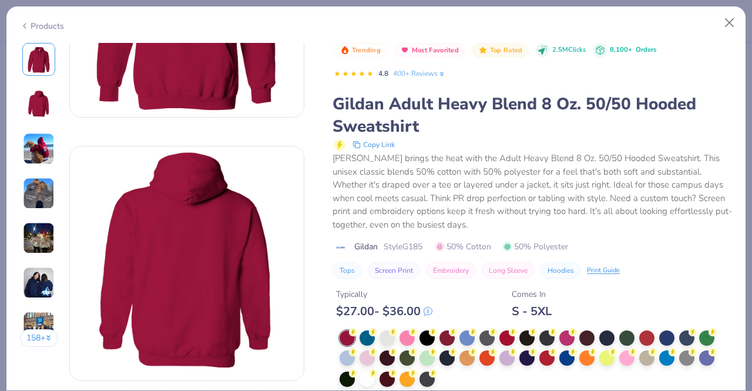
scroll to position [161, 0]
click at [344, 355] on div at bounding box center [347, 356] width 15 height 15
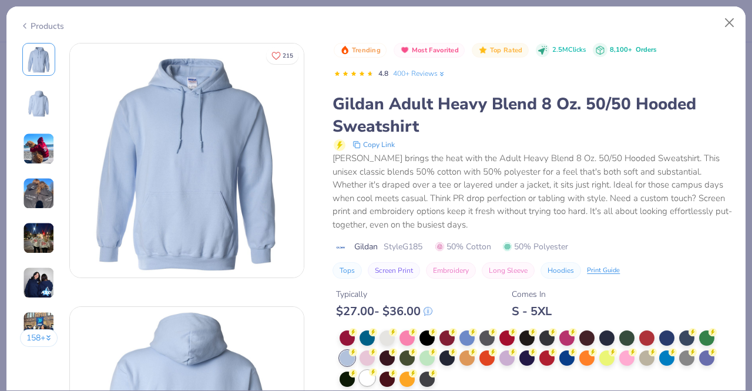
click at [365, 375] on div at bounding box center [366, 377] width 15 height 15
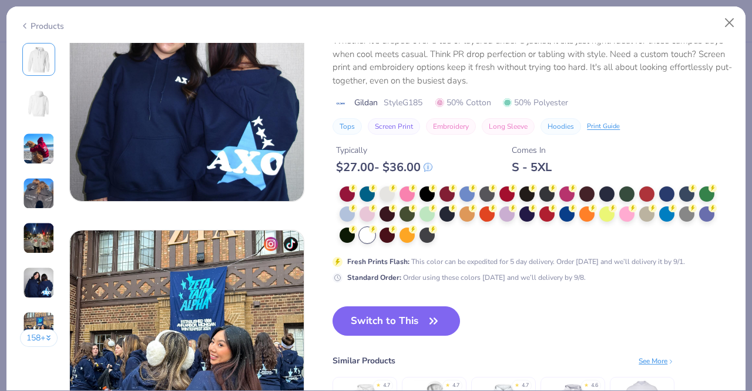
scroll to position [1567, 0]
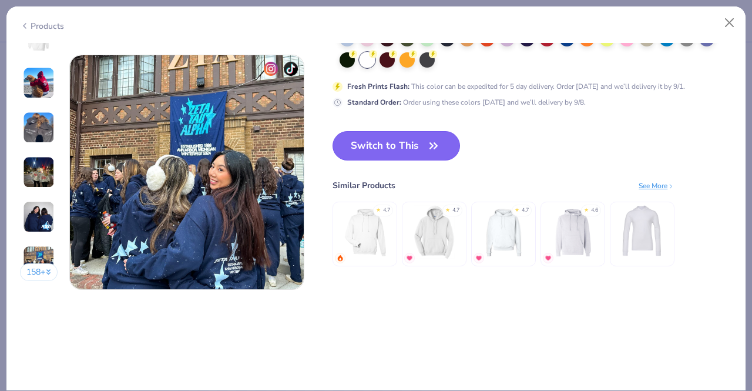
click at [377, 148] on button "Switch to This" at bounding box center [395, 145] width 127 height 29
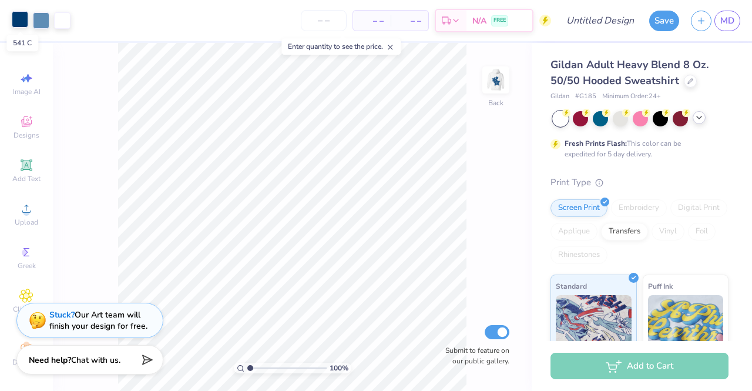
click at [20, 20] on div at bounding box center [20, 19] width 16 height 16
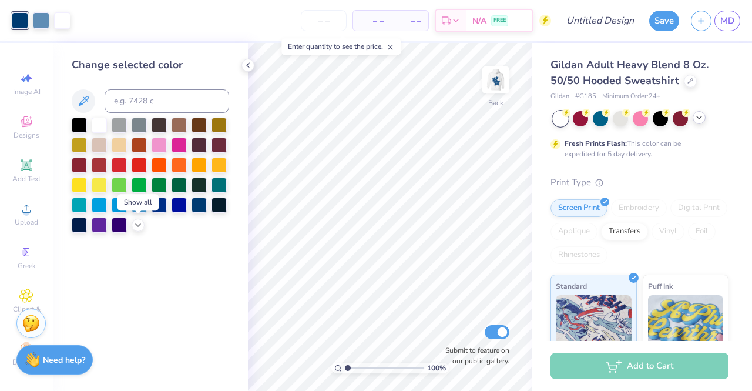
drag, startPoint x: 139, startPoint y: 227, endPoint x: 146, endPoint y: 241, distance: 16.0
click at [146, 241] on div "Change selected color" at bounding box center [150, 217] width 195 height 348
click at [201, 207] on div at bounding box center [198, 203] width 15 height 15
click at [140, 221] on icon at bounding box center [137, 223] width 9 height 9
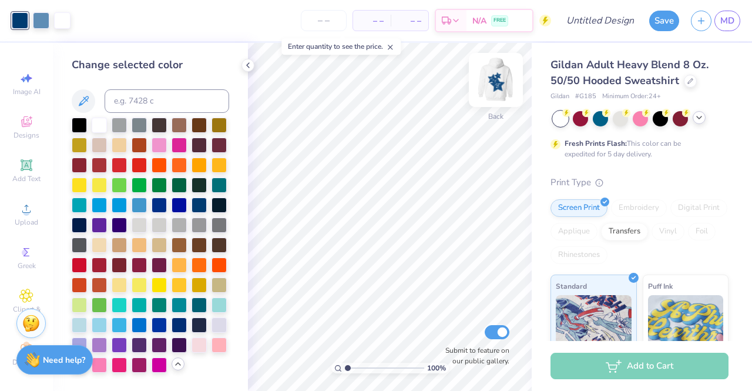
click at [492, 72] on img at bounding box center [495, 79] width 47 height 47
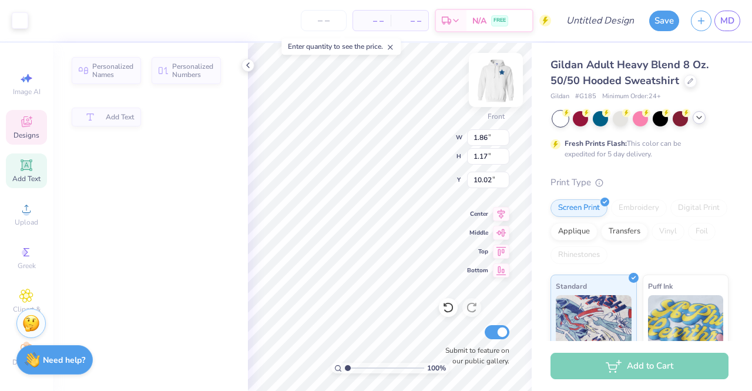
type input "1.86"
type input "1.17"
type input "10.02"
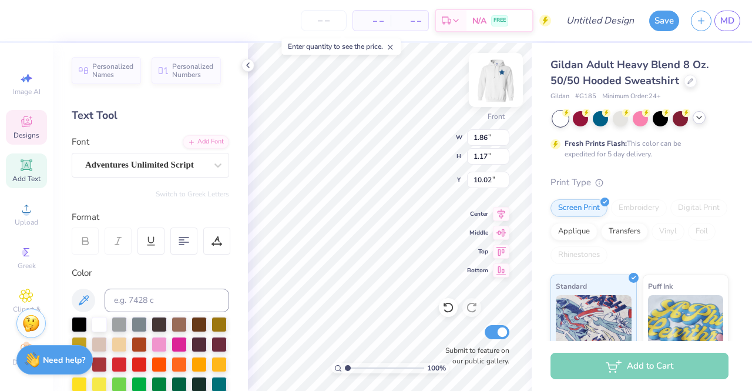
scroll to position [9, 1]
type textarea "Alpha"
type input "2.37"
type input "1.03"
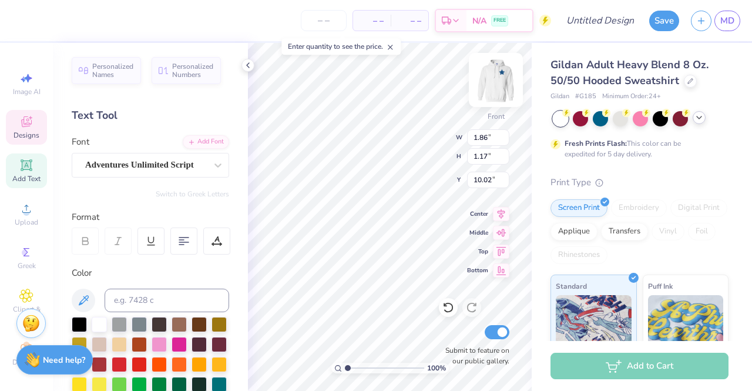
type input "11.27"
type textarea "O"
type input "1.58"
type input "1.82"
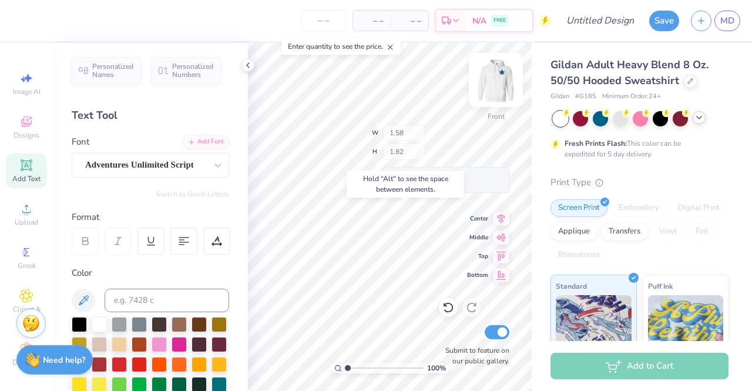
type input "11.14"
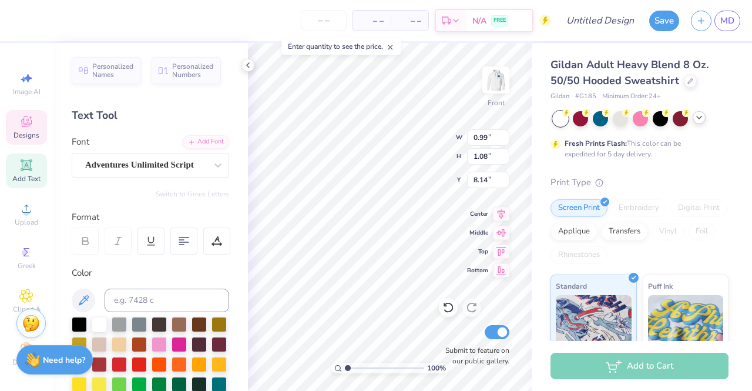
type textarea "1"
type textarea "76"
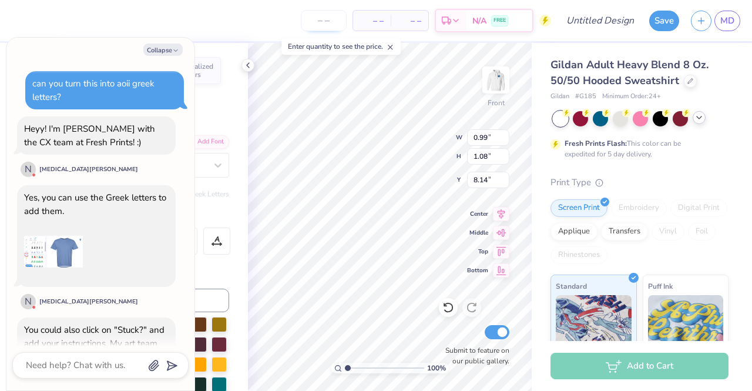
scroll to position [438, 0]
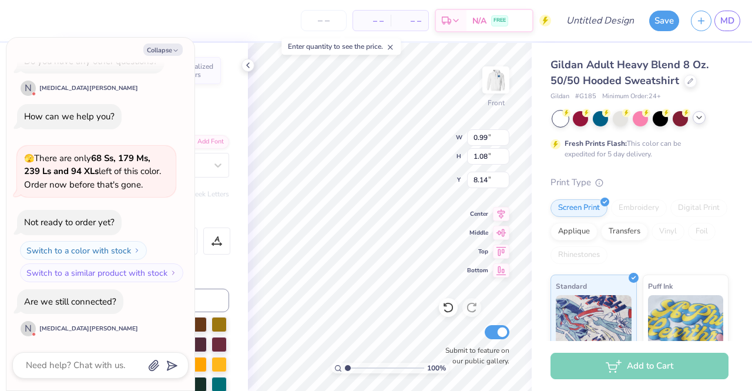
type textarea "x"
type textarea "7"
type textarea "x"
type textarea "9"
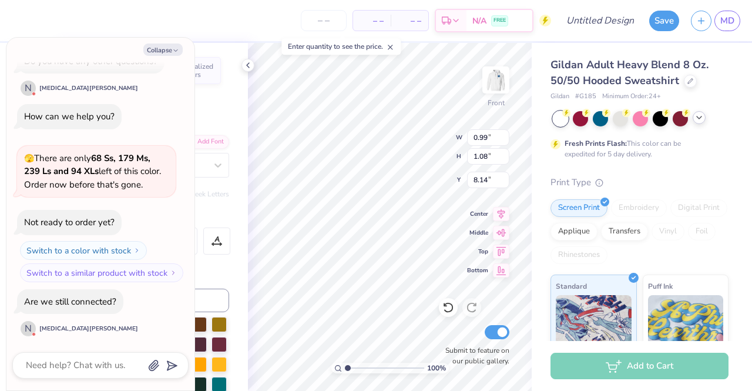
type textarea "x"
type textarea "97"
type textarea "x"
type input "1.00"
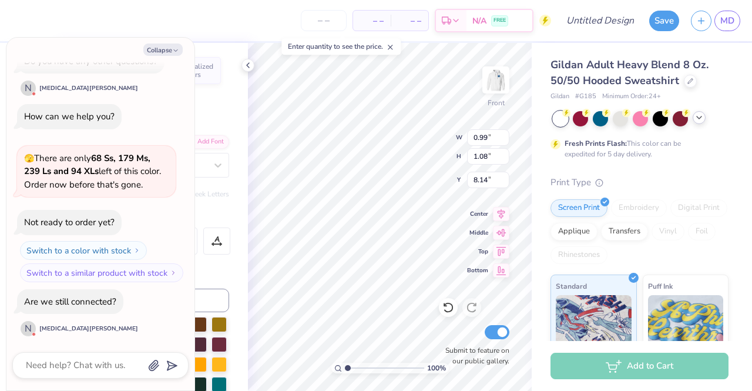
type input "1.07"
type input "7.94"
type textarea "x"
type textarea "1"
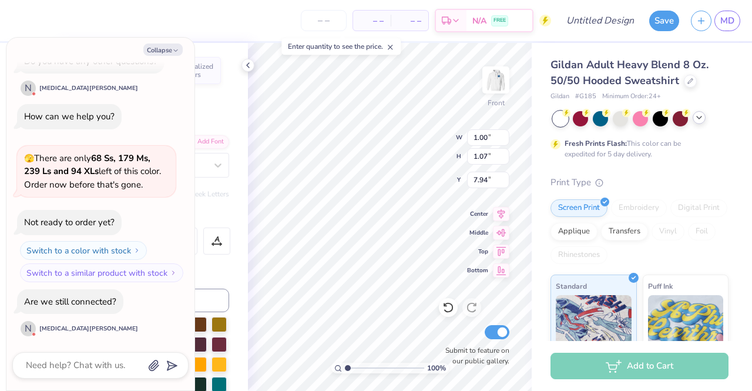
type textarea "x"
type textarea "18"
click at [247, 66] on icon at bounding box center [247, 65] width 9 height 9
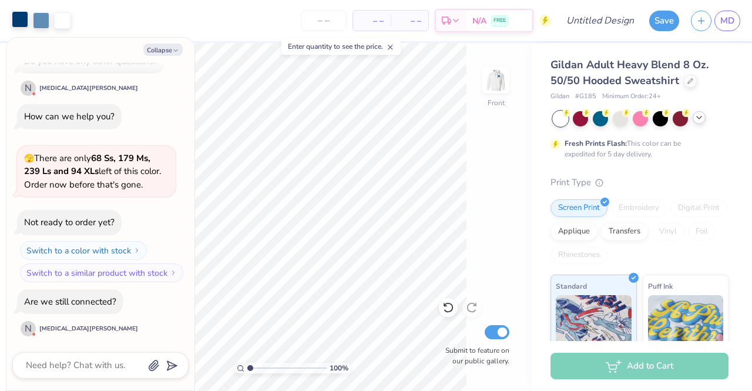
click at [22, 19] on div at bounding box center [20, 19] width 16 height 16
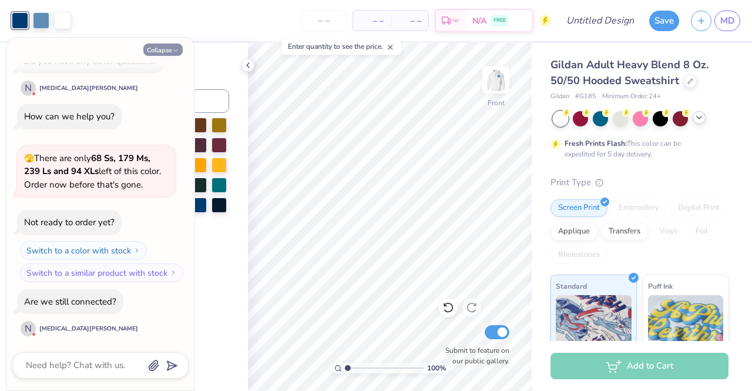
click at [174, 47] on icon "button" at bounding box center [175, 50] width 7 height 7
type textarea "x"
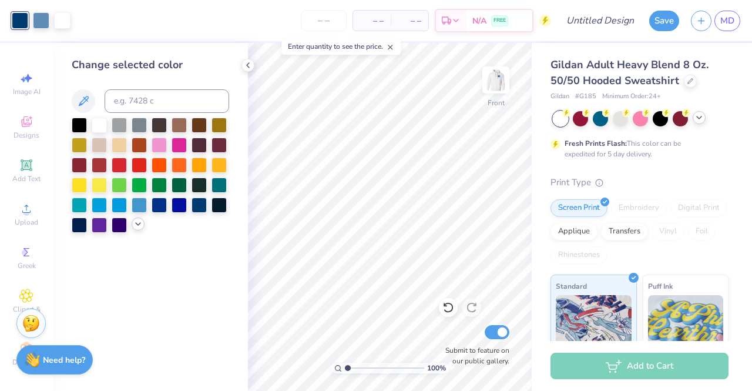
click at [136, 223] on icon at bounding box center [137, 223] width 9 height 9
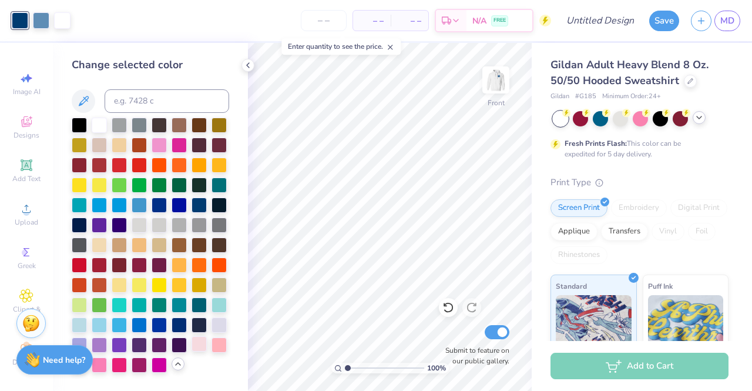
click at [200, 339] on div at bounding box center [198, 343] width 15 height 15
click at [217, 343] on div at bounding box center [218, 343] width 15 height 15
click at [204, 343] on div at bounding box center [198, 343] width 15 height 15
click at [39, 21] on div at bounding box center [41, 19] width 16 height 16
click at [216, 347] on div at bounding box center [218, 343] width 15 height 15
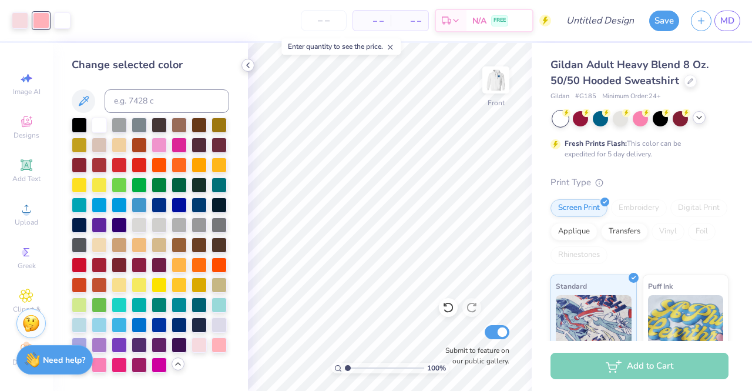
click at [249, 65] on icon at bounding box center [247, 65] width 9 height 9
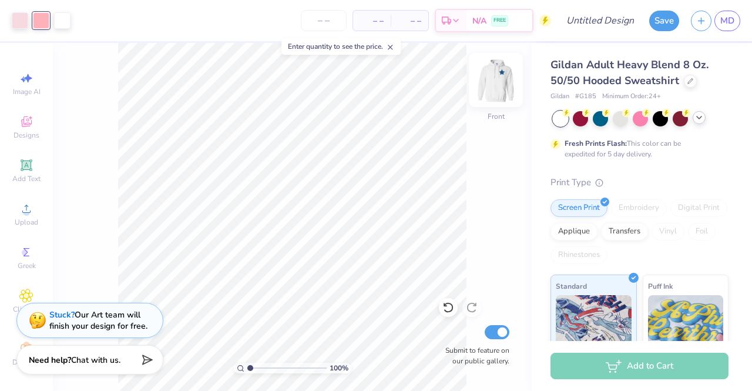
click at [499, 78] on img at bounding box center [495, 79] width 47 height 47
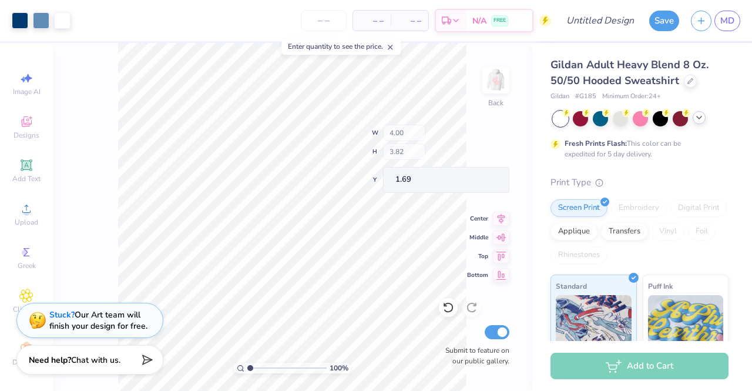
type input "0.96"
type input "0.58"
type input "3.28"
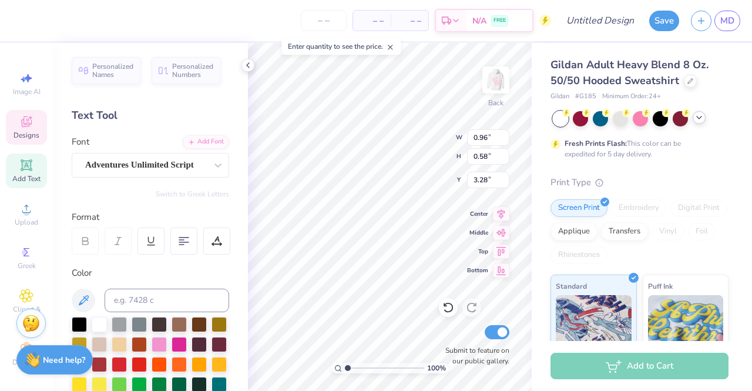
type textarea "Alpha"
type input "3.93"
type input "3.75"
type input "1.73"
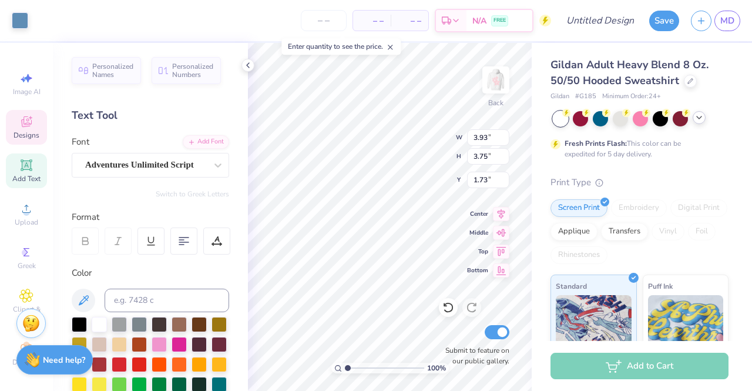
type input "1.23"
type input "0.79"
type input "3.61"
type textarea "D"
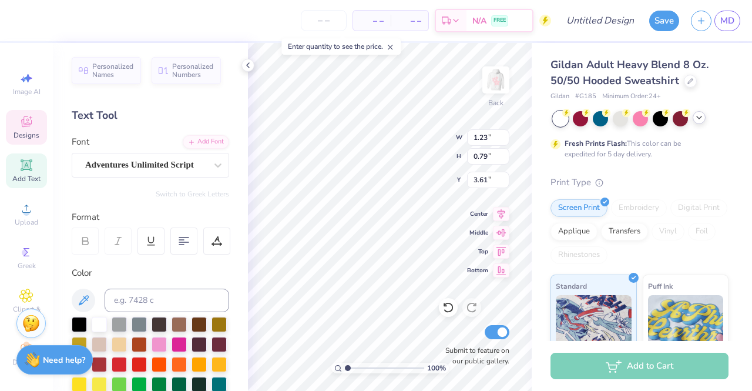
type textarea "O"
type input "3.00"
type input "3.91"
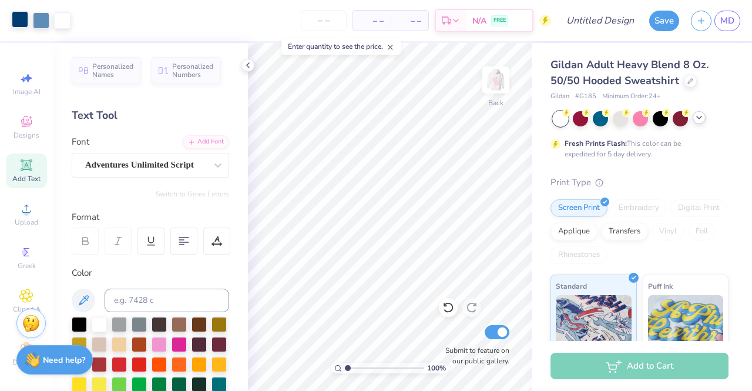
click at [16, 23] on div at bounding box center [20, 19] width 16 height 16
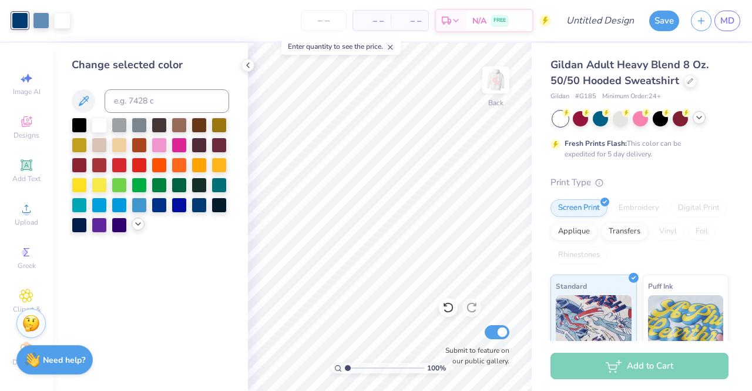
click at [140, 219] on div at bounding box center [138, 223] width 13 height 13
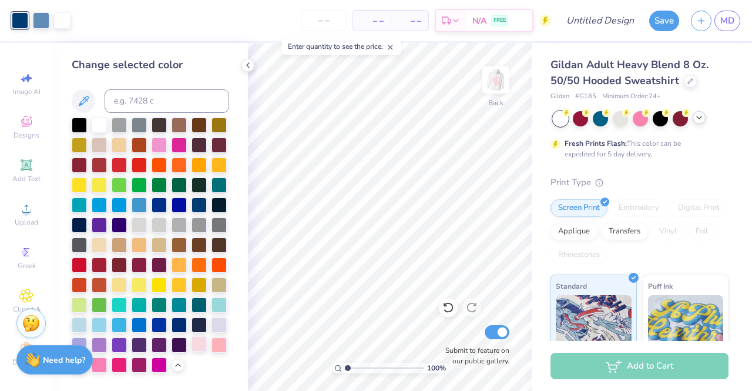
click at [203, 345] on div at bounding box center [198, 343] width 15 height 15
click at [40, 21] on div at bounding box center [41, 19] width 16 height 16
click at [220, 342] on div at bounding box center [218, 343] width 15 height 15
click at [246, 66] on icon at bounding box center [247, 65] width 9 height 9
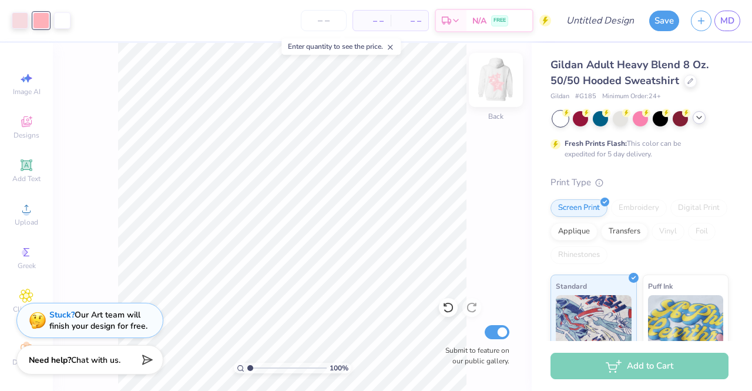
click at [499, 77] on img at bounding box center [495, 79] width 47 height 47
click at [68, 22] on div at bounding box center [62, 19] width 16 height 16
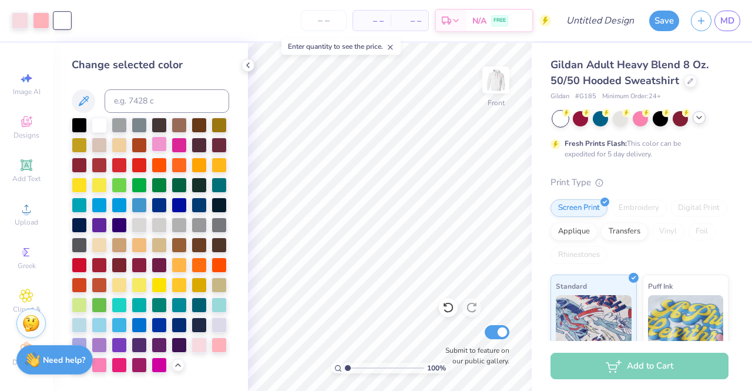
click at [167, 144] on div at bounding box center [159, 143] width 15 height 15
click at [246, 66] on icon at bounding box center [247, 65] width 9 height 9
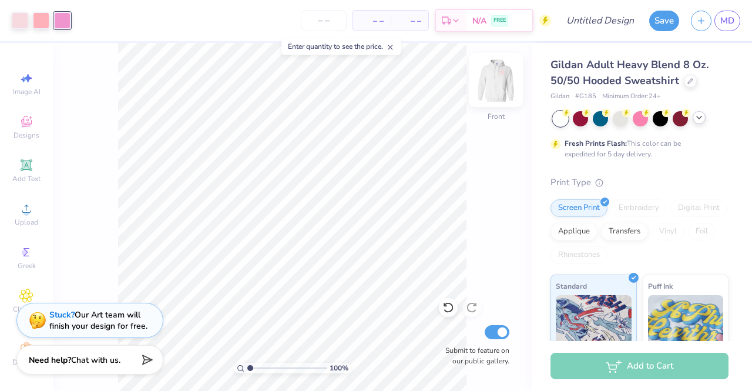
click at [499, 78] on img at bounding box center [495, 79] width 47 height 47
click at [63, 21] on div at bounding box center [62, 19] width 16 height 16
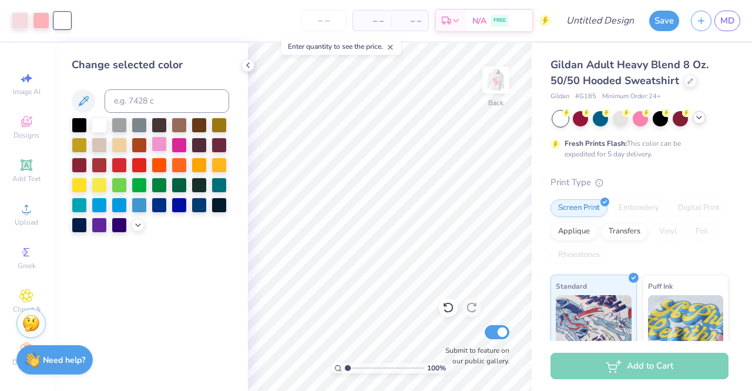
click at [163, 142] on div at bounding box center [159, 143] width 15 height 15
click at [141, 225] on icon at bounding box center [137, 223] width 9 height 9
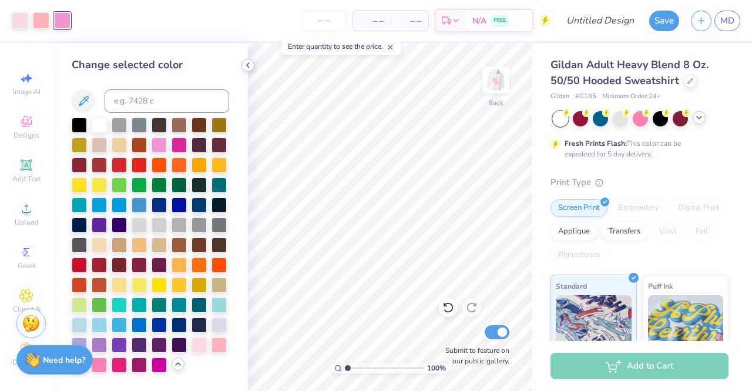
click at [251, 66] on icon at bounding box center [247, 65] width 9 height 9
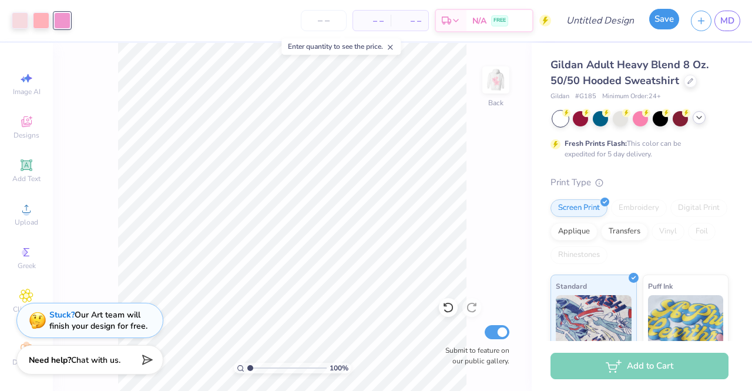
click at [660, 22] on button "Save" at bounding box center [664, 19] width 30 height 21
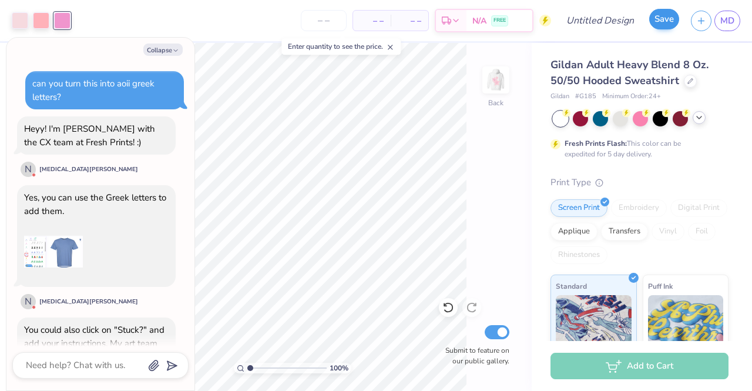
scroll to position [470, 0]
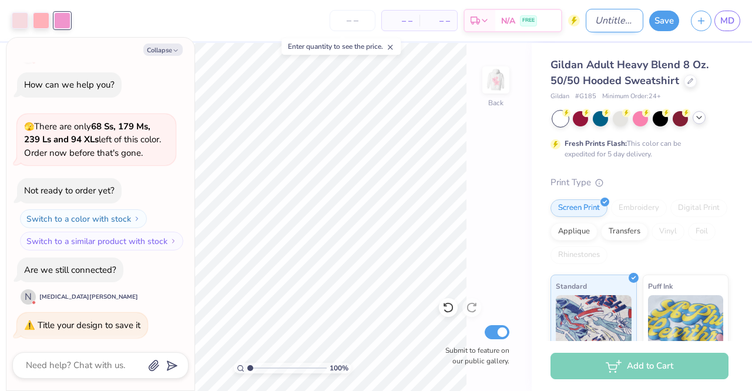
type textarea "x"
click at [589, 22] on input "Design Title" at bounding box center [615, 20] width 58 height 23
type input "p"
type textarea "x"
type input "pi"
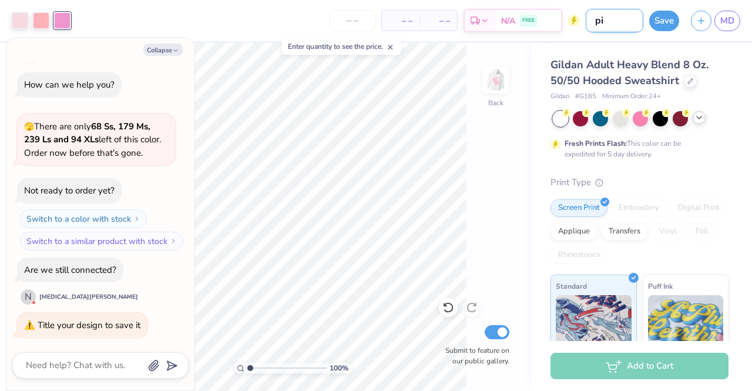
type textarea "x"
type input "pin"
type textarea "x"
type input "pink"
type textarea "x"
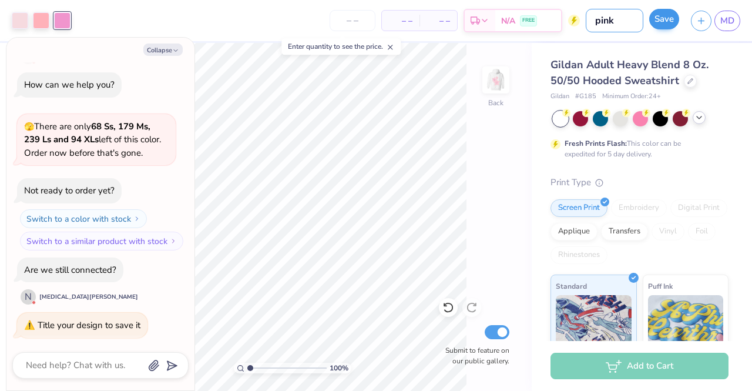
type input "pink"
click at [661, 18] on button "Save" at bounding box center [664, 19] width 30 height 21
click at [723, 21] on span "MD" at bounding box center [727, 21] width 14 height 14
click at [723, 22] on span "MD" at bounding box center [727, 21] width 14 height 14
